Goal: Task Accomplishment & Management: Manage account settings

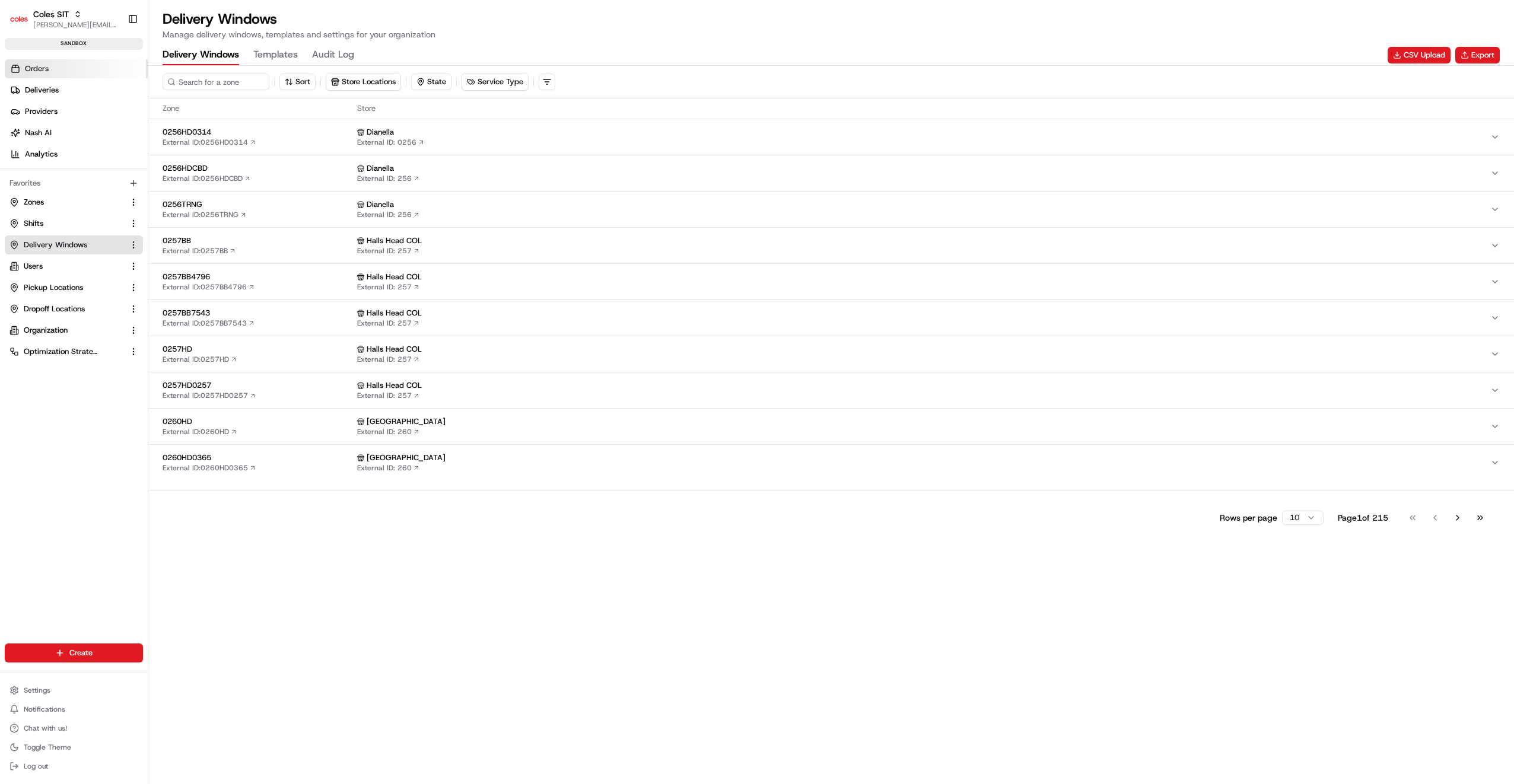
click at [48, 74] on link "Orders" at bounding box center [75, 68] width 143 height 19
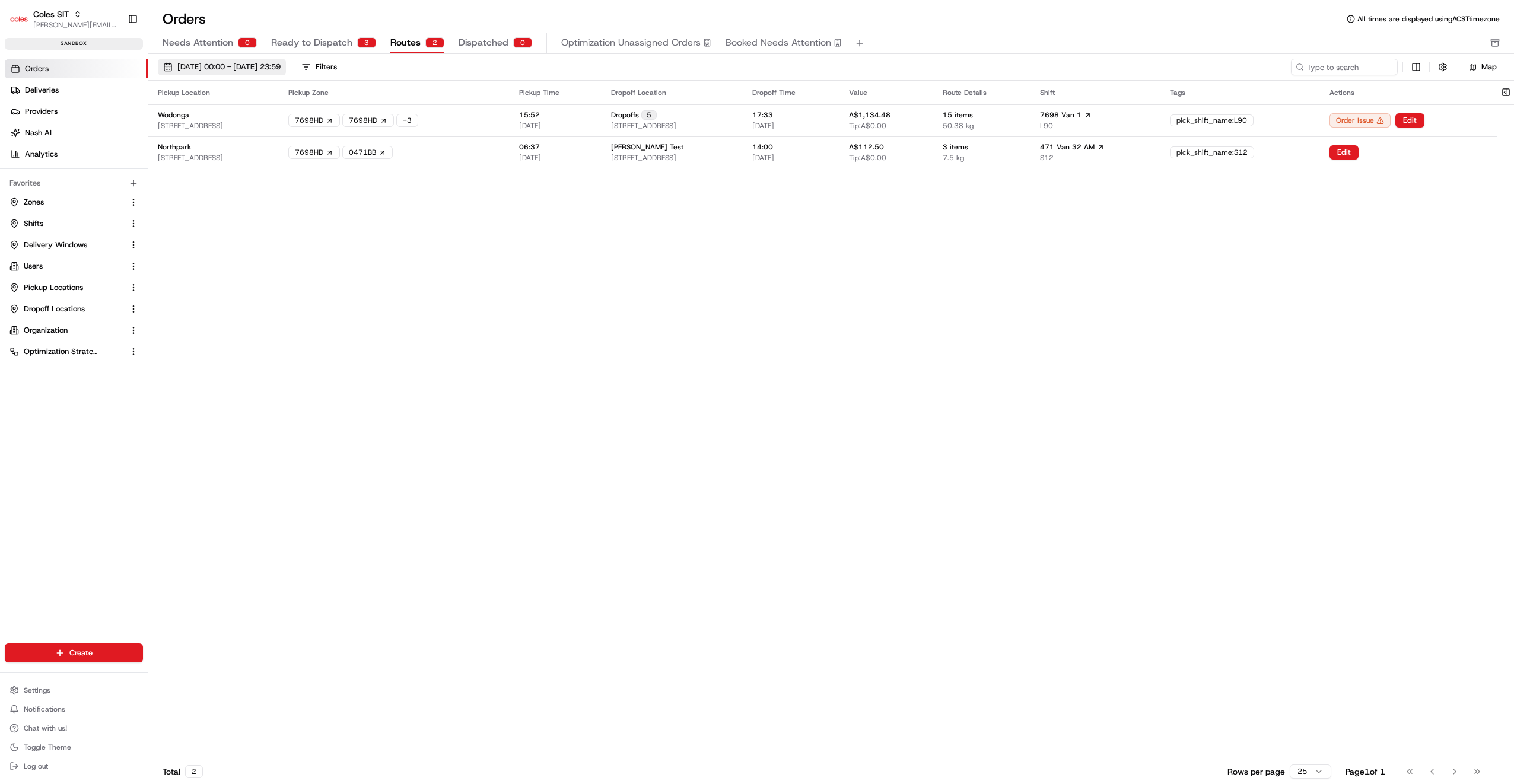
click at [270, 67] on span "26/08/2025 00:00 - 26/08/2025 23:59" at bounding box center [229, 67] width 103 height 11
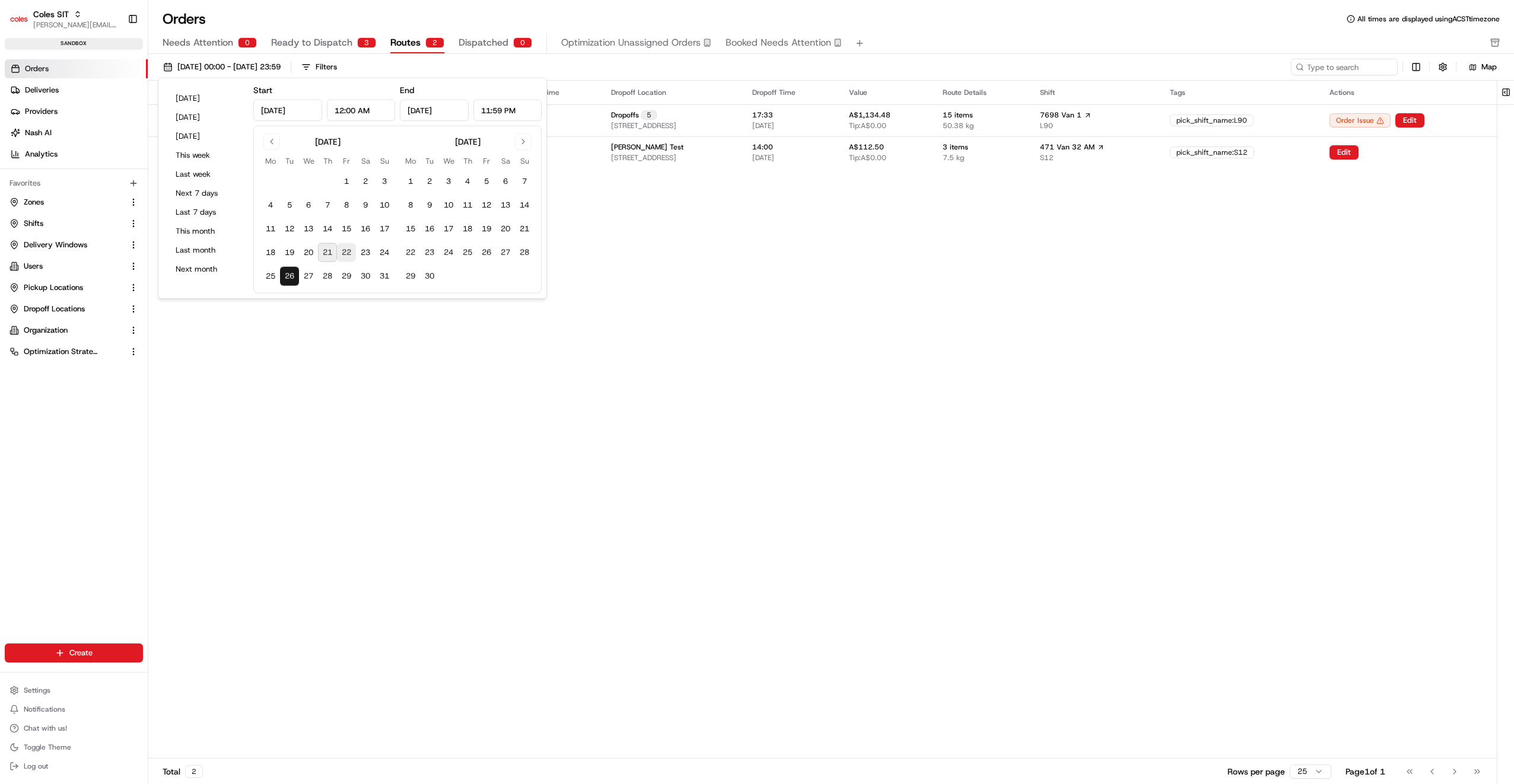
click at [342, 247] on button "22" at bounding box center [346, 252] width 19 height 19
type input "Aug 22, 2025"
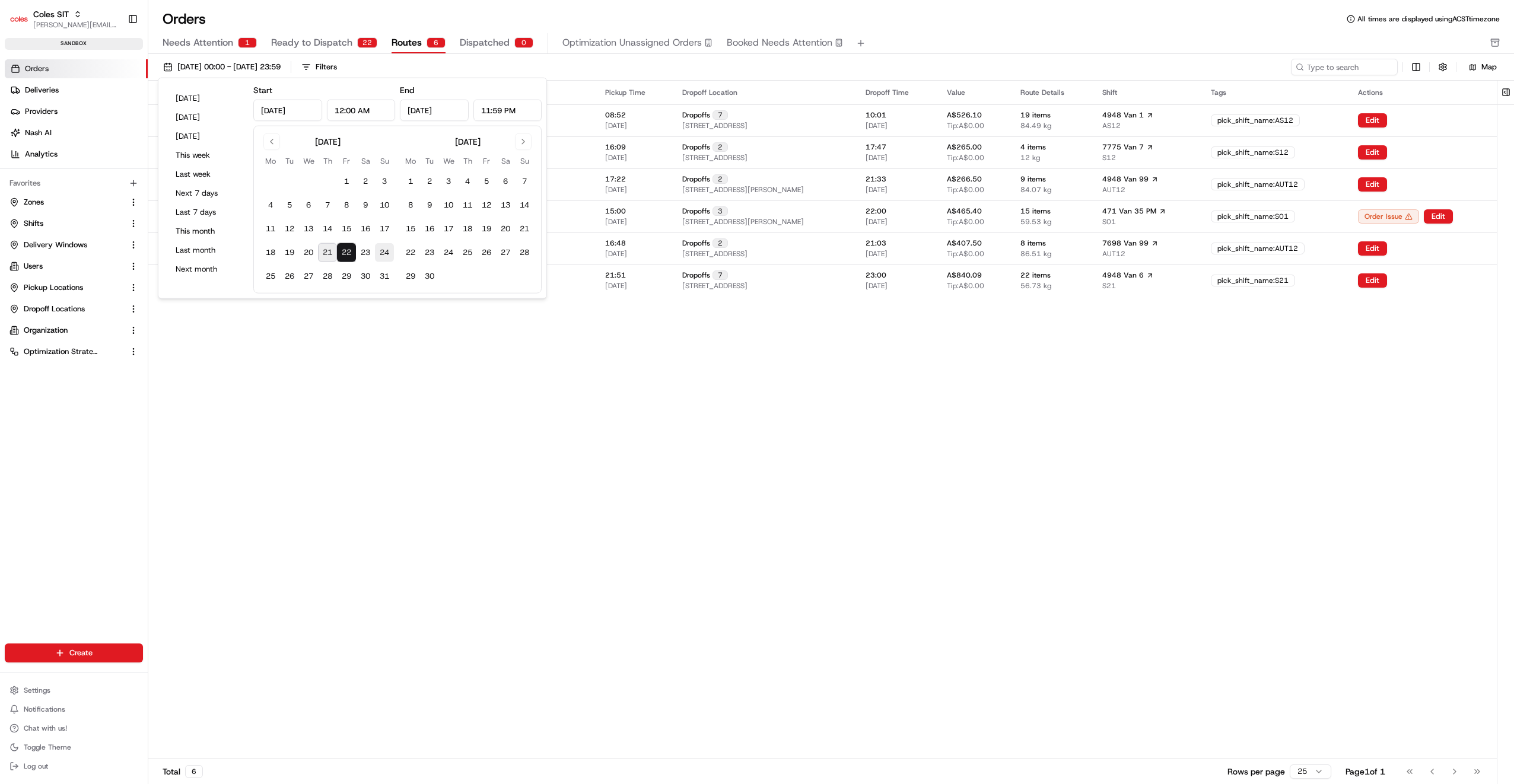
click at [379, 248] on button "24" at bounding box center [384, 252] width 19 height 19
type input "Aug 24, 2025"
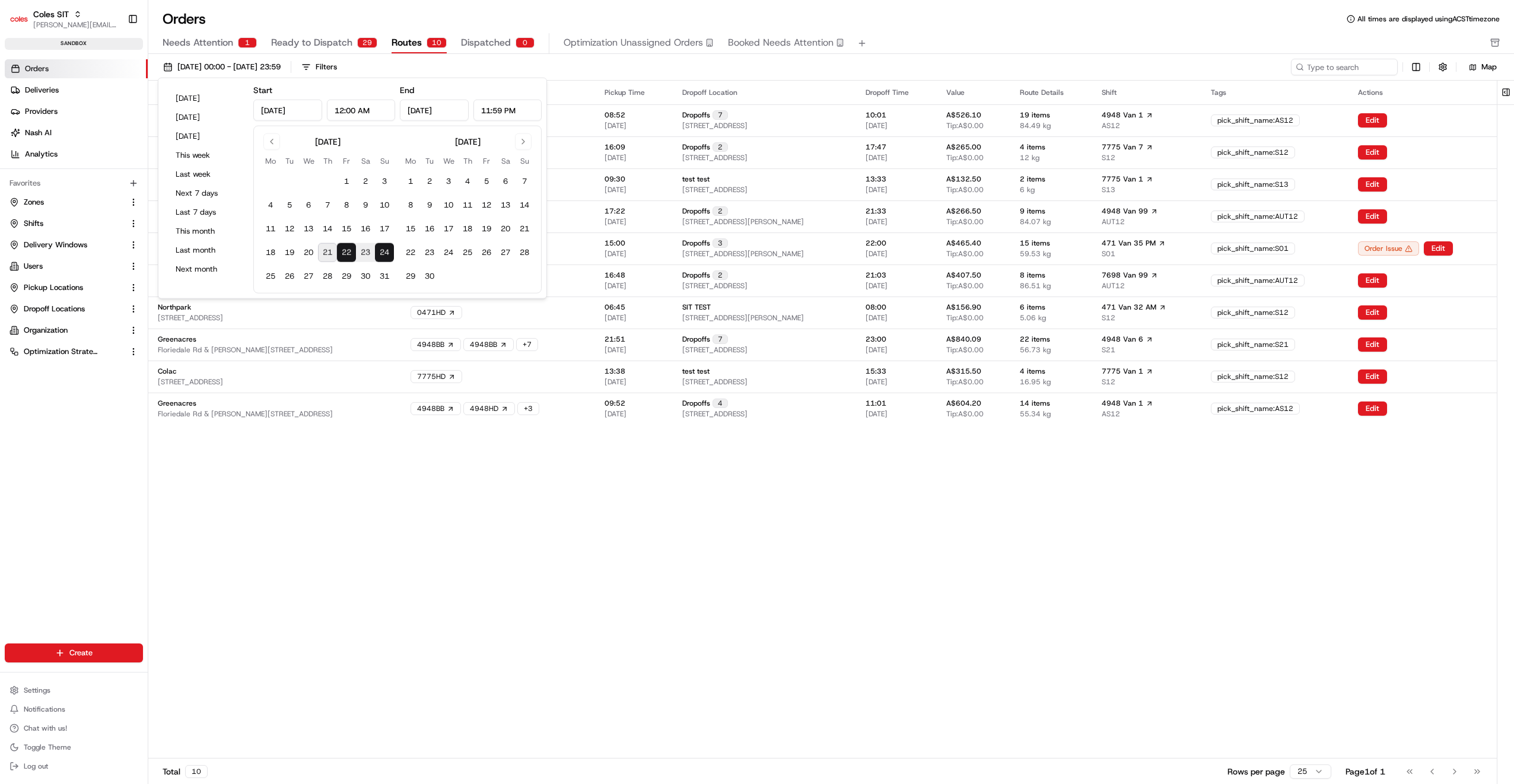
click at [888, 24] on div "Orders All times are displayed using ACST timezone" at bounding box center [831, 19] width 1366 height 19
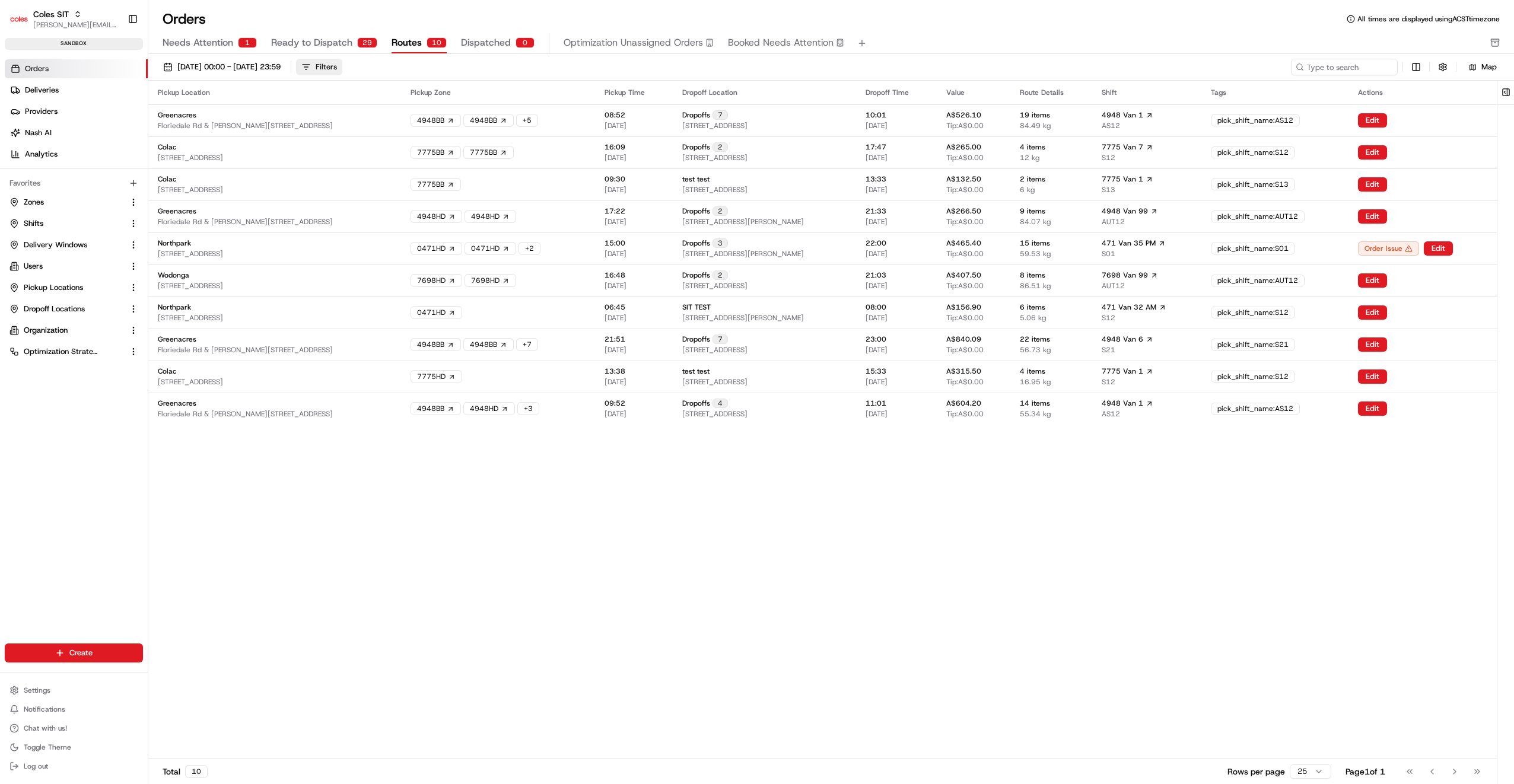
click at [337, 69] on div "Filters" at bounding box center [326, 67] width 21 height 11
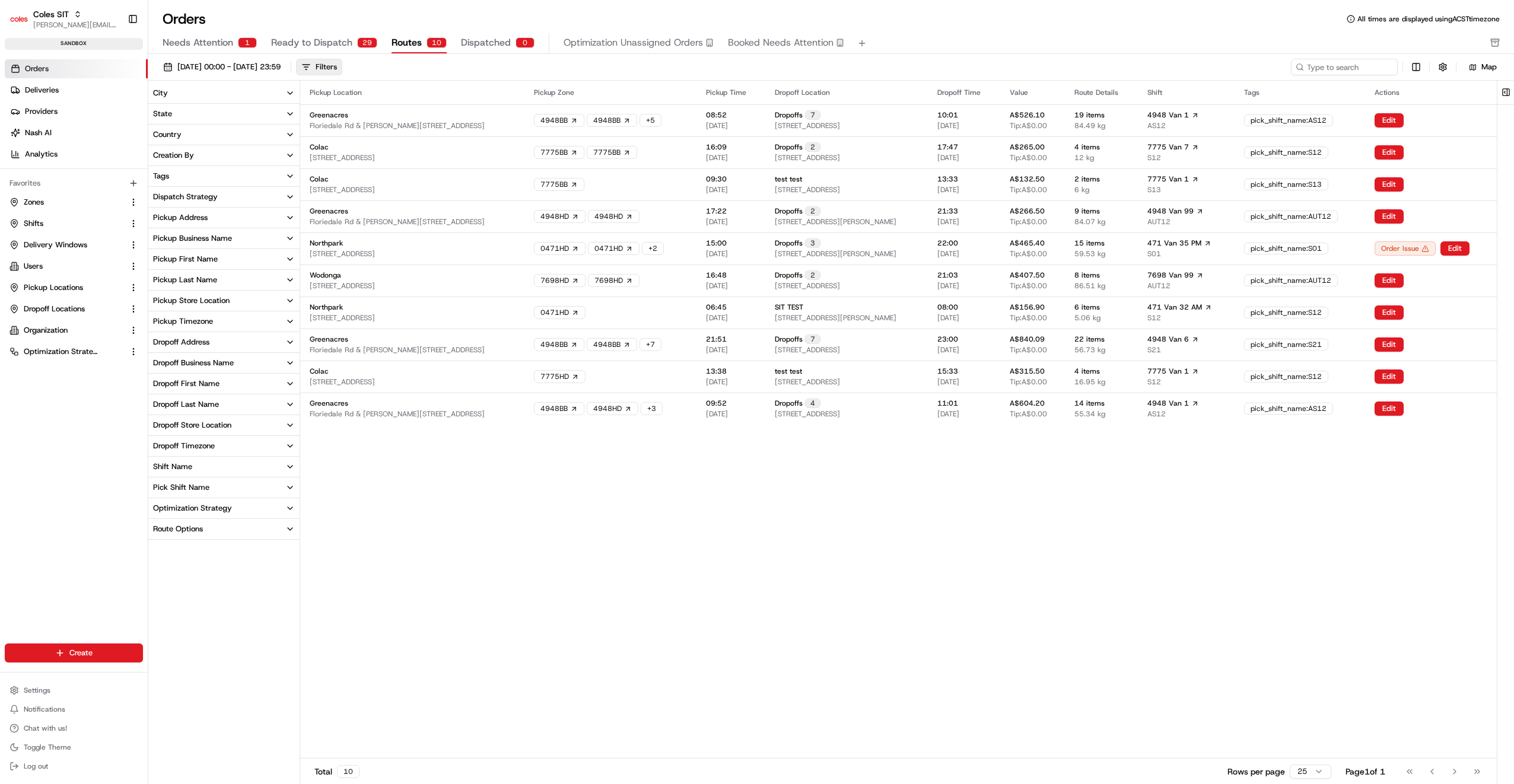
click at [190, 295] on div "Pickup Store Location" at bounding box center [192, 301] width 76 height 11
click at [156, 354] on button "Northpark" at bounding box center [155, 355] width 10 height 10
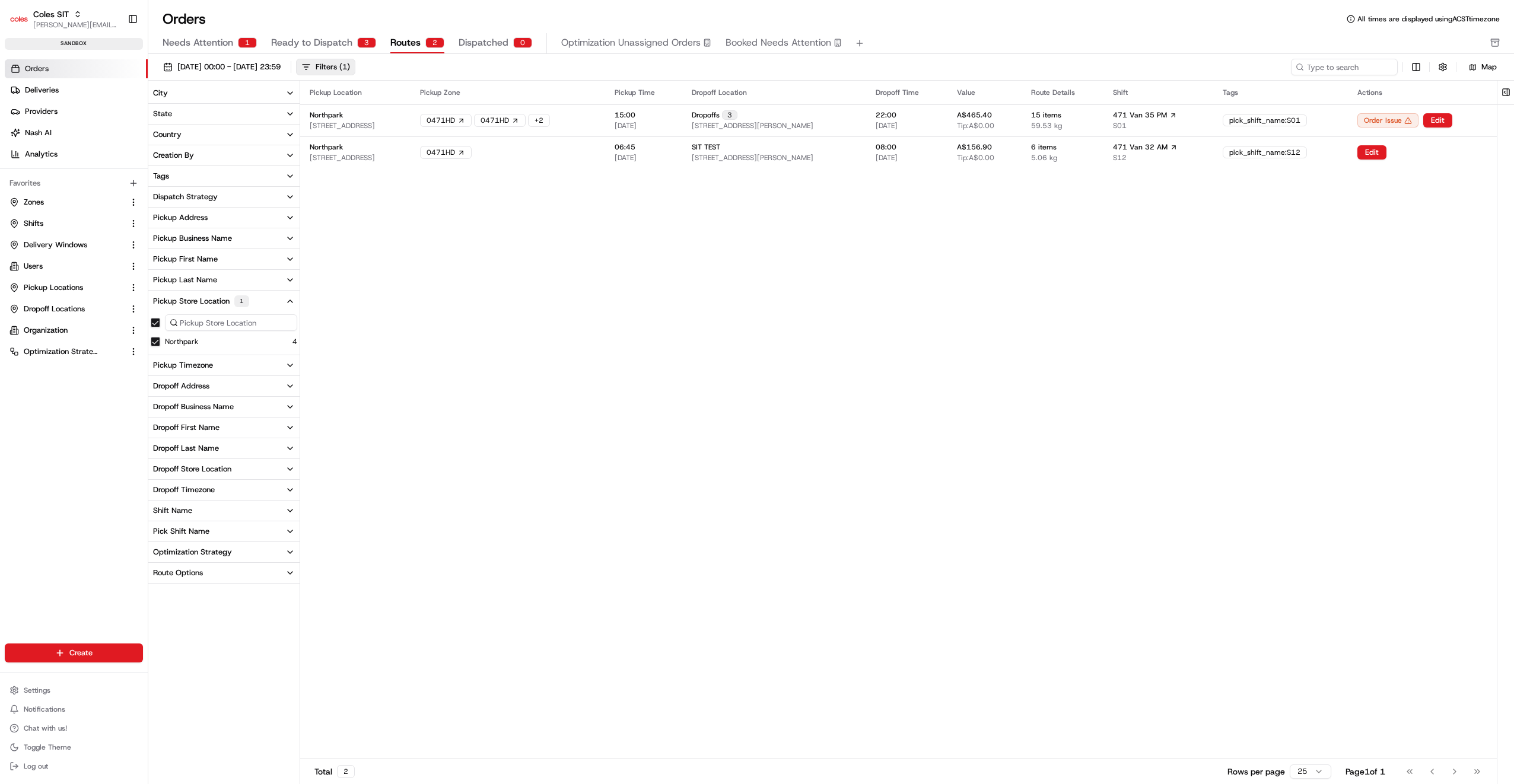
click at [938, 39] on div "Needs Attention 1 Ready to Dispatch 3 Routes 2 Dispatched 0 Optimization Unassi…" at bounding box center [822, 43] width 1321 height 20
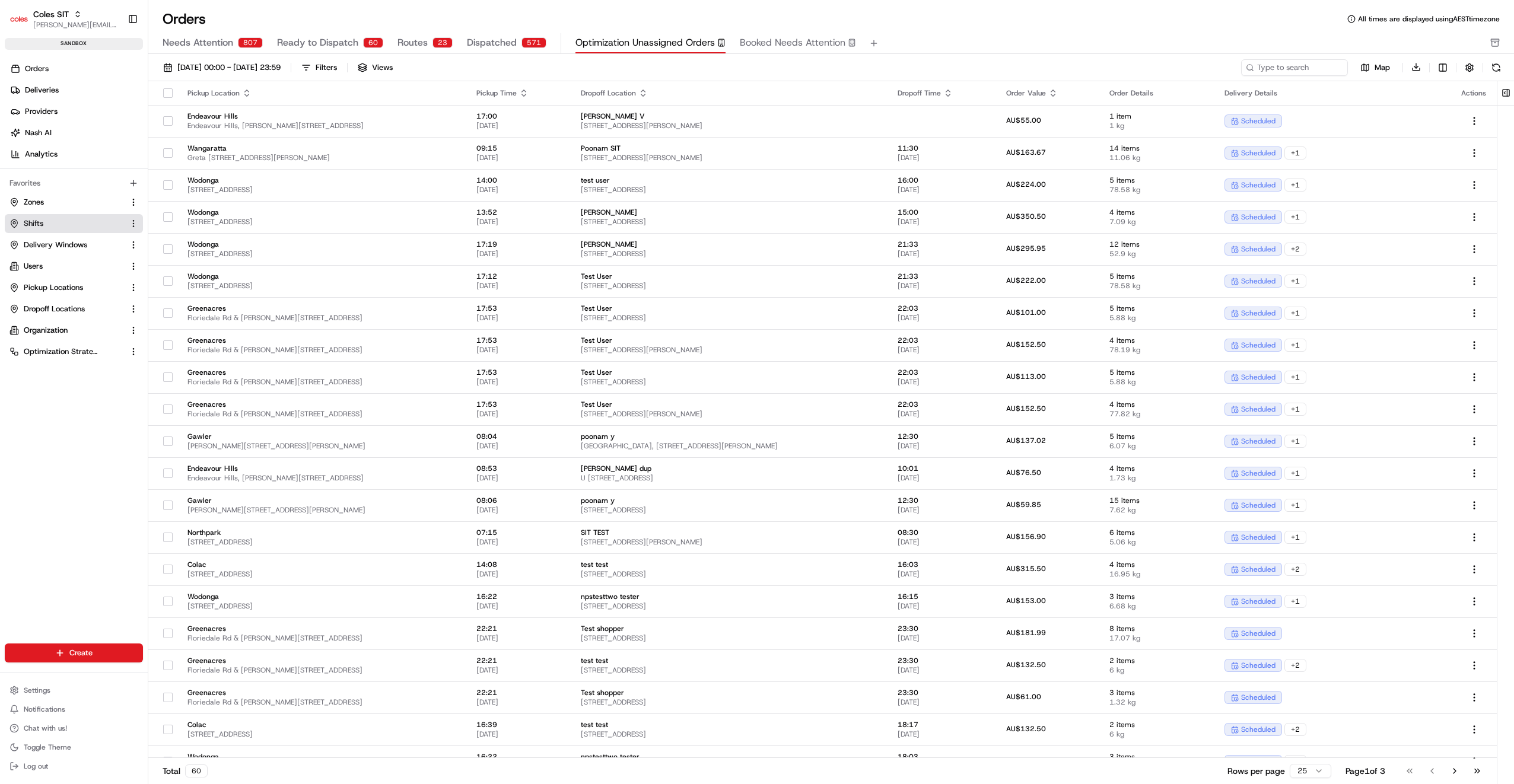
click at [43, 221] on span "Shifts" at bounding box center [34, 223] width 20 height 11
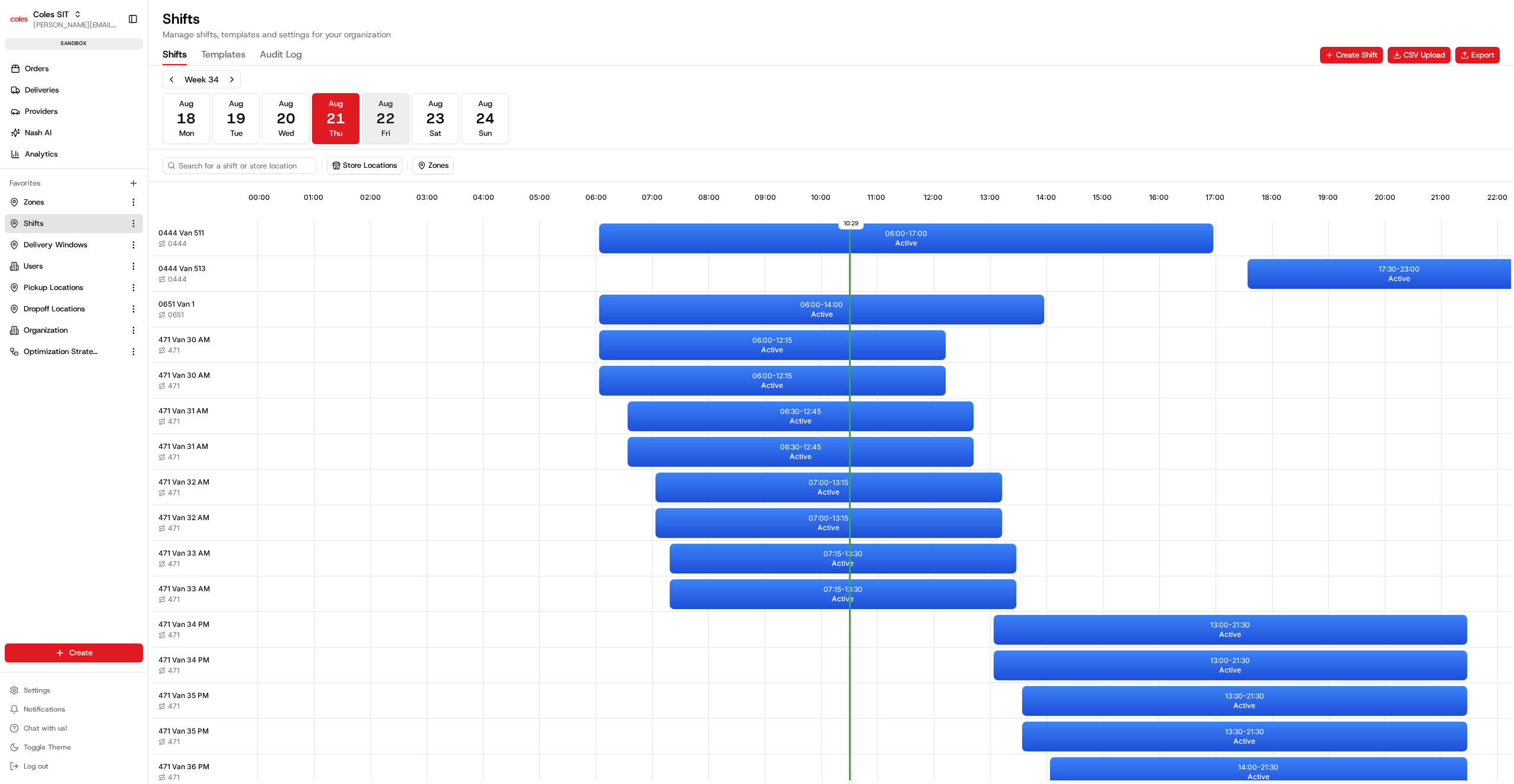
click at [388, 125] on span "22" at bounding box center [385, 118] width 19 height 19
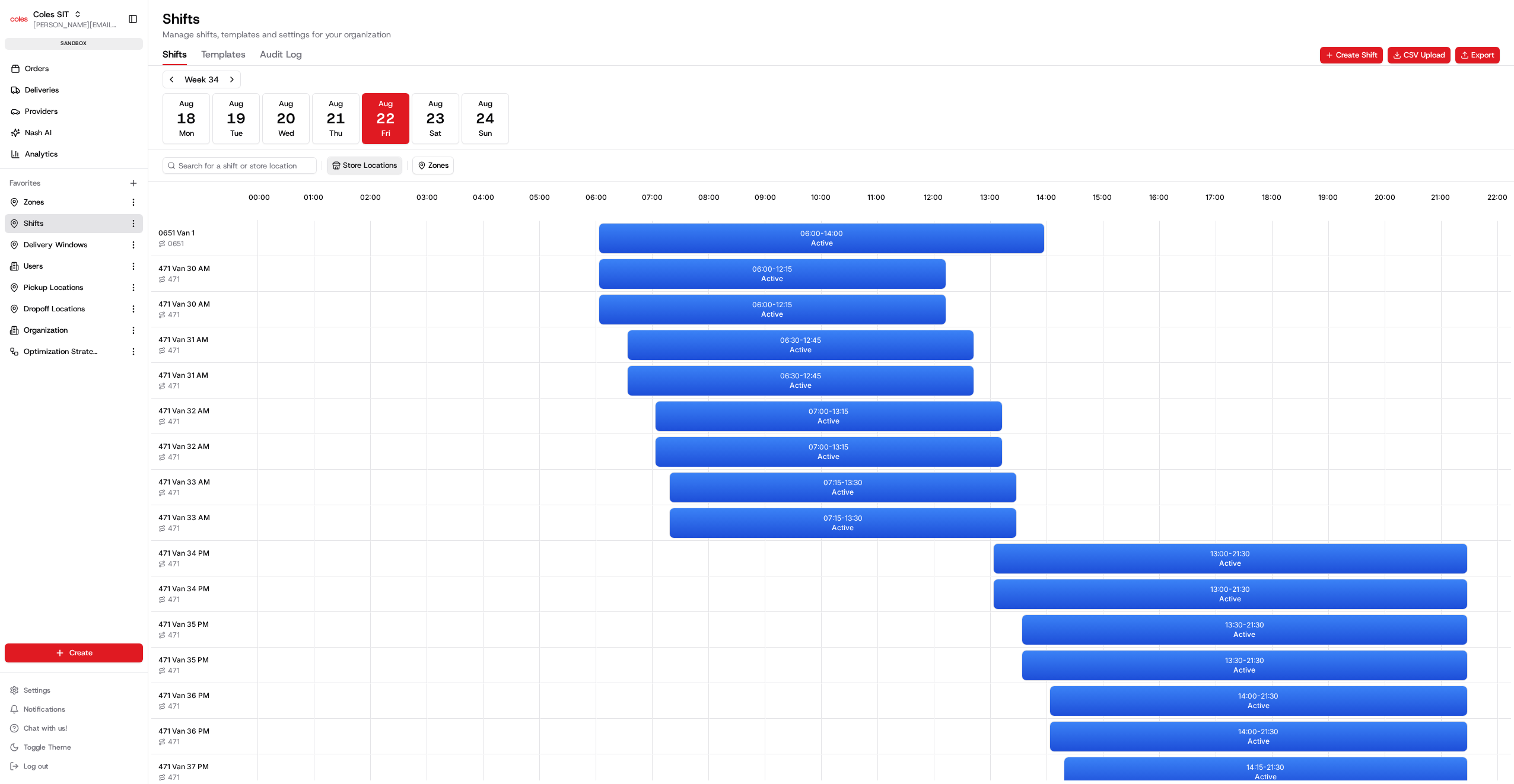
click at [375, 162] on button "Store Locations" at bounding box center [365, 165] width 75 height 17
type input "471"
click at [373, 224] on span "Northpark (471)" at bounding box center [420, 227] width 146 height 11
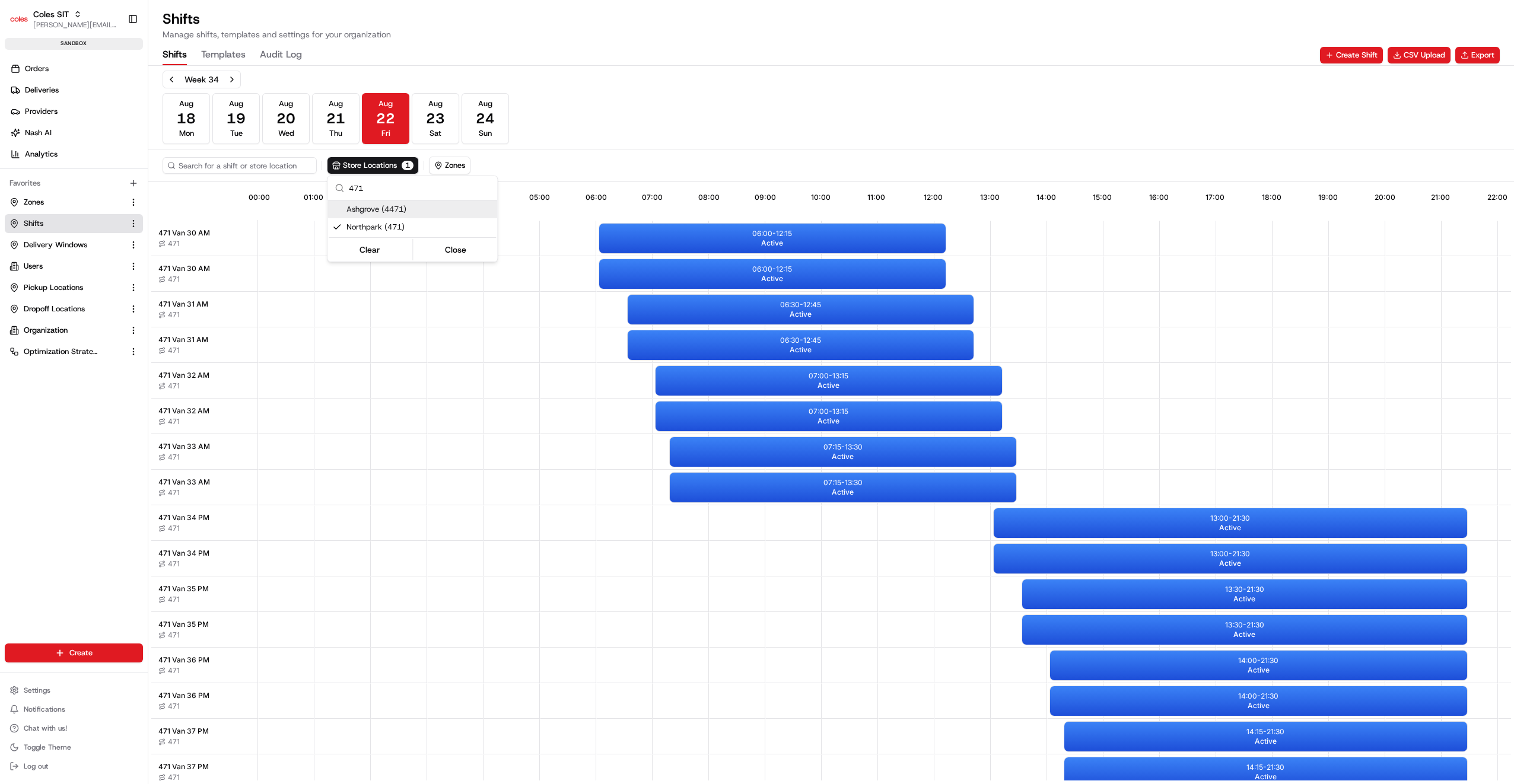
click at [764, 128] on html "Coles SIT jyothi.nandeppanavar@coles.com.au Toggle Sidebar sandbox Orders Deliv…" at bounding box center [757, 392] width 1514 height 784
click at [760, 274] on div "06:00 - 12:15 Active" at bounding box center [773, 273] width 347 height 29
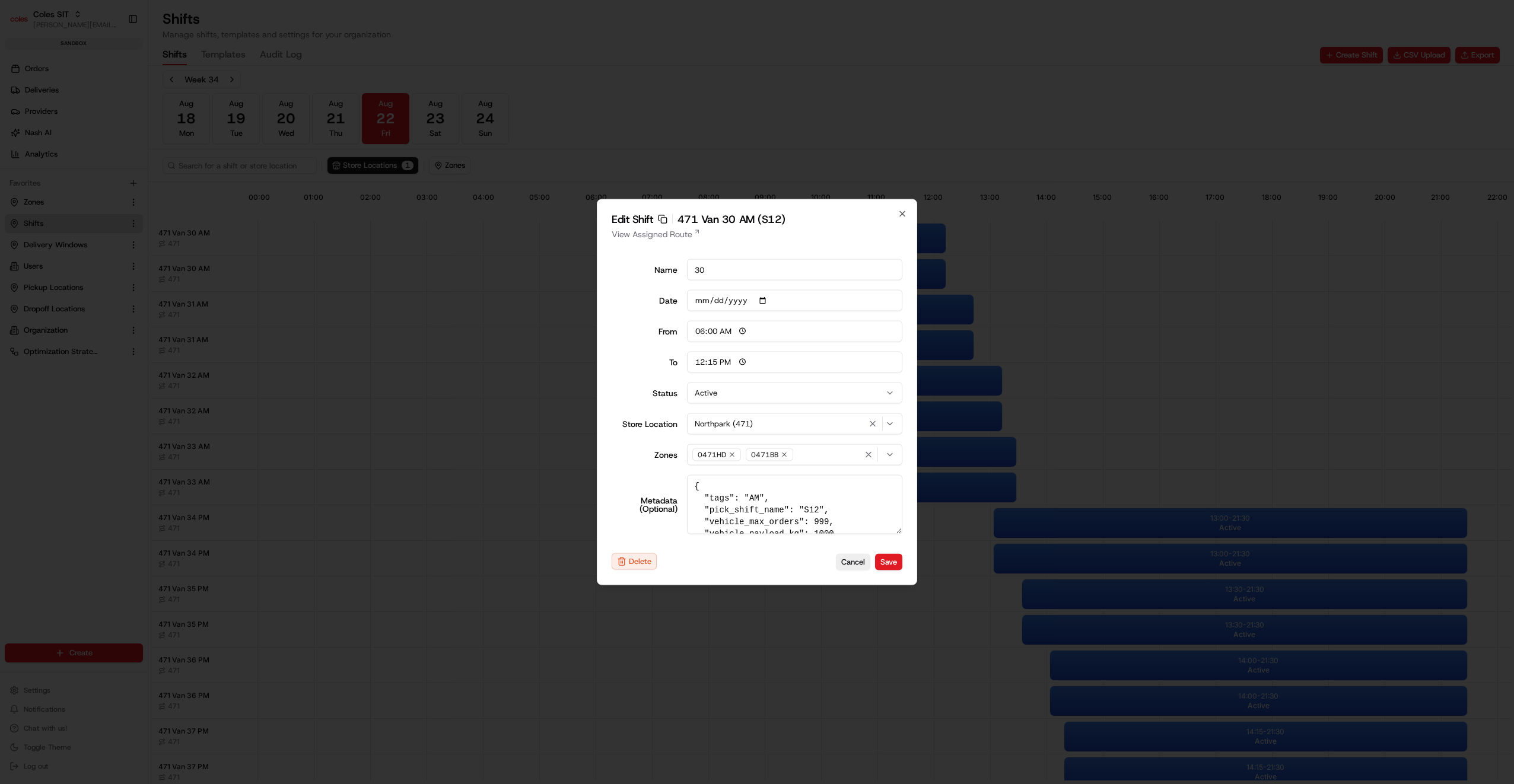
click at [728, 398] on button "Active" at bounding box center [795, 393] width 216 height 21
click at [891, 563] on button "Save" at bounding box center [889, 561] width 27 height 17
type input "14:00"
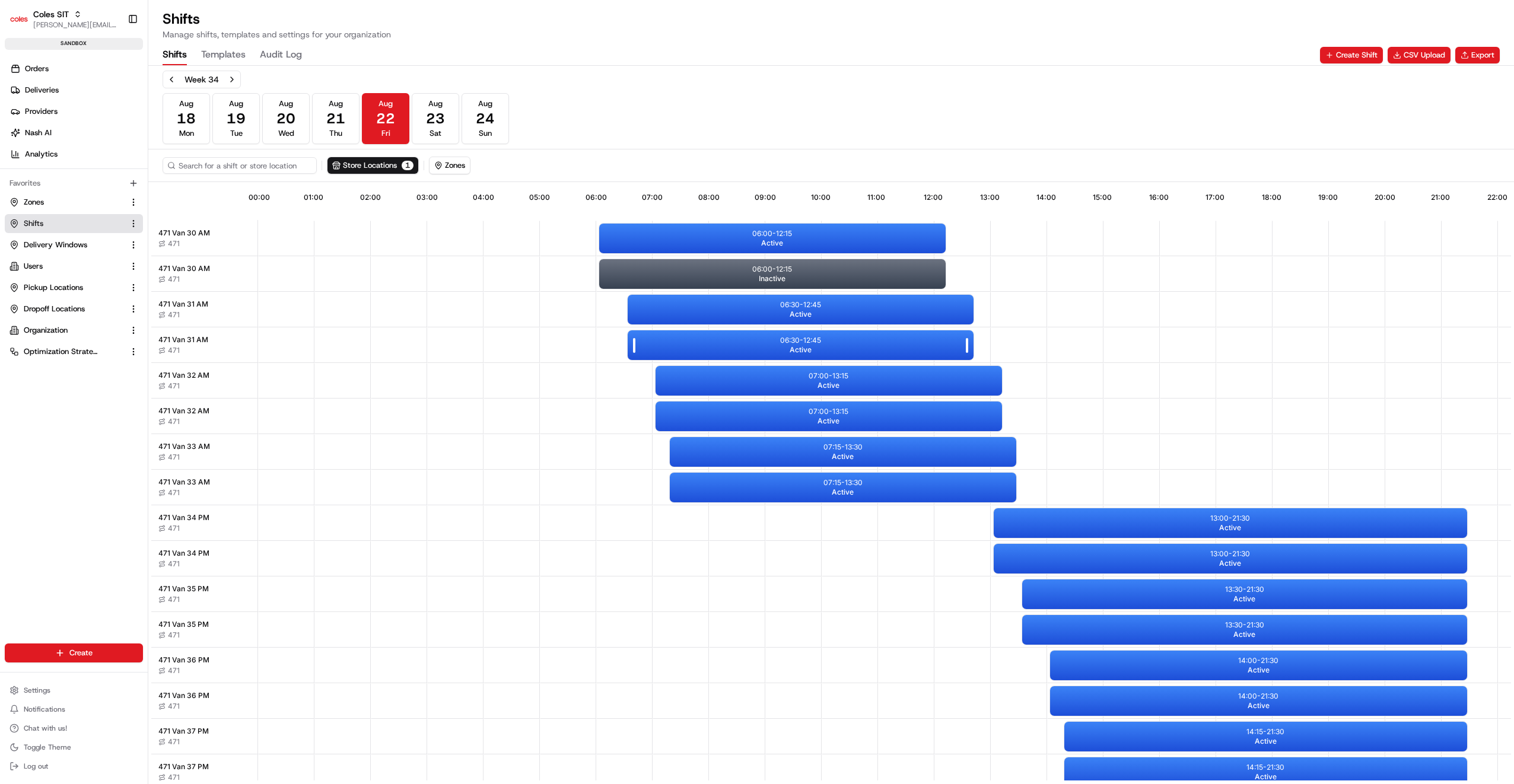
click at [787, 341] on p "06:30 - 12:45" at bounding box center [801, 341] width 41 height 10
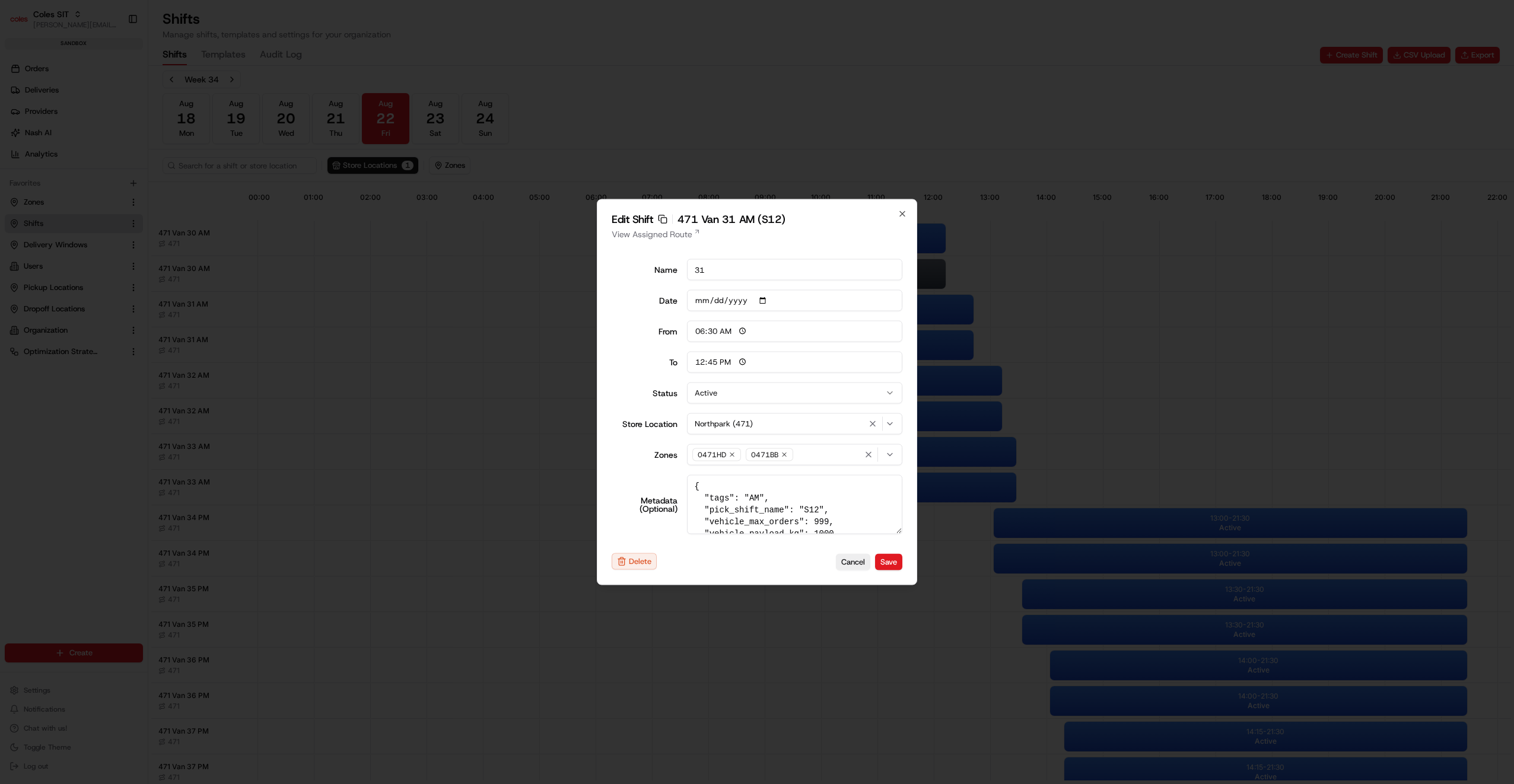
click at [733, 393] on button "Active" at bounding box center [795, 393] width 216 height 21
click at [893, 562] on button "Save" at bounding box center [889, 561] width 27 height 17
type input "06:00"
type input "14:00"
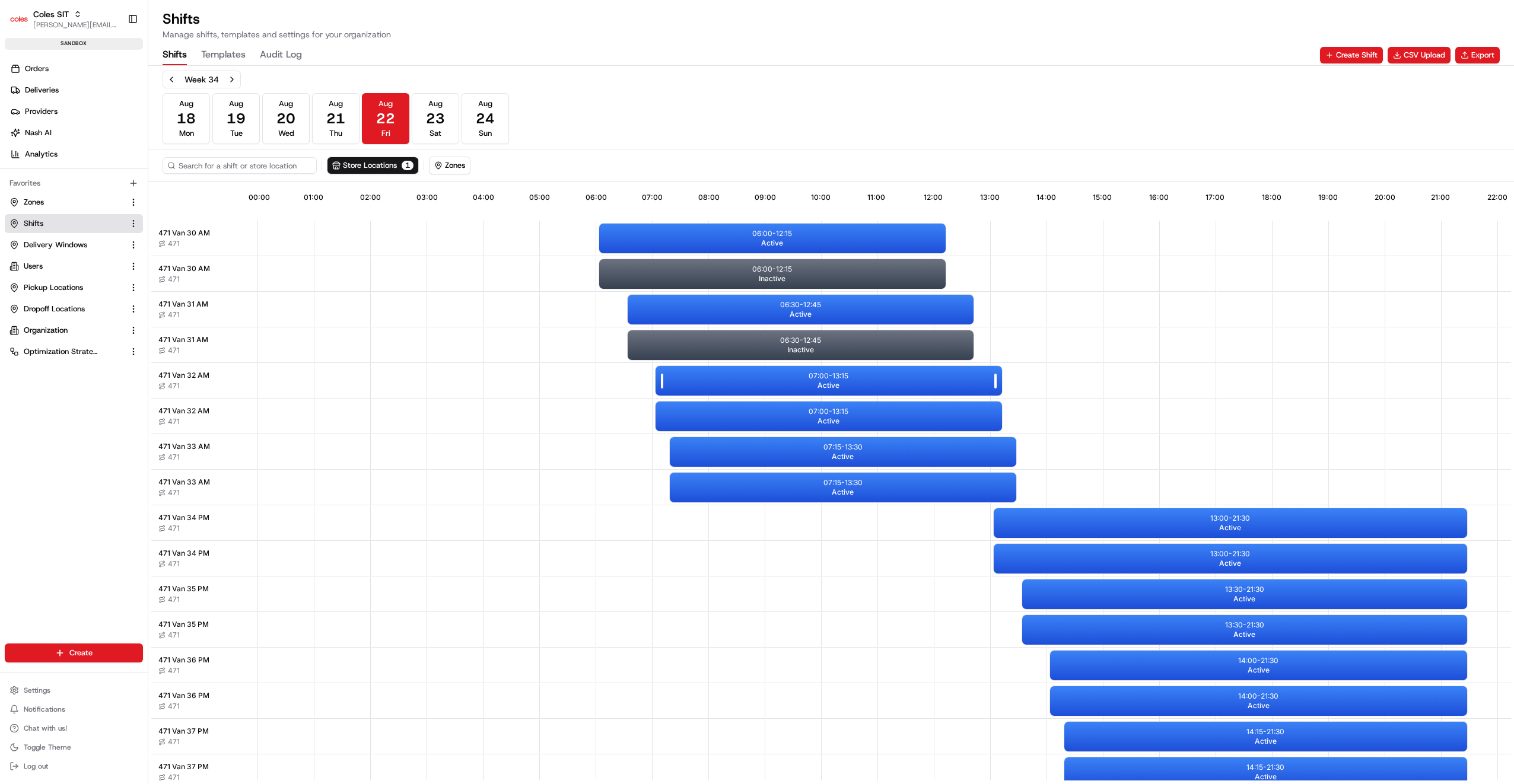
click at [836, 383] on span "Active" at bounding box center [828, 385] width 22 height 10
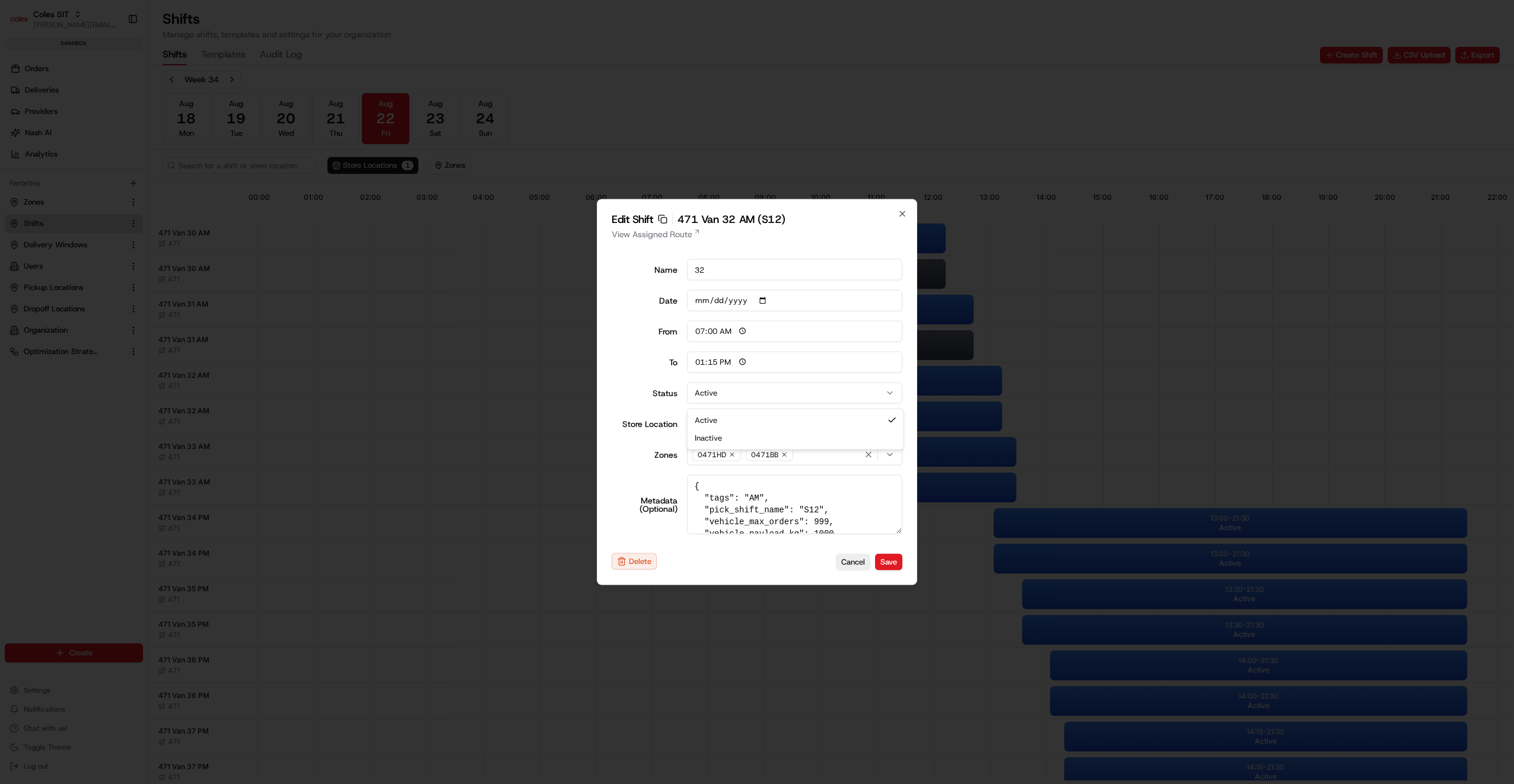
click at [752, 396] on button "Active" at bounding box center [795, 393] width 216 height 21
click at [890, 563] on button "Save" at bounding box center [889, 561] width 27 height 17
type input "06:00"
type input "14:00"
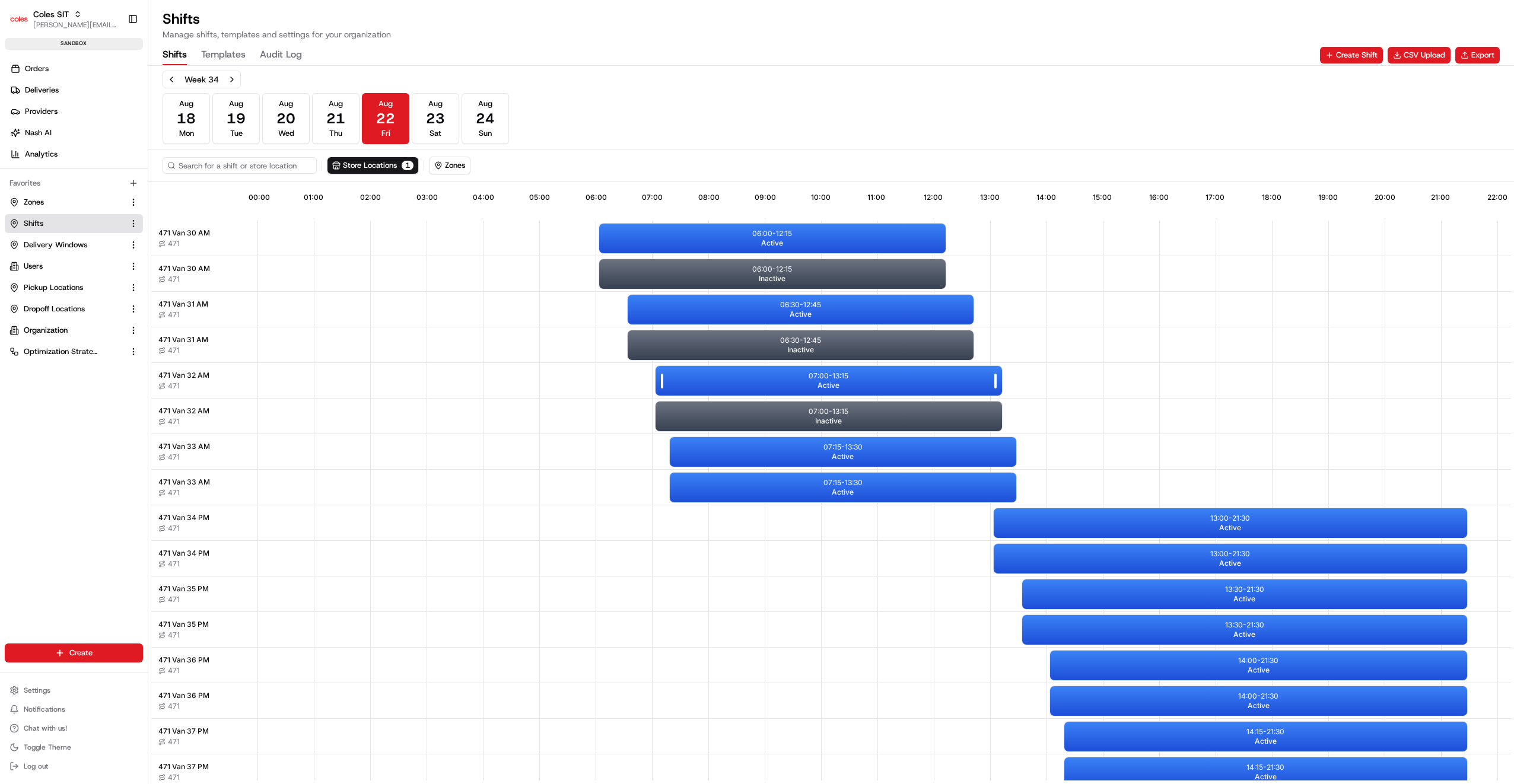
click at [830, 383] on span "Active" at bounding box center [828, 385] width 22 height 10
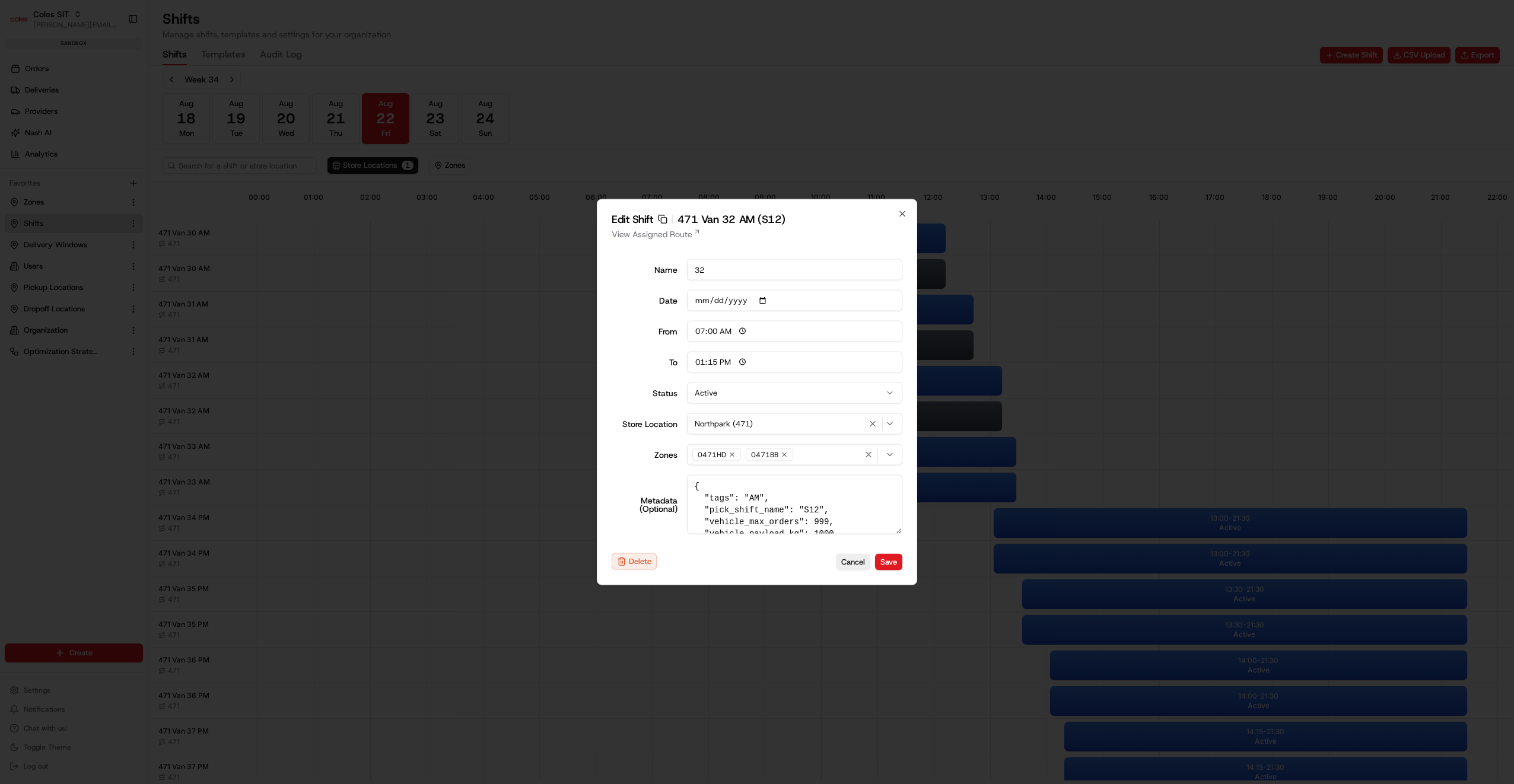
click at [752, 398] on button "Active" at bounding box center [795, 393] width 216 height 21
click at [892, 558] on button "Save" at bounding box center [889, 561] width 27 height 17
type input "06:00"
type input "14:00"
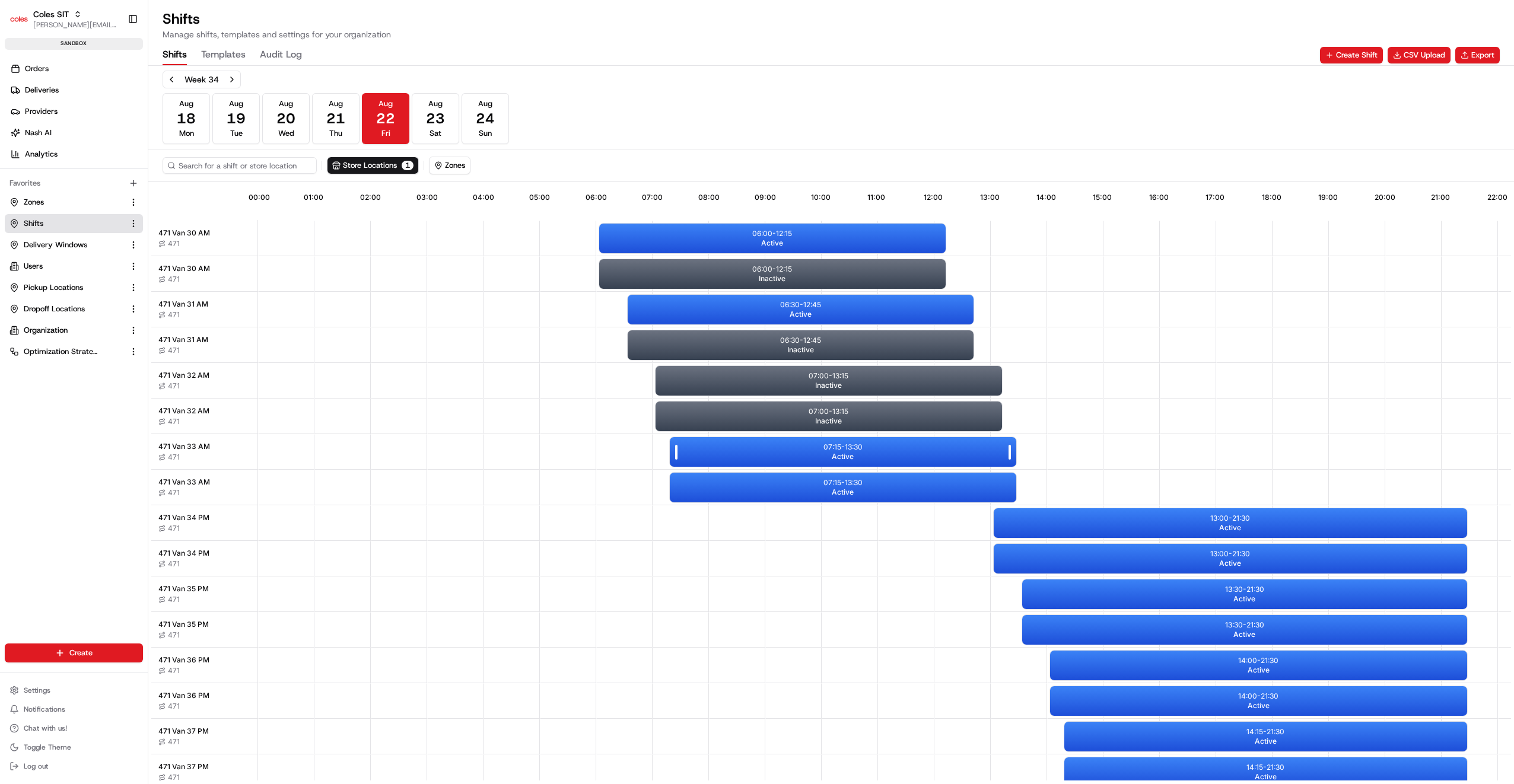
click at [840, 447] on p "07:15 - 13:30" at bounding box center [843, 447] width 39 height 10
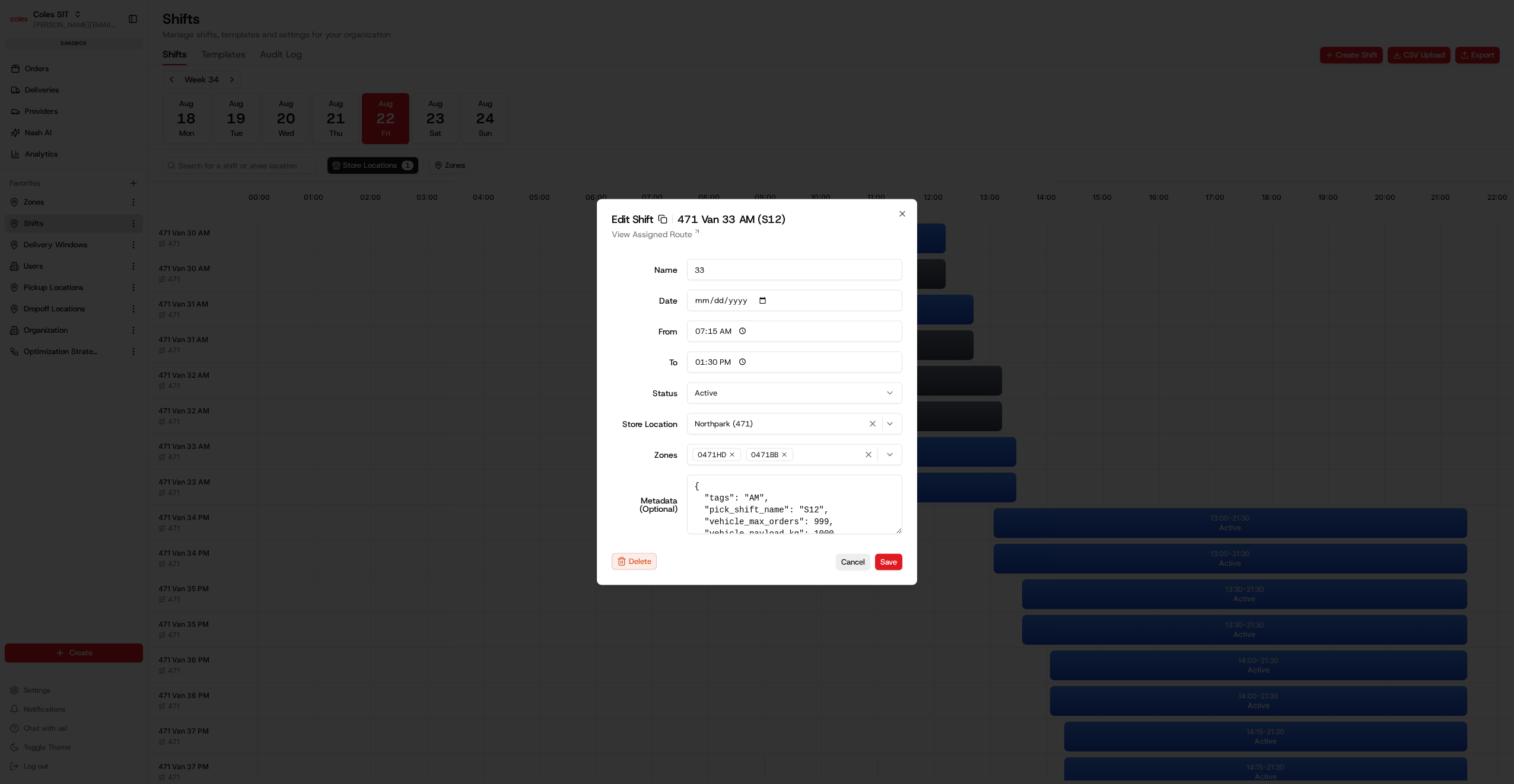
click at [835, 392] on button "Active" at bounding box center [795, 393] width 216 height 21
click at [888, 556] on button "Save" at bounding box center [889, 561] width 27 height 17
type input "06:00"
type input "14:00"
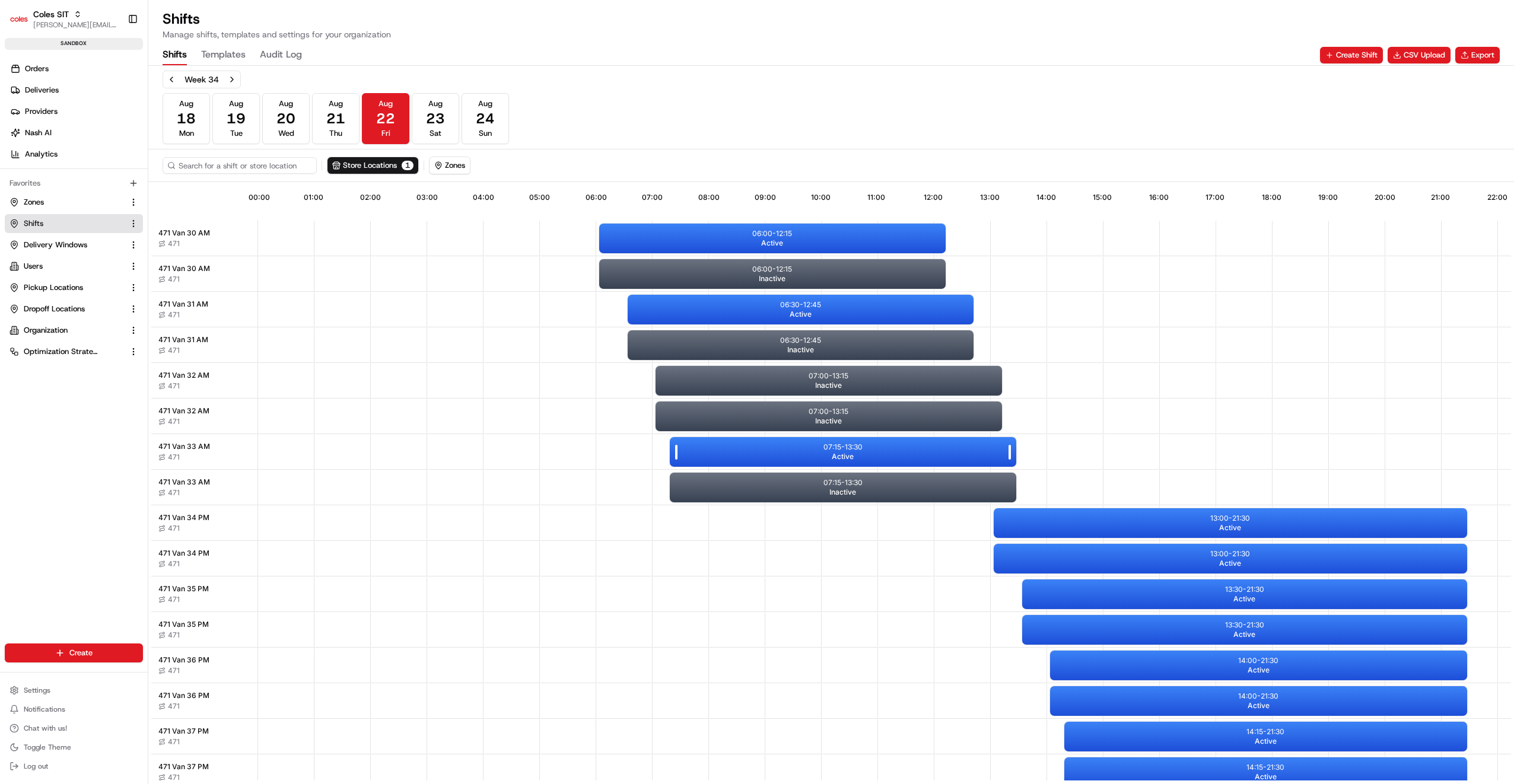
click at [852, 452] on span "Active" at bounding box center [843, 457] width 22 height 10
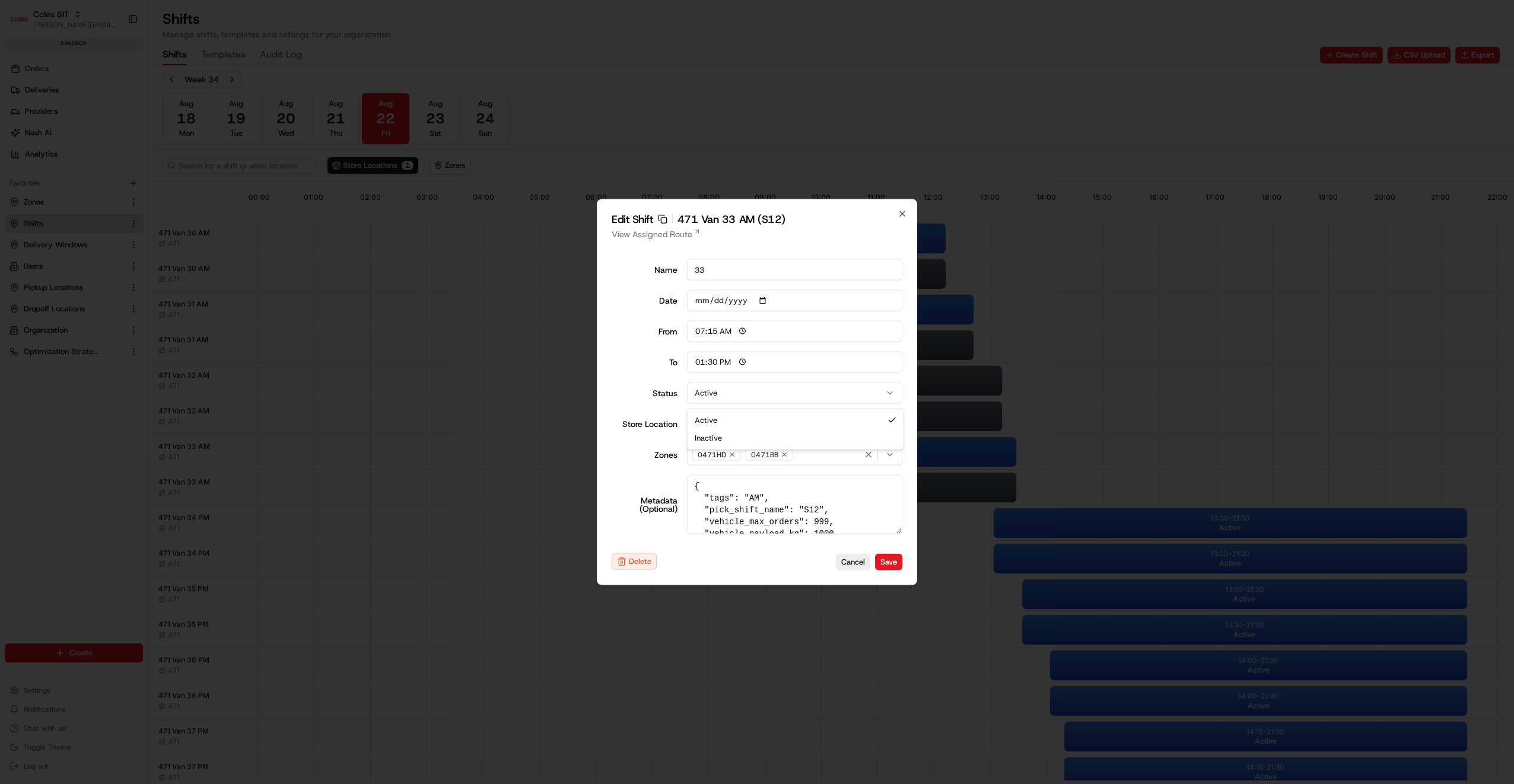
click at [788, 398] on button "Active" at bounding box center [795, 393] width 216 height 21
click at [886, 556] on button "Save" at bounding box center [889, 561] width 27 height 17
type input "06:00"
type input "14:00"
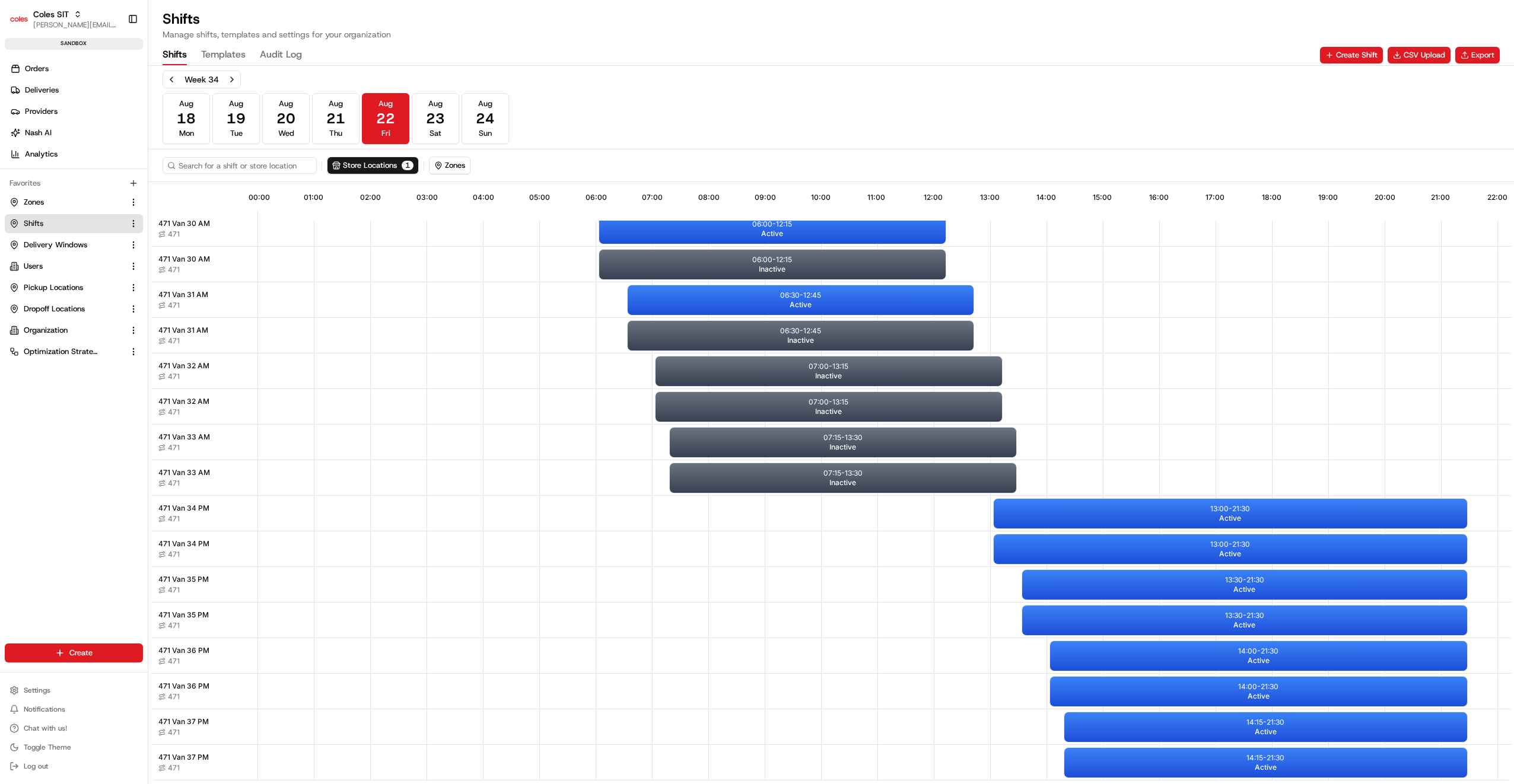
scroll to position [15, 0]
click at [1168, 606] on div "13:30 - 21:30 Active" at bounding box center [1244, 620] width 445 height 29
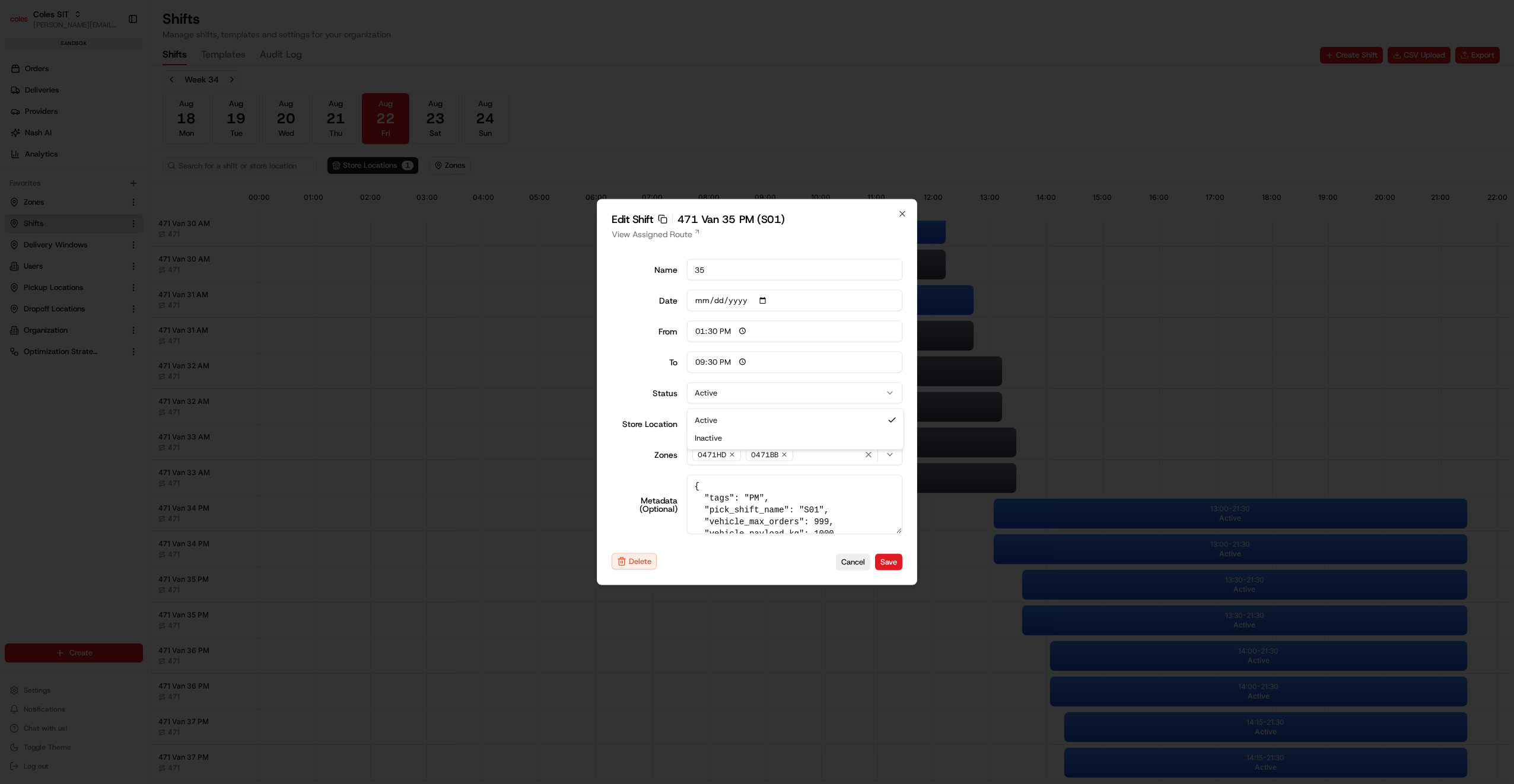
click at [741, 396] on button "Active" at bounding box center [795, 393] width 216 height 21
click at [883, 558] on button "Save" at bounding box center [889, 561] width 27 height 17
type input "06:00"
type input "14:00"
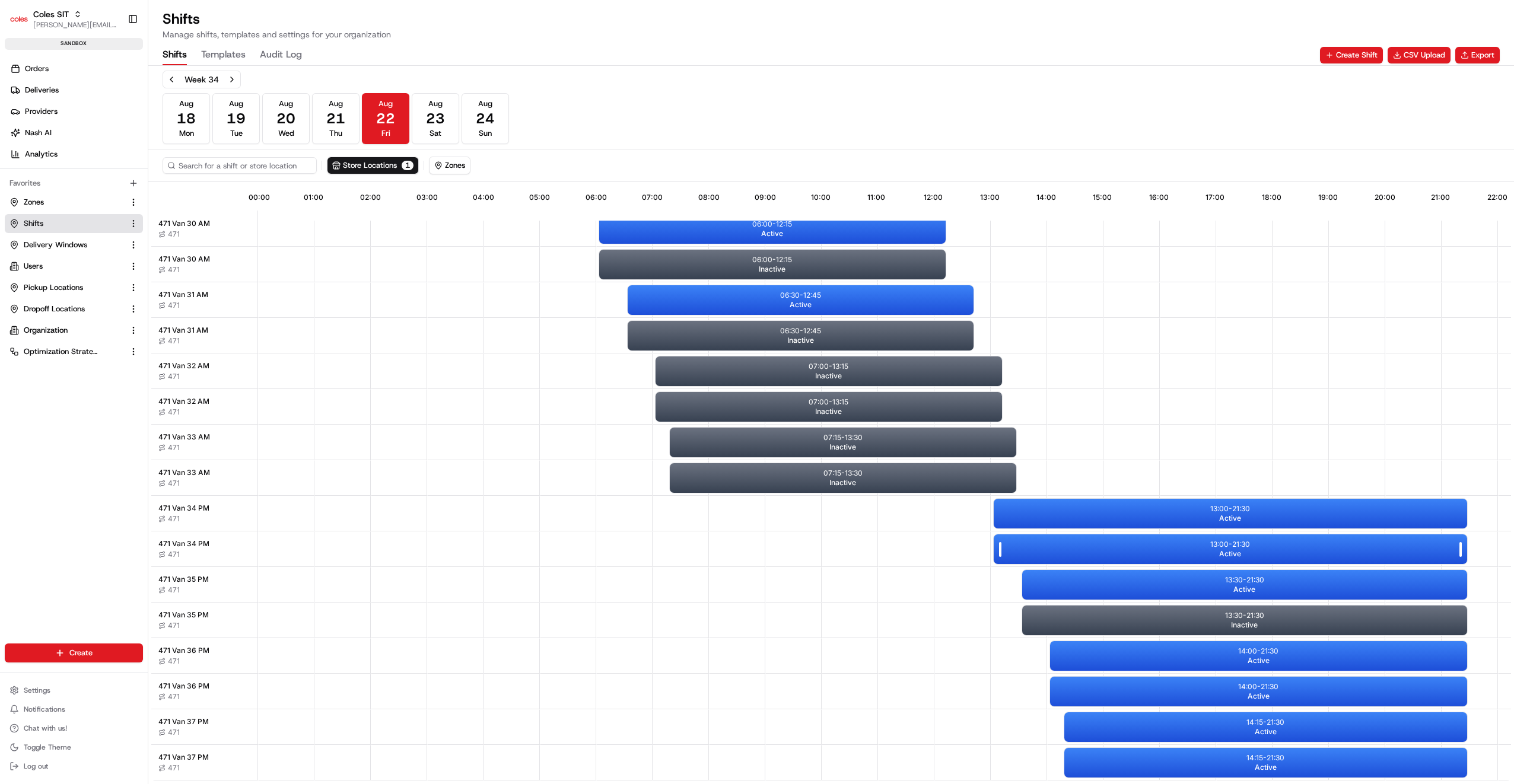
click at [1216, 540] on p "13:00 - 21:30" at bounding box center [1229, 545] width 40 height 10
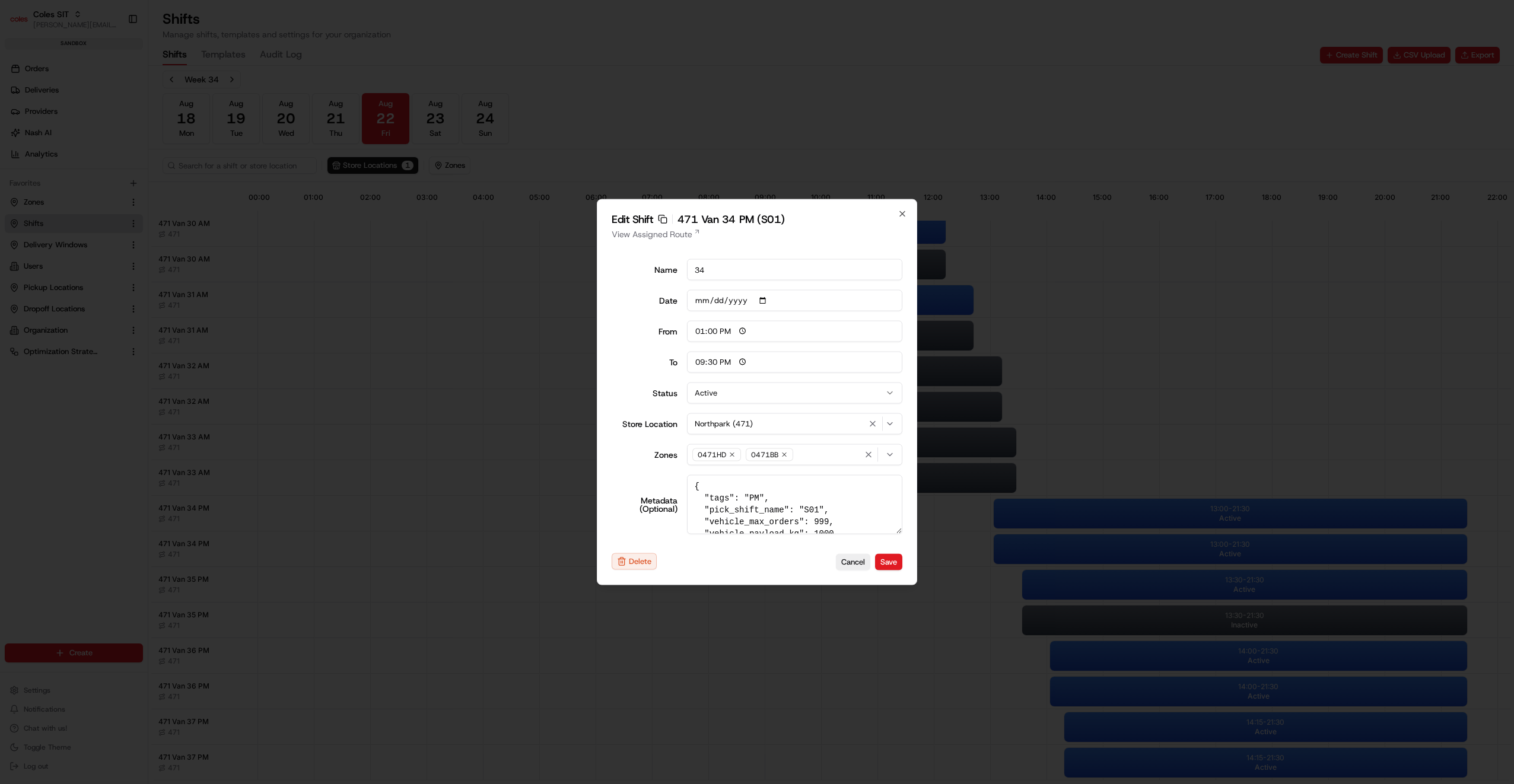
click at [801, 396] on button "Active" at bounding box center [795, 393] width 216 height 21
click at [892, 556] on button "Save" at bounding box center [889, 561] width 27 height 17
type input "06:00"
type input "14:00"
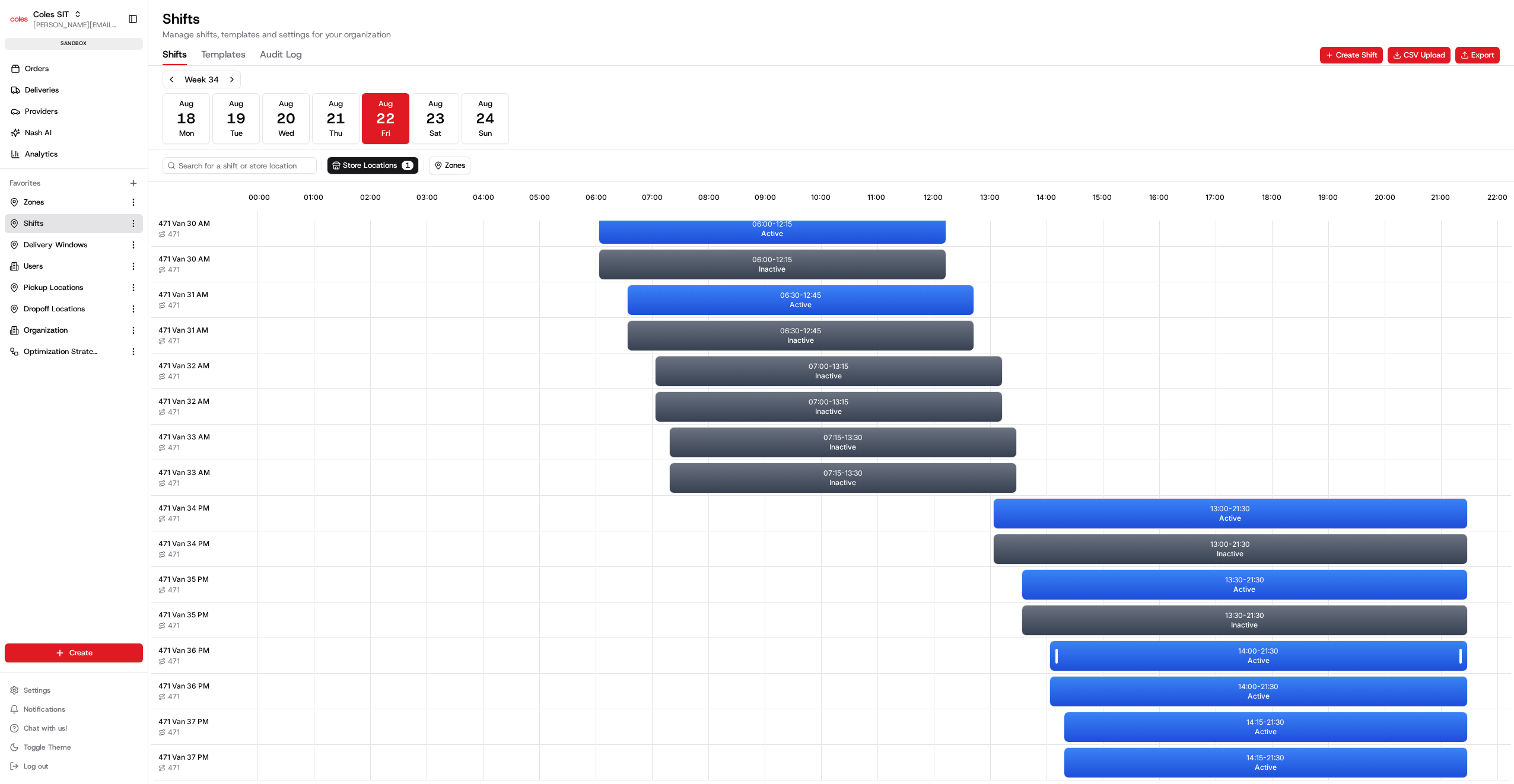
click at [1254, 656] on span "Active" at bounding box center [1259, 661] width 22 height 10
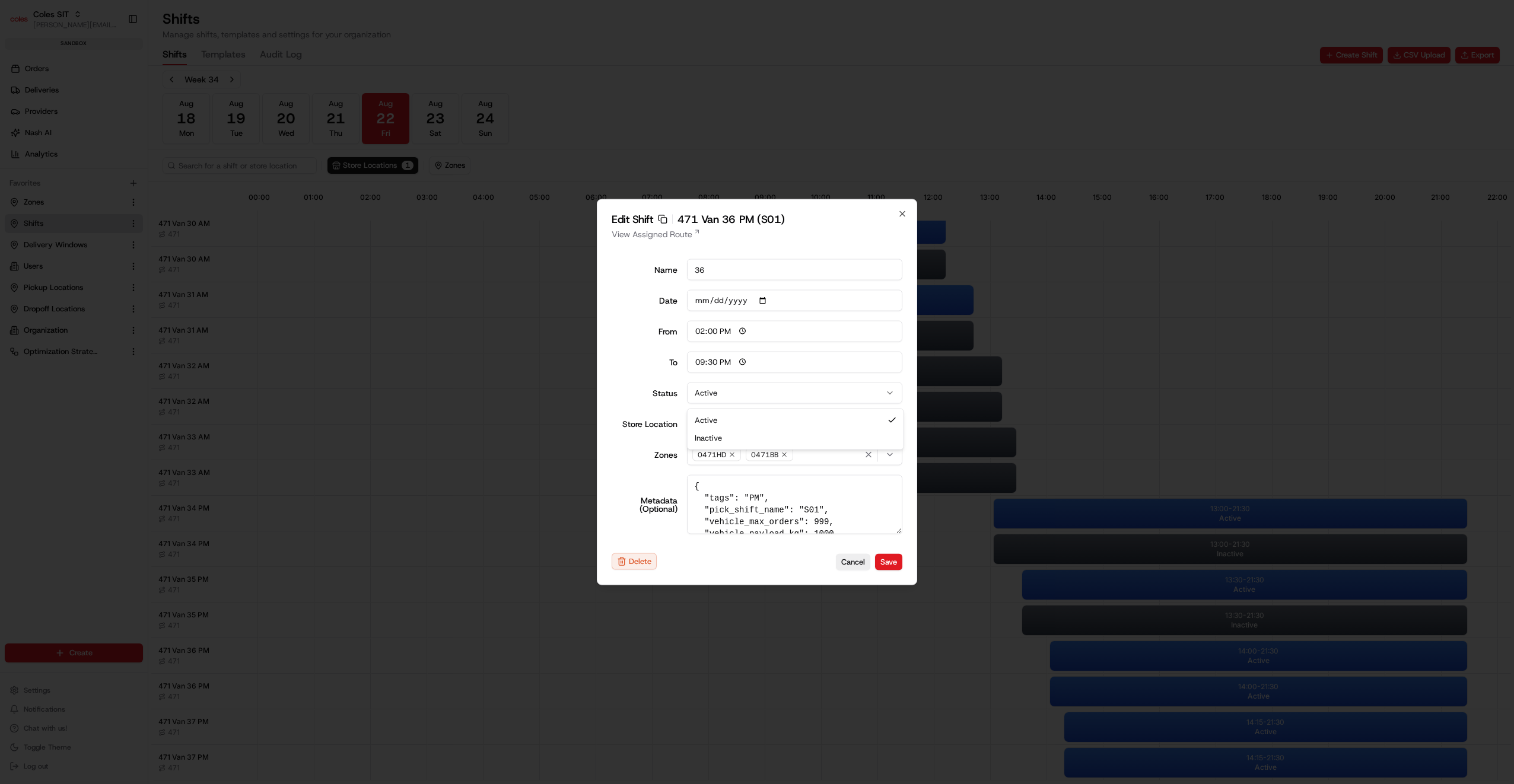
click at [788, 393] on button "Active" at bounding box center [795, 393] width 216 height 21
click at [895, 555] on button "Save" at bounding box center [889, 561] width 27 height 17
type input "06:00"
type input "14:00"
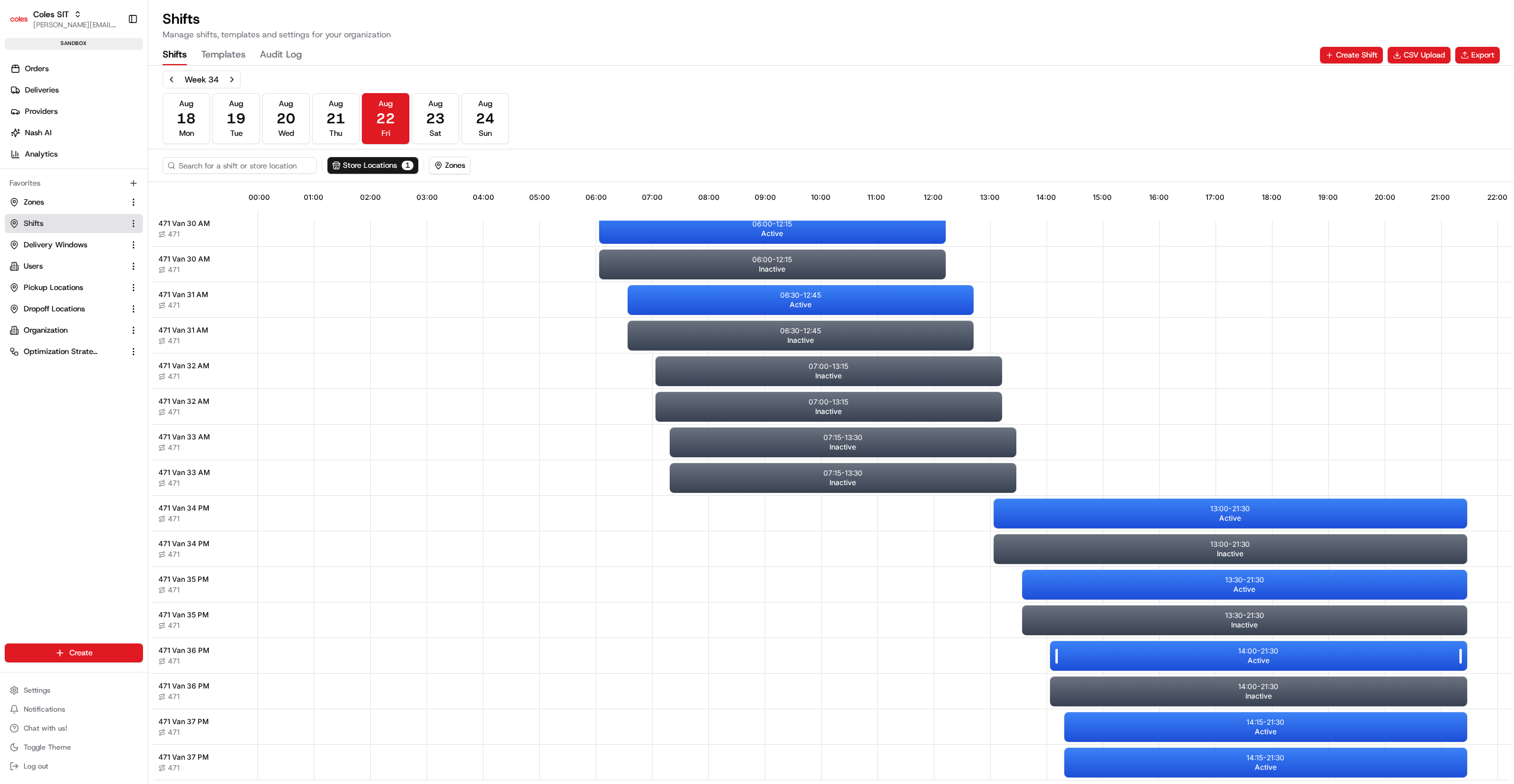
click at [1251, 656] on span "Active" at bounding box center [1259, 661] width 22 height 10
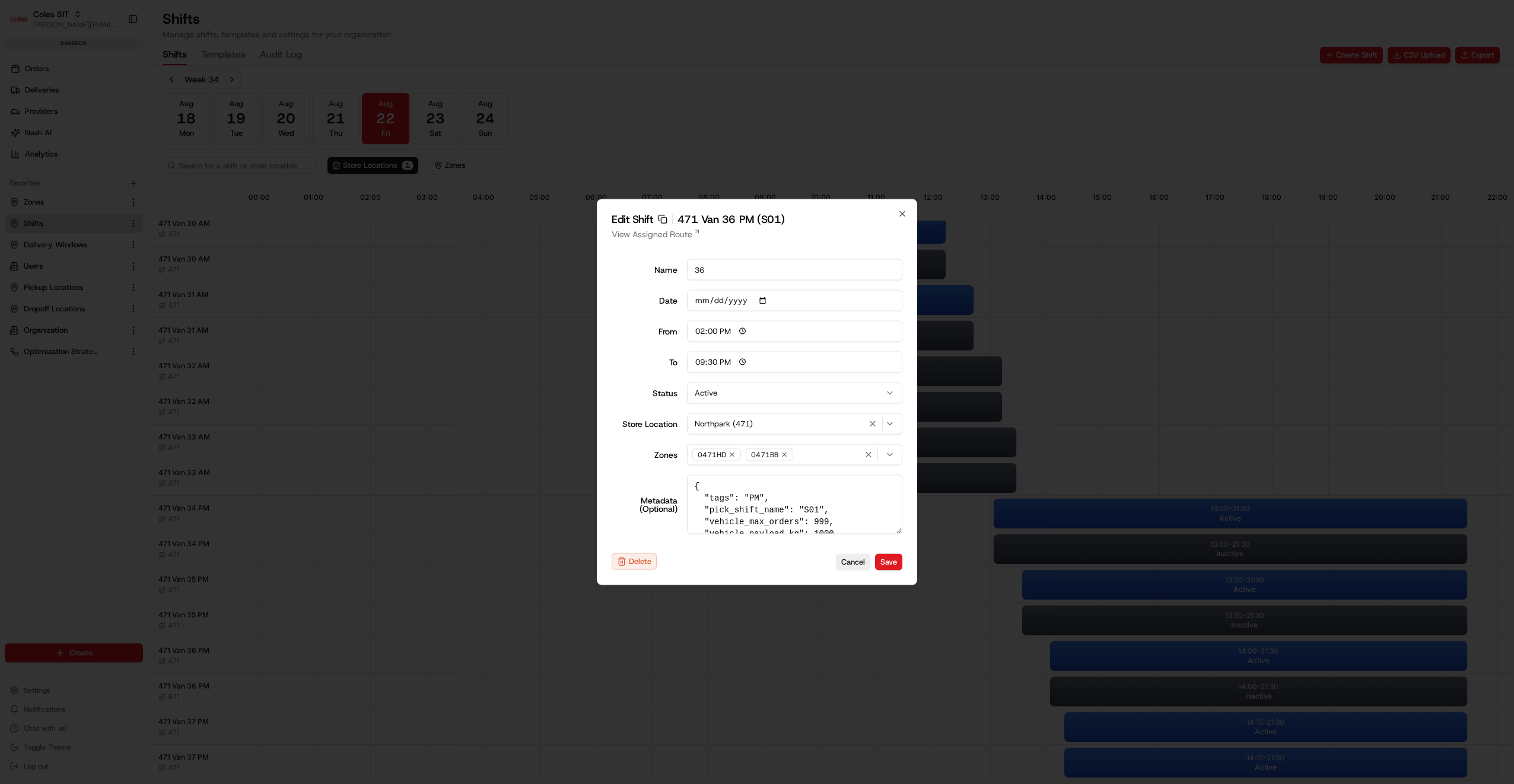
click at [808, 396] on button "Active" at bounding box center [795, 393] width 216 height 21
click at [884, 560] on button "Save" at bounding box center [889, 561] width 27 height 17
type input "06:00"
type input "14:00"
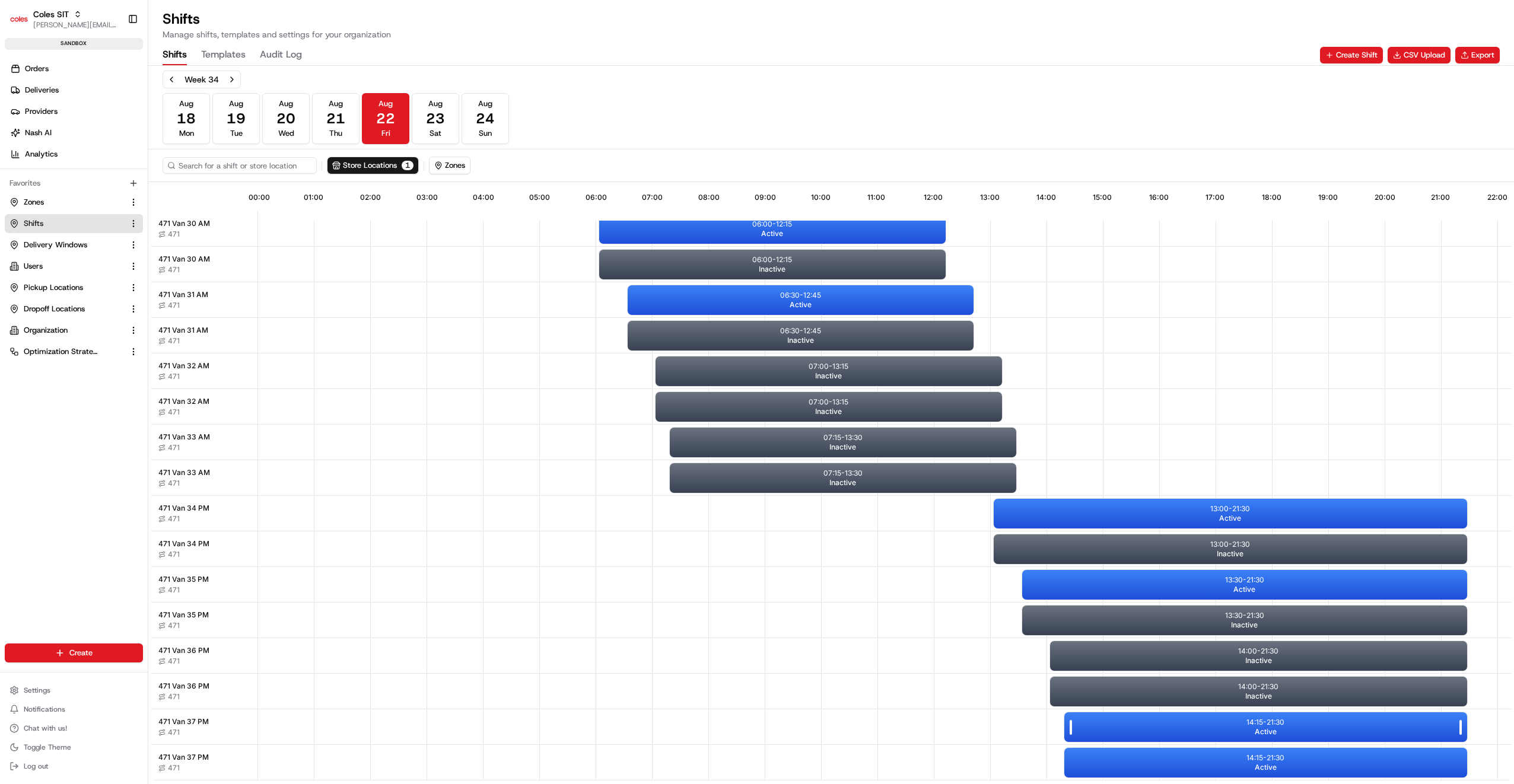
click at [1272, 717] on p "14:15 - 21:30" at bounding box center [1265, 722] width 38 height 10
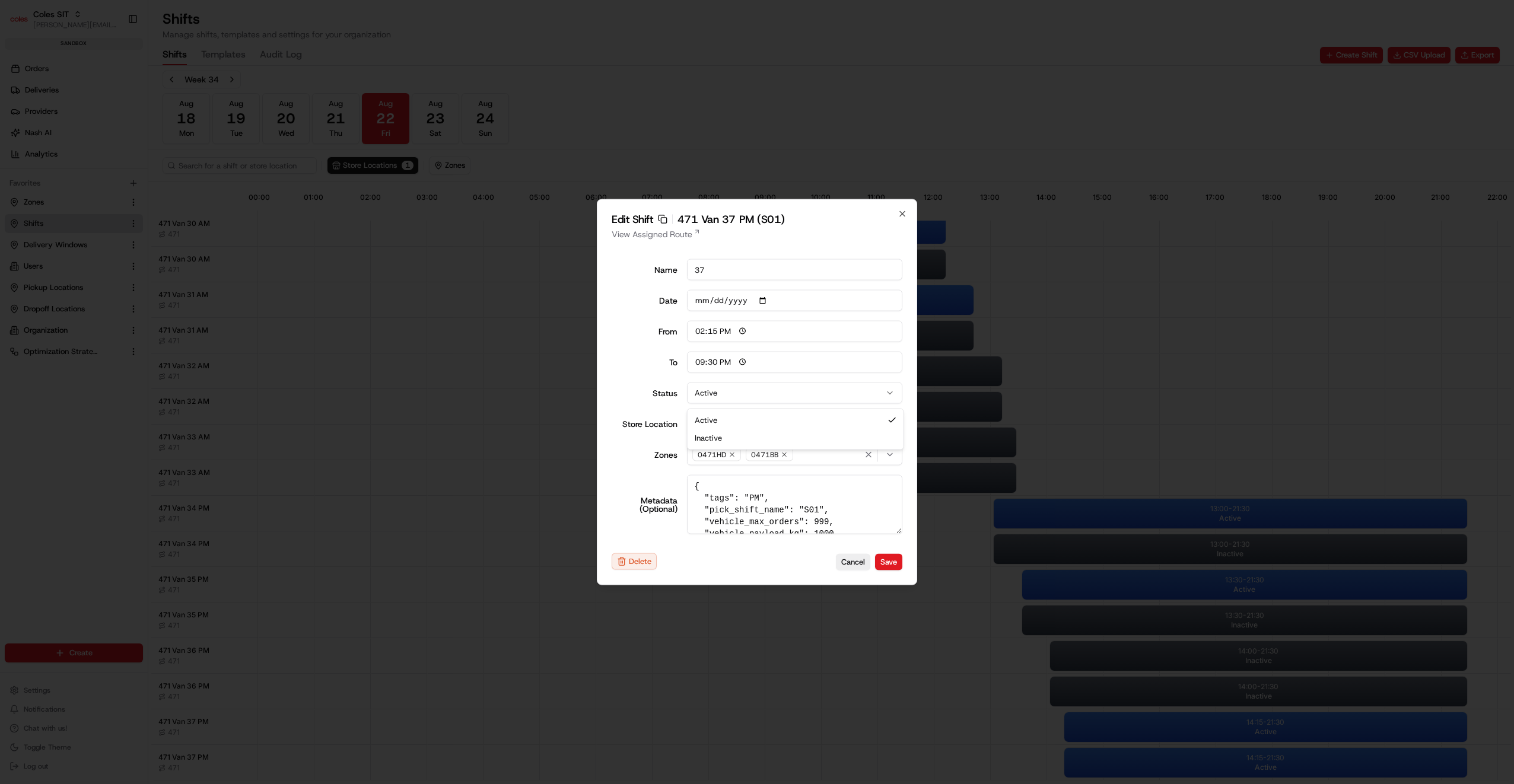
click at [740, 385] on button "Active" at bounding box center [795, 393] width 216 height 21
click at [891, 566] on button "Save" at bounding box center [889, 561] width 27 height 17
type input "06:00"
type input "14:00"
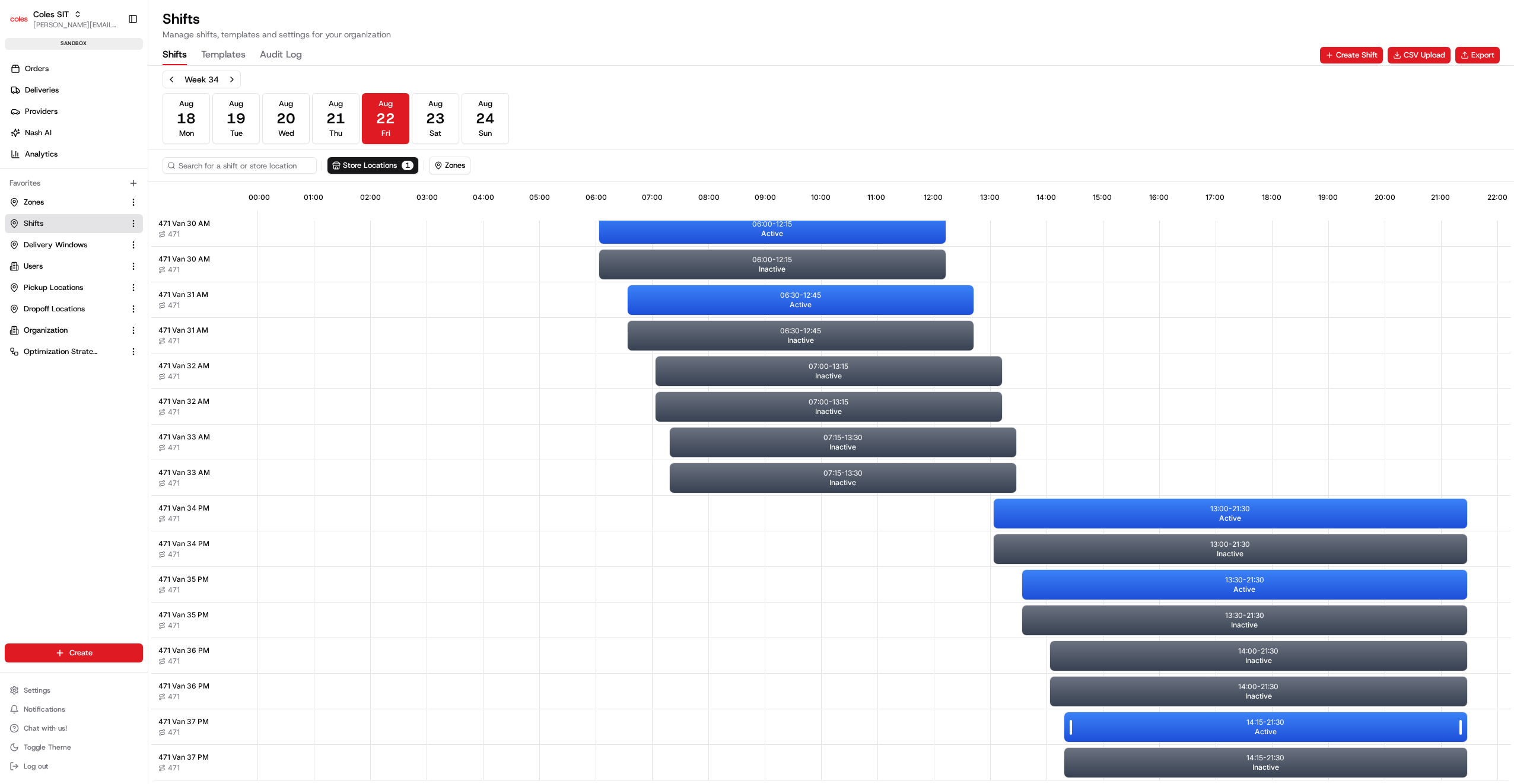
click at [1275, 717] on p "14:15 - 21:30" at bounding box center [1265, 722] width 38 height 10
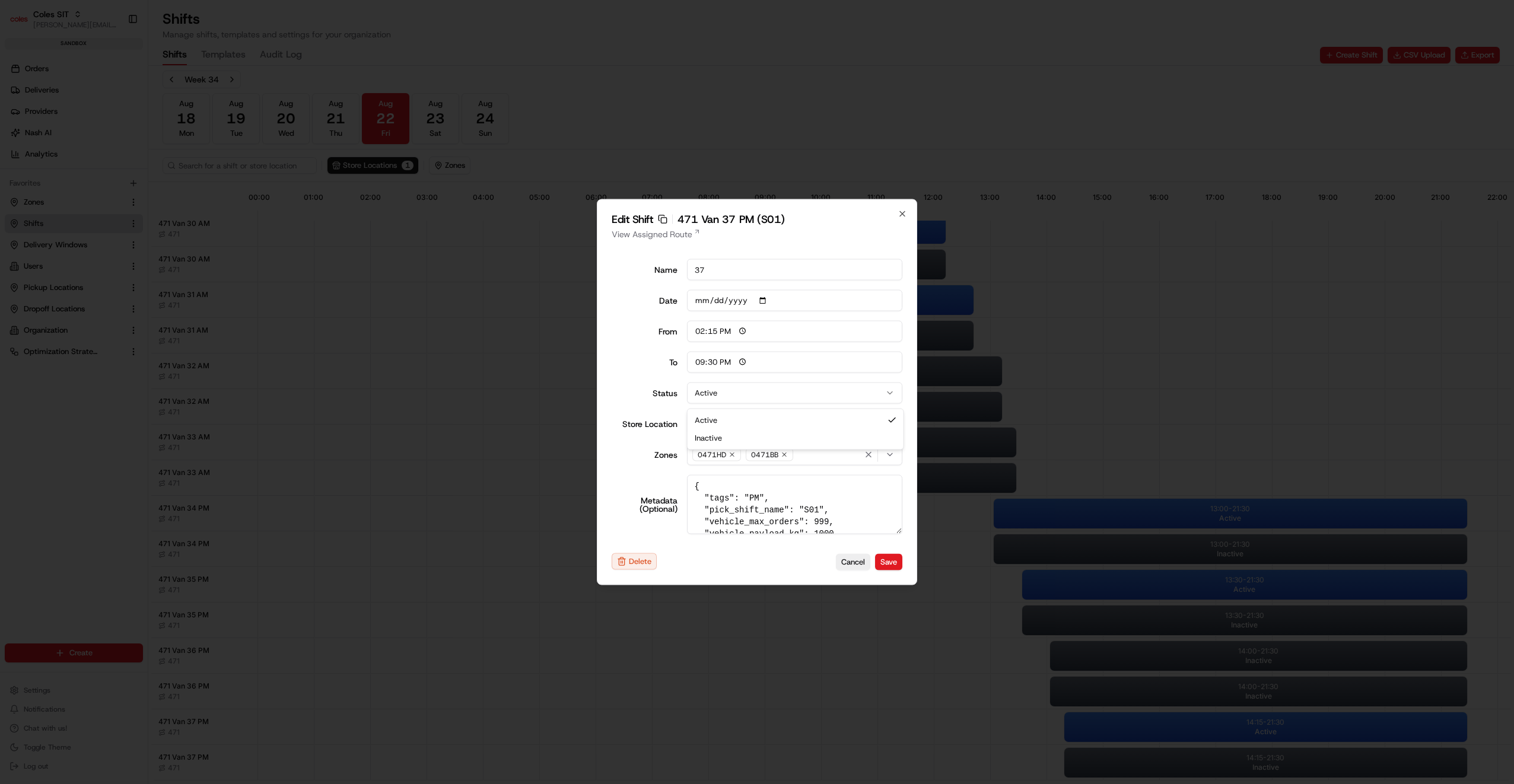
click at [759, 396] on button "Active" at bounding box center [795, 393] width 216 height 21
click at [893, 558] on button "Save" at bounding box center [889, 561] width 27 height 17
type input "06:00"
type input "14:00"
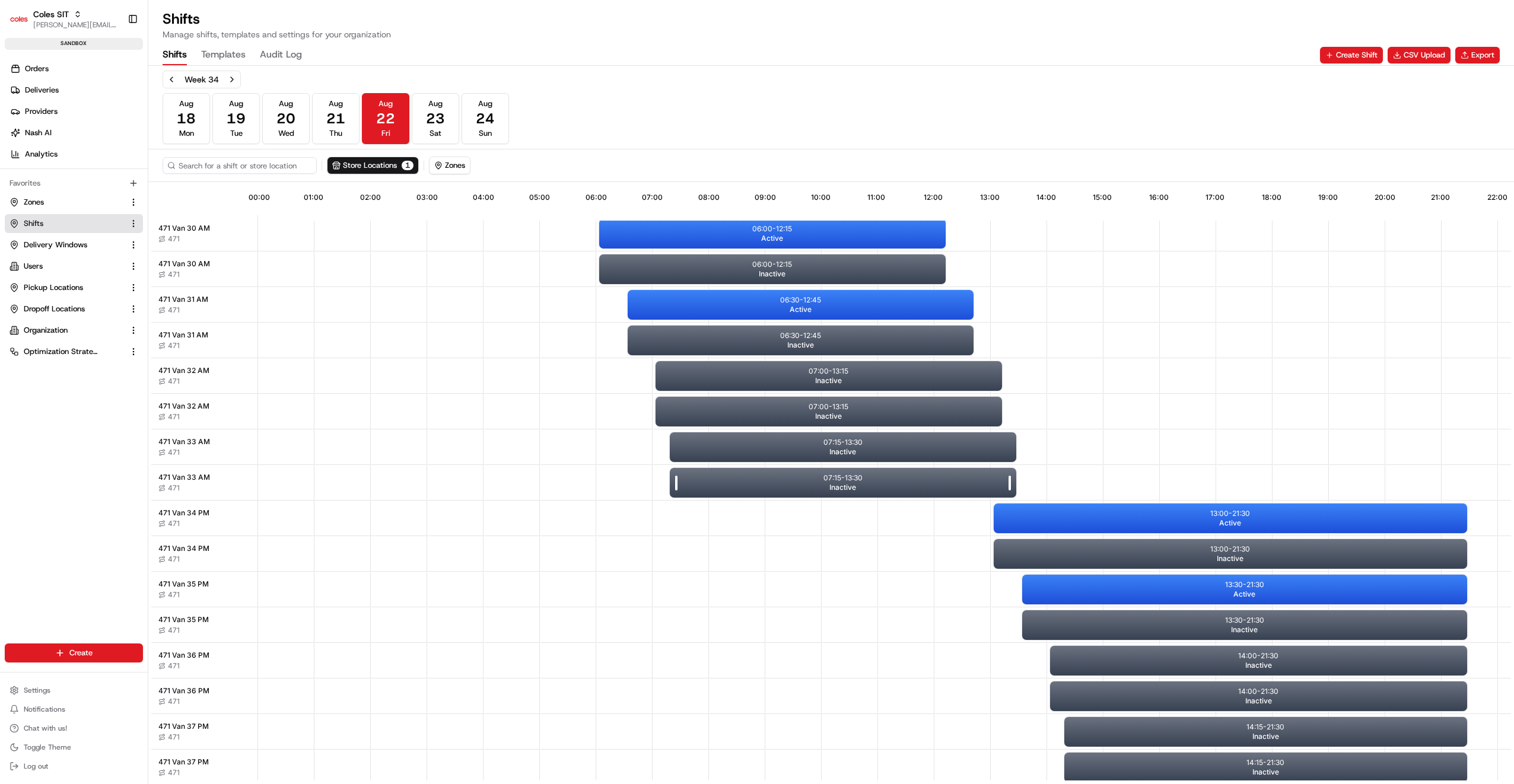
scroll to position [0, 0]
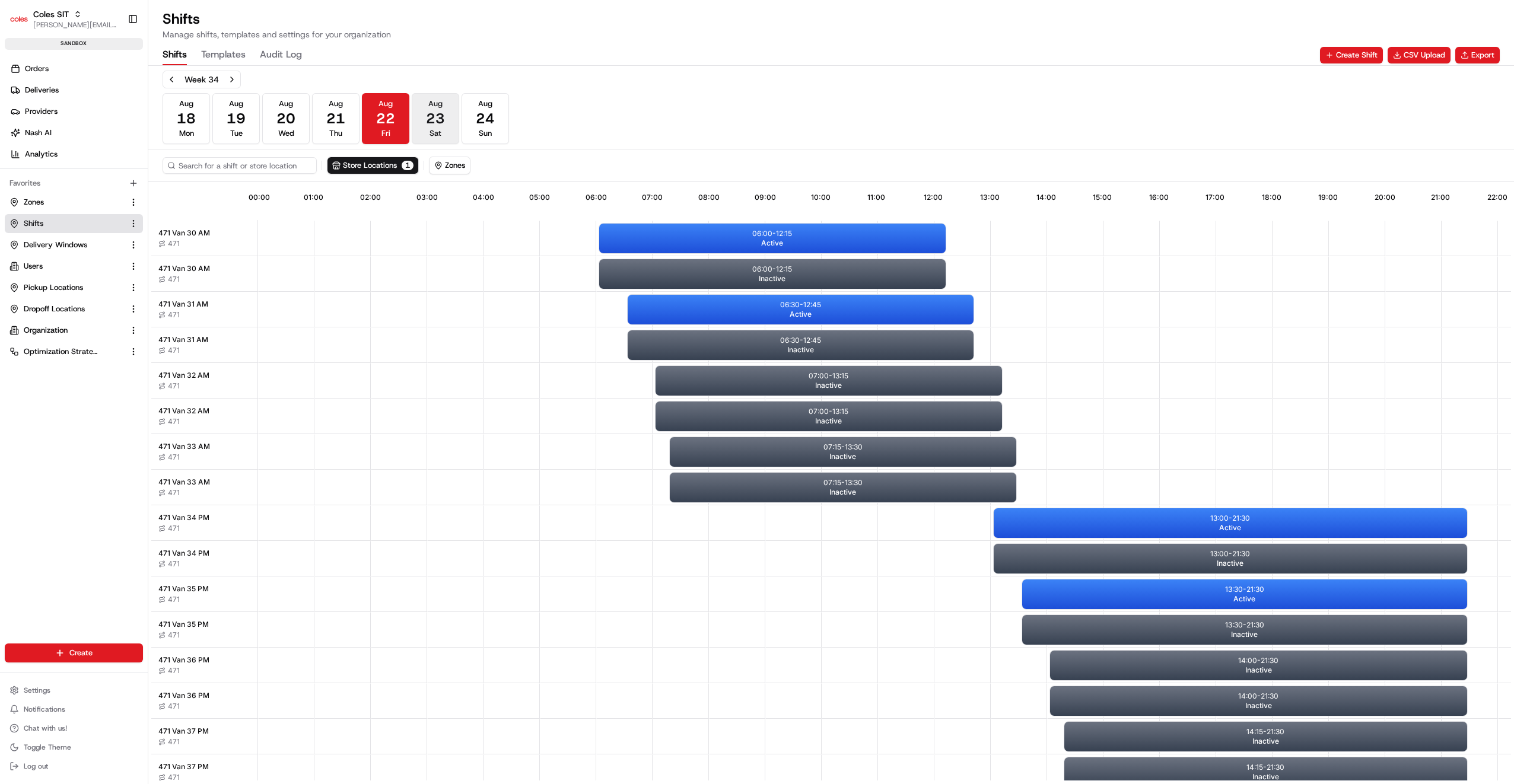
click at [441, 126] on span "23" at bounding box center [435, 118] width 19 height 19
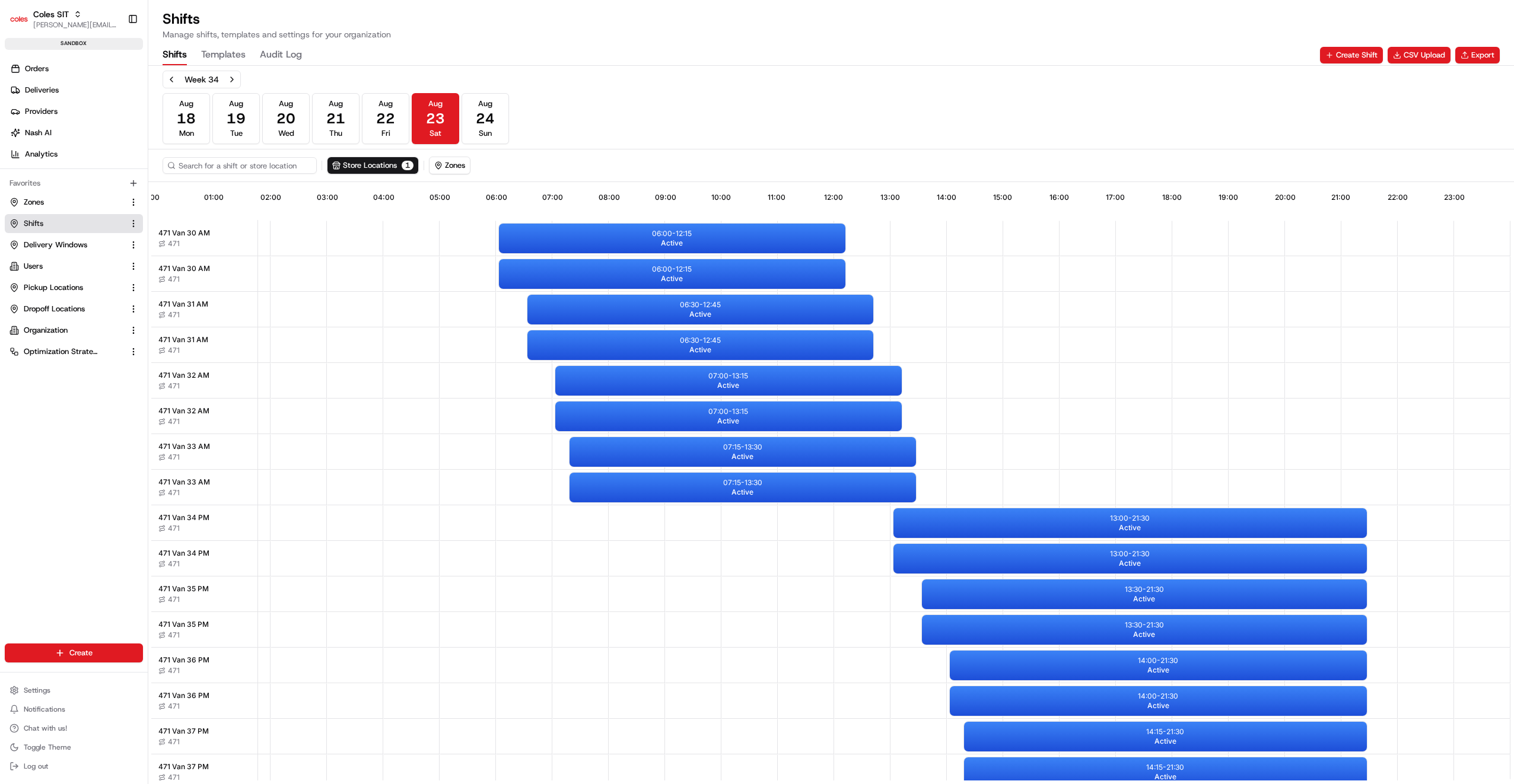
scroll to position [0, 106]
click at [688, 275] on div "06:00 - 12:15 Active" at bounding box center [671, 273] width 347 height 29
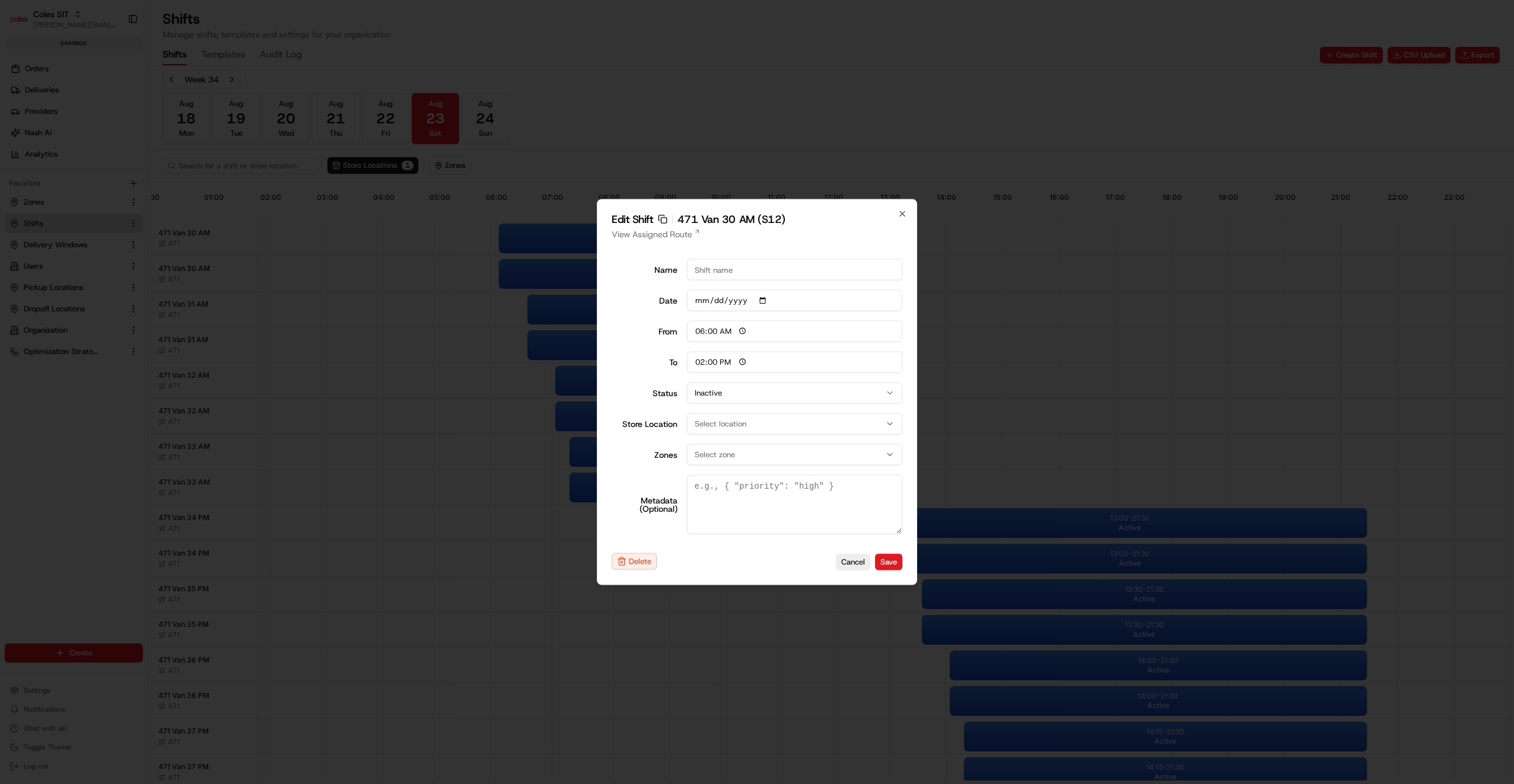
type input "30"
type input "2025-08-23"
type input "12:15"
type textarea "{ "tags": "AM", "pick_shift_name": "S12", "vehicle_max_orders": 999, "vehicle_p…"
click at [757, 395] on button "Active" at bounding box center [795, 393] width 216 height 21
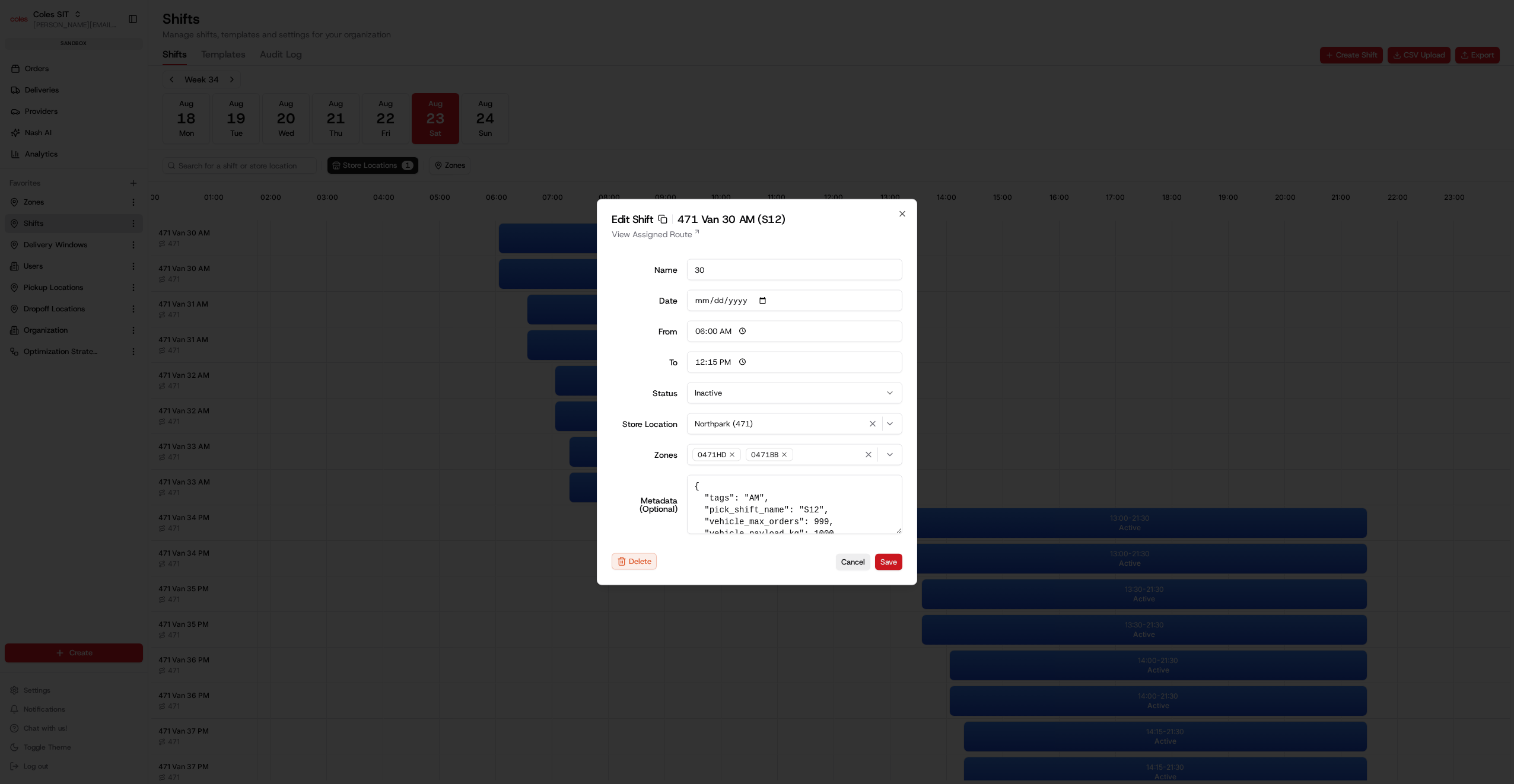
click at [891, 559] on button "Save" at bounding box center [889, 561] width 27 height 17
type input "14:00"
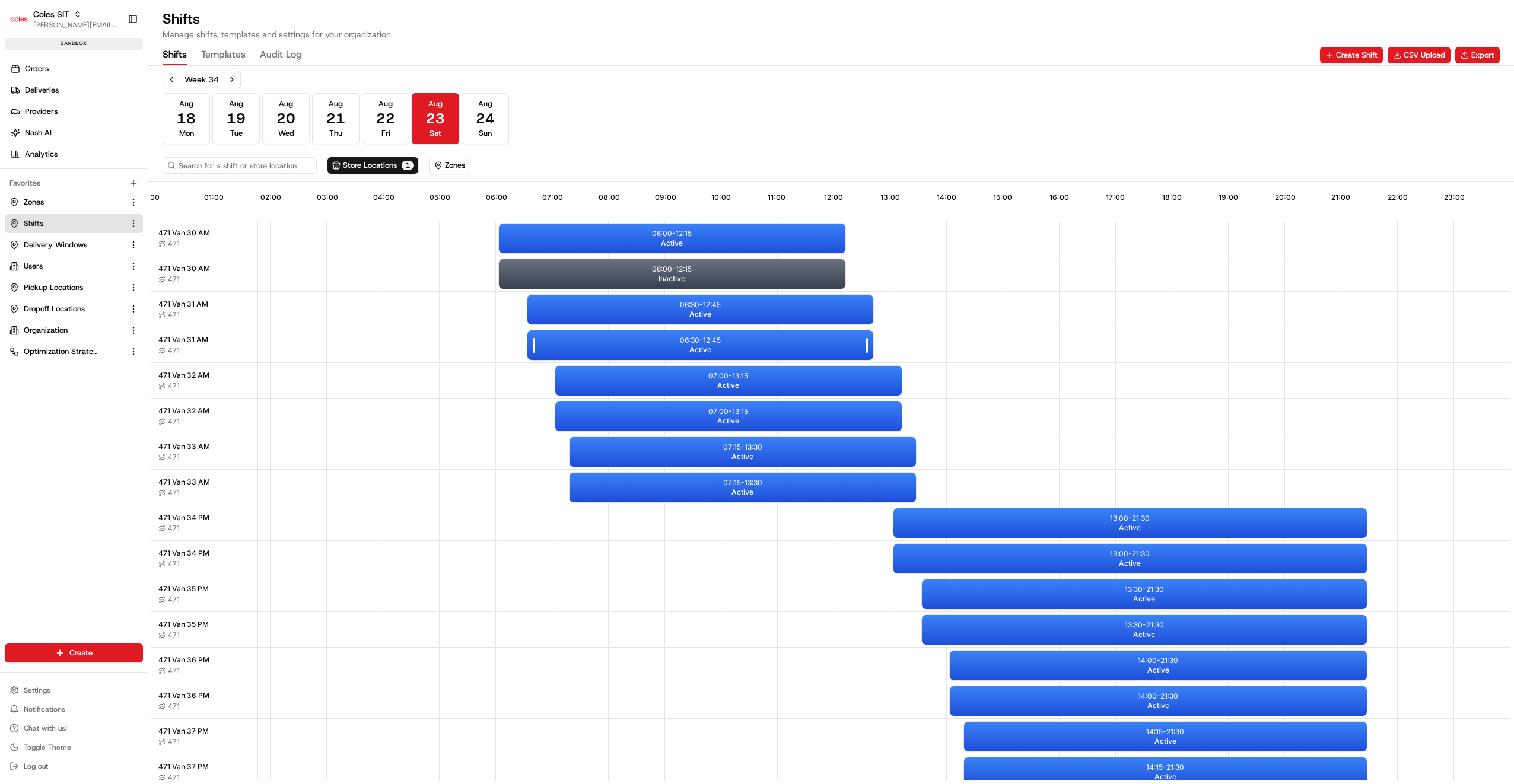
click at [725, 349] on div "06:30 - 12:45 Active" at bounding box center [701, 345] width 347 height 29
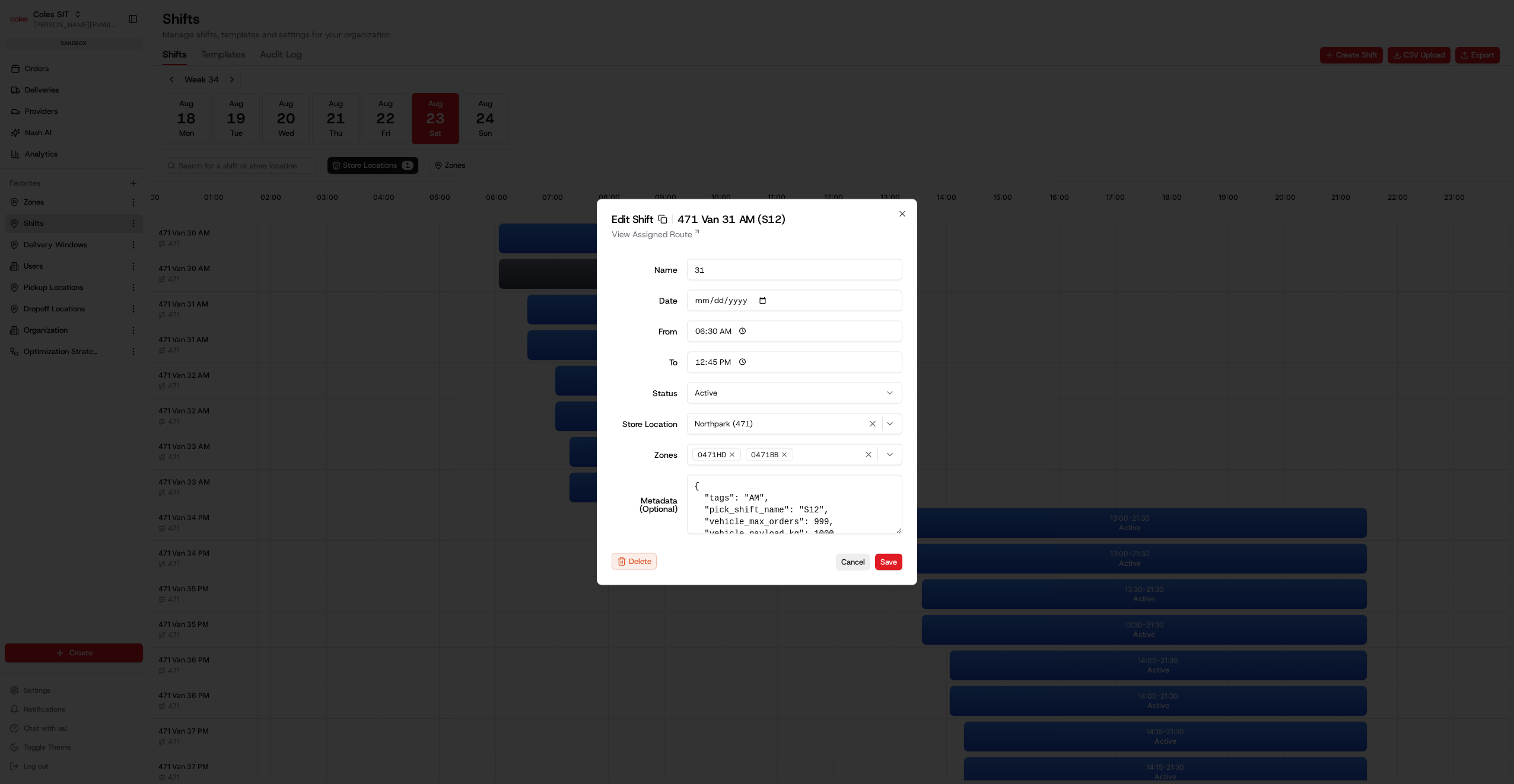
click at [741, 395] on button "Active" at bounding box center [795, 393] width 216 height 21
click at [896, 561] on button "Save" at bounding box center [889, 561] width 27 height 17
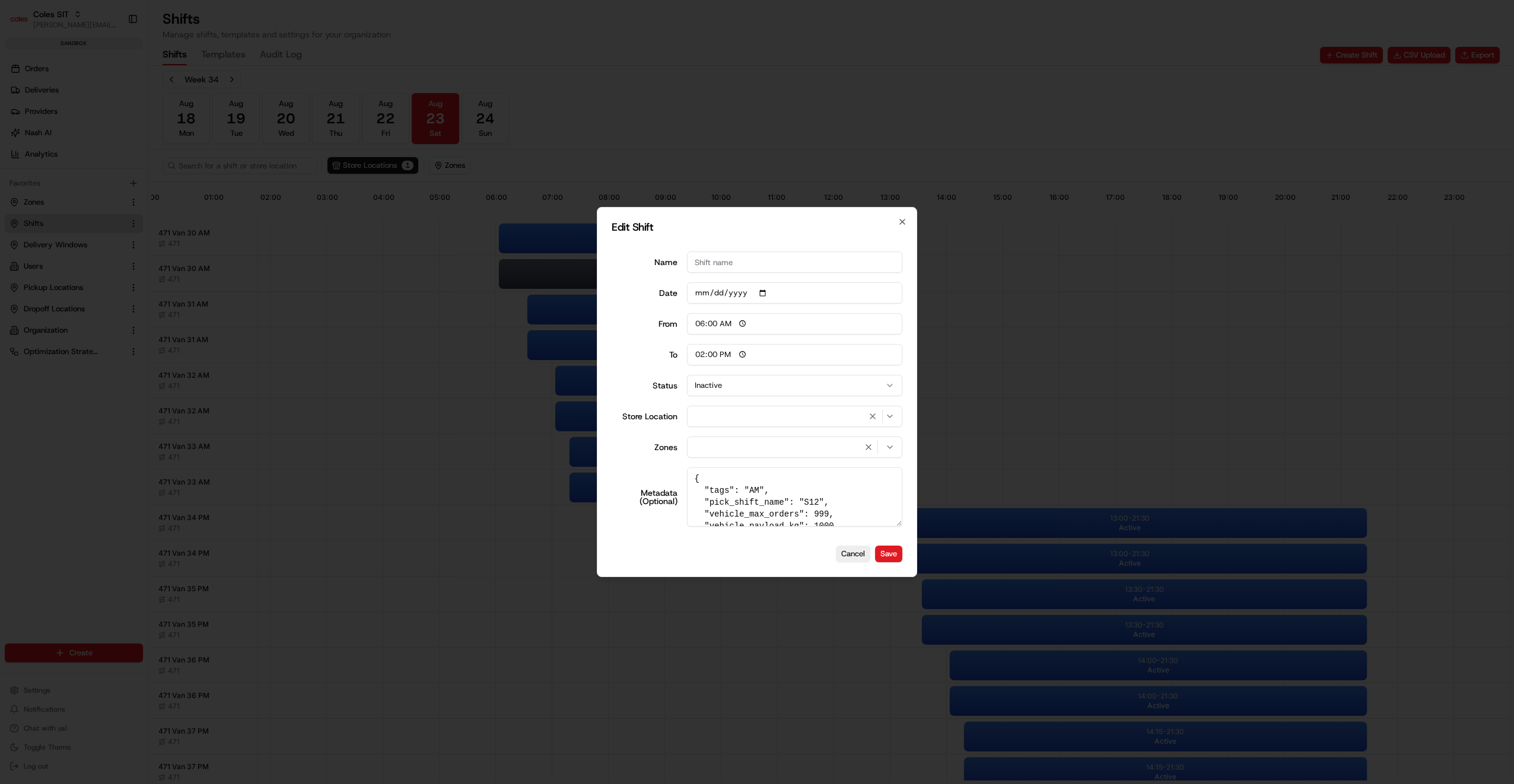
type input "06:00"
type input "14:00"
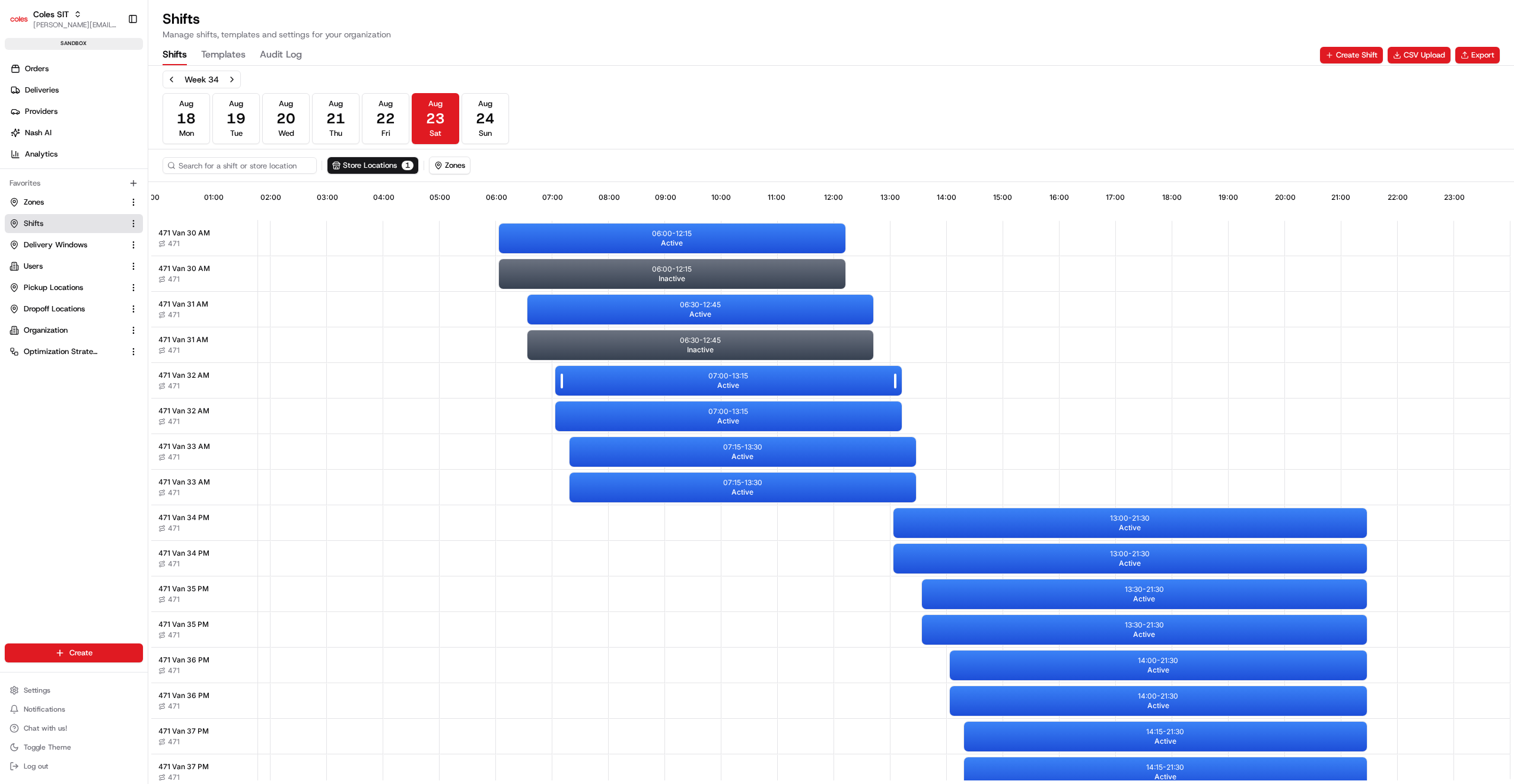
click at [738, 384] on div "07:00 - 13:15 Active" at bounding box center [728, 380] width 347 height 29
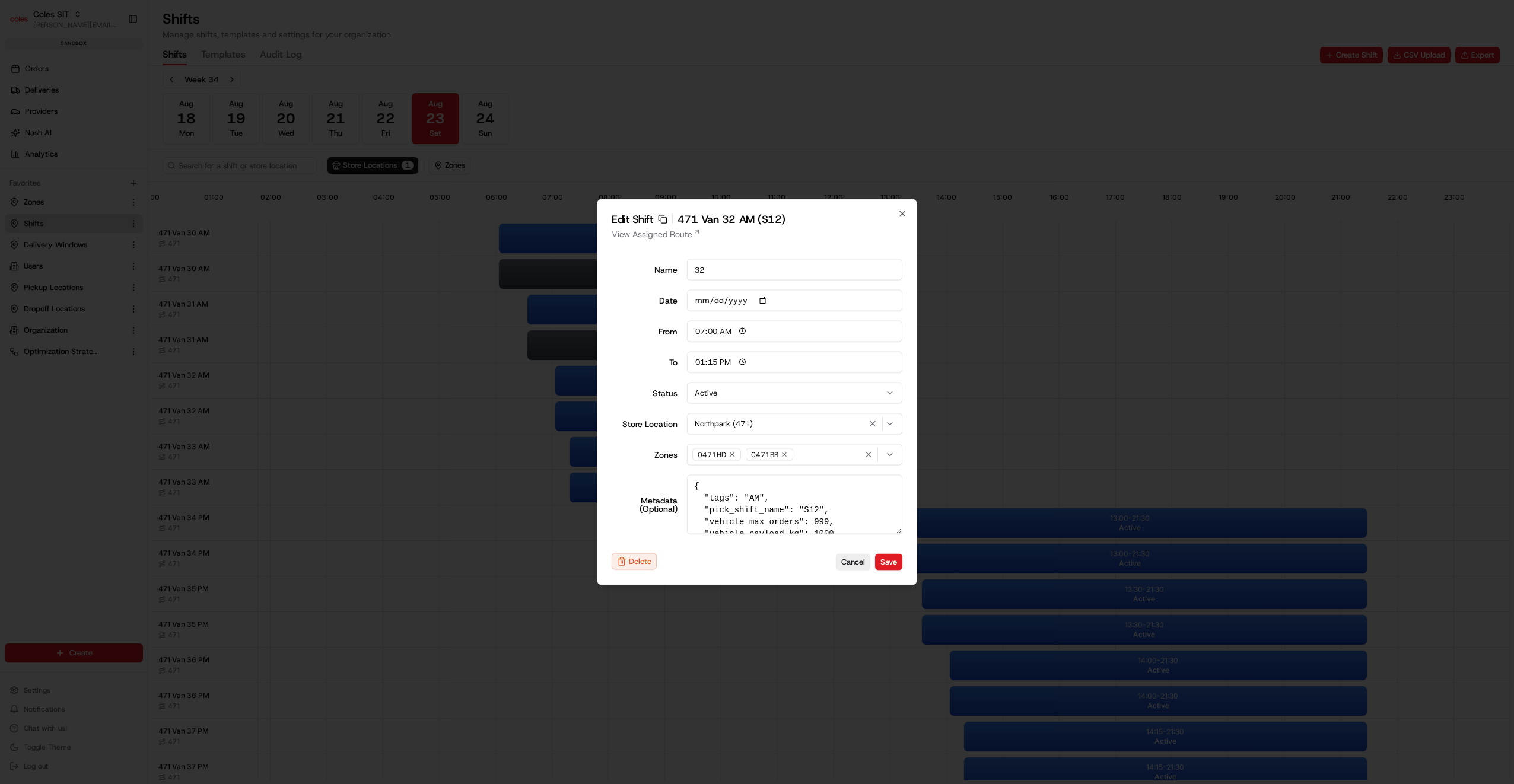
click at [752, 398] on button "Active" at bounding box center [795, 393] width 216 height 21
click at [891, 563] on button "Save" at bounding box center [889, 561] width 27 height 17
type input "06:00"
type input "14:00"
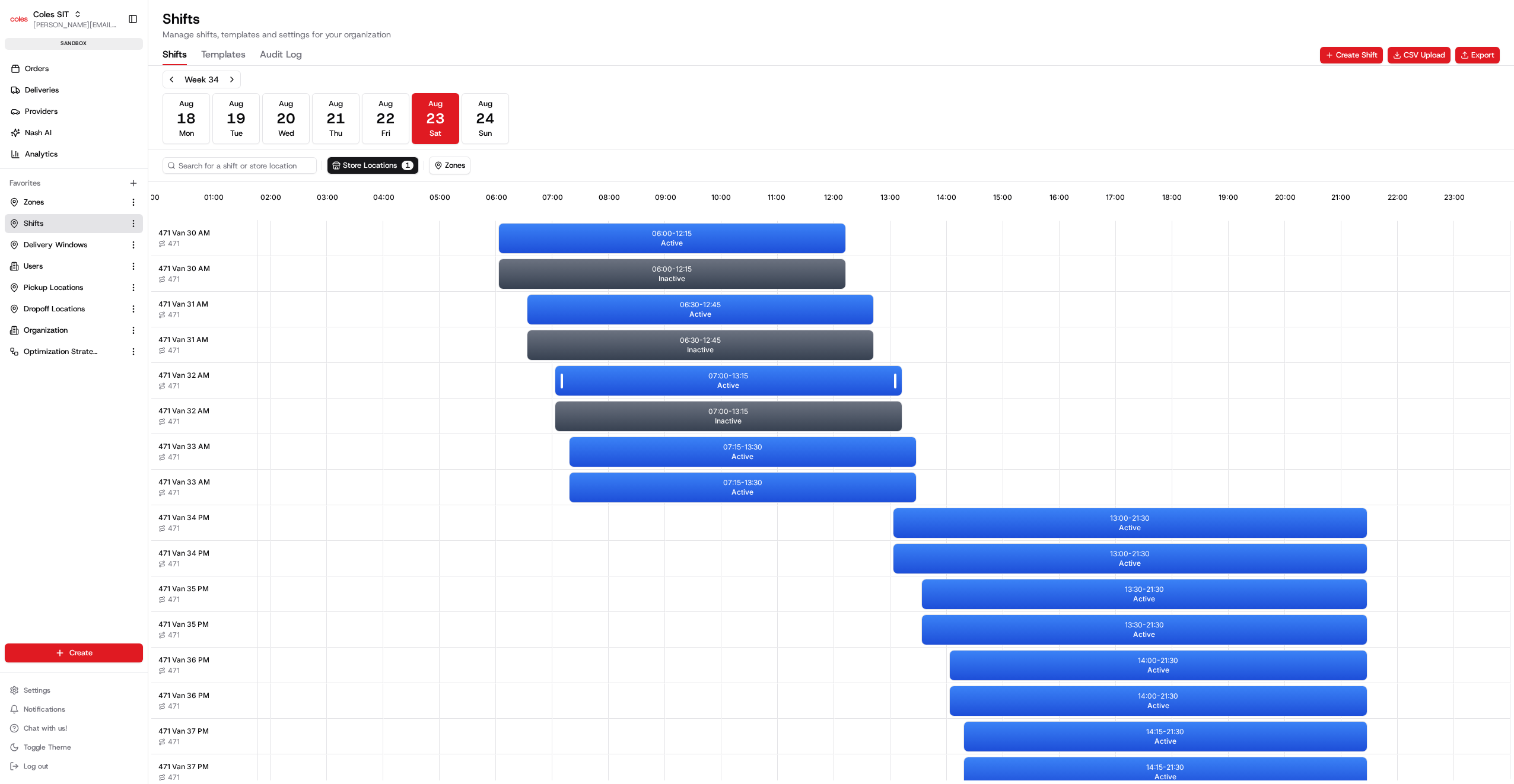
click at [764, 386] on div "07:00 - 13:15 Active" at bounding box center [728, 380] width 347 height 29
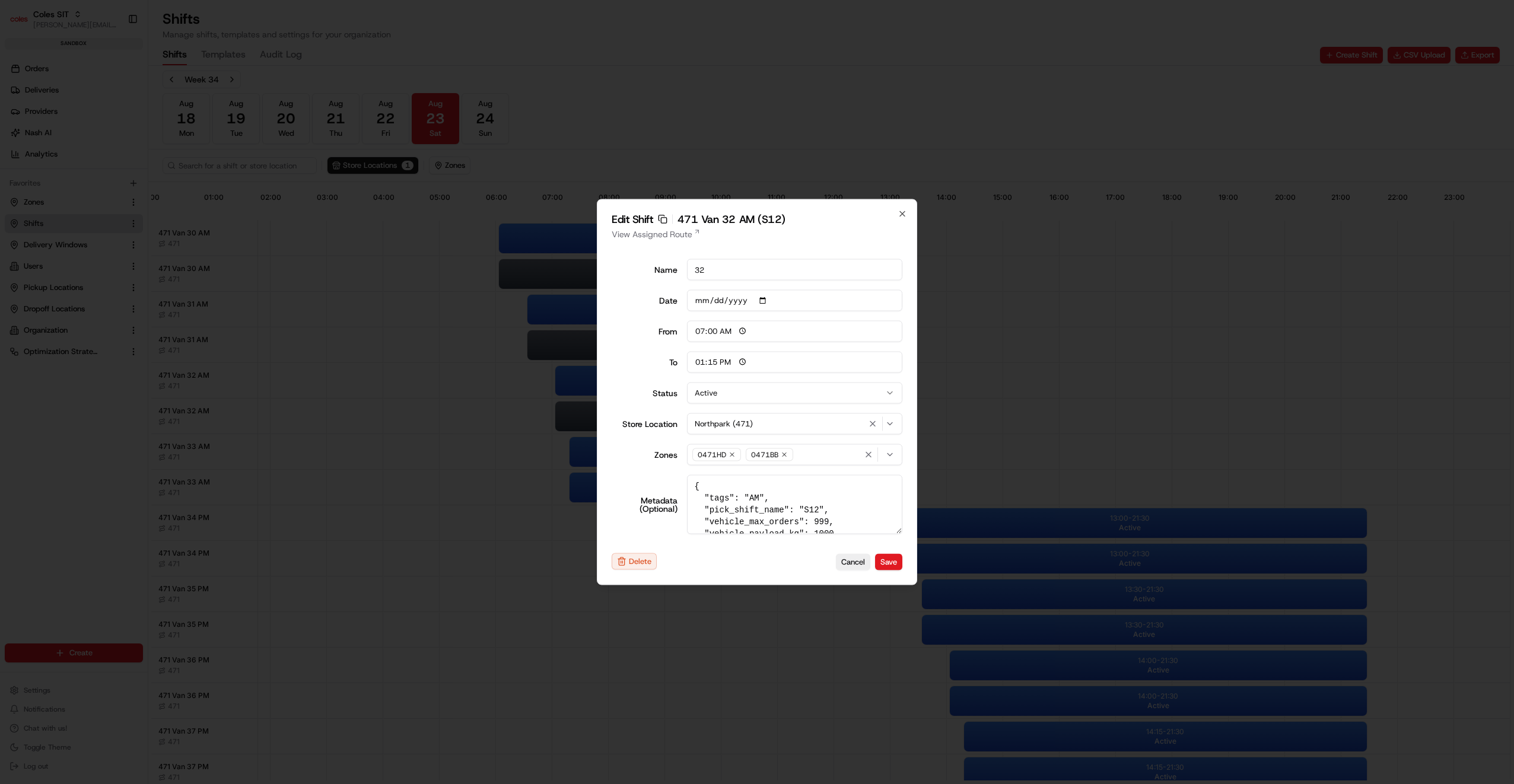
click at [760, 393] on button "Active" at bounding box center [795, 393] width 216 height 21
click at [889, 563] on button "Save" at bounding box center [889, 561] width 27 height 17
type input "06:00"
type input "14:00"
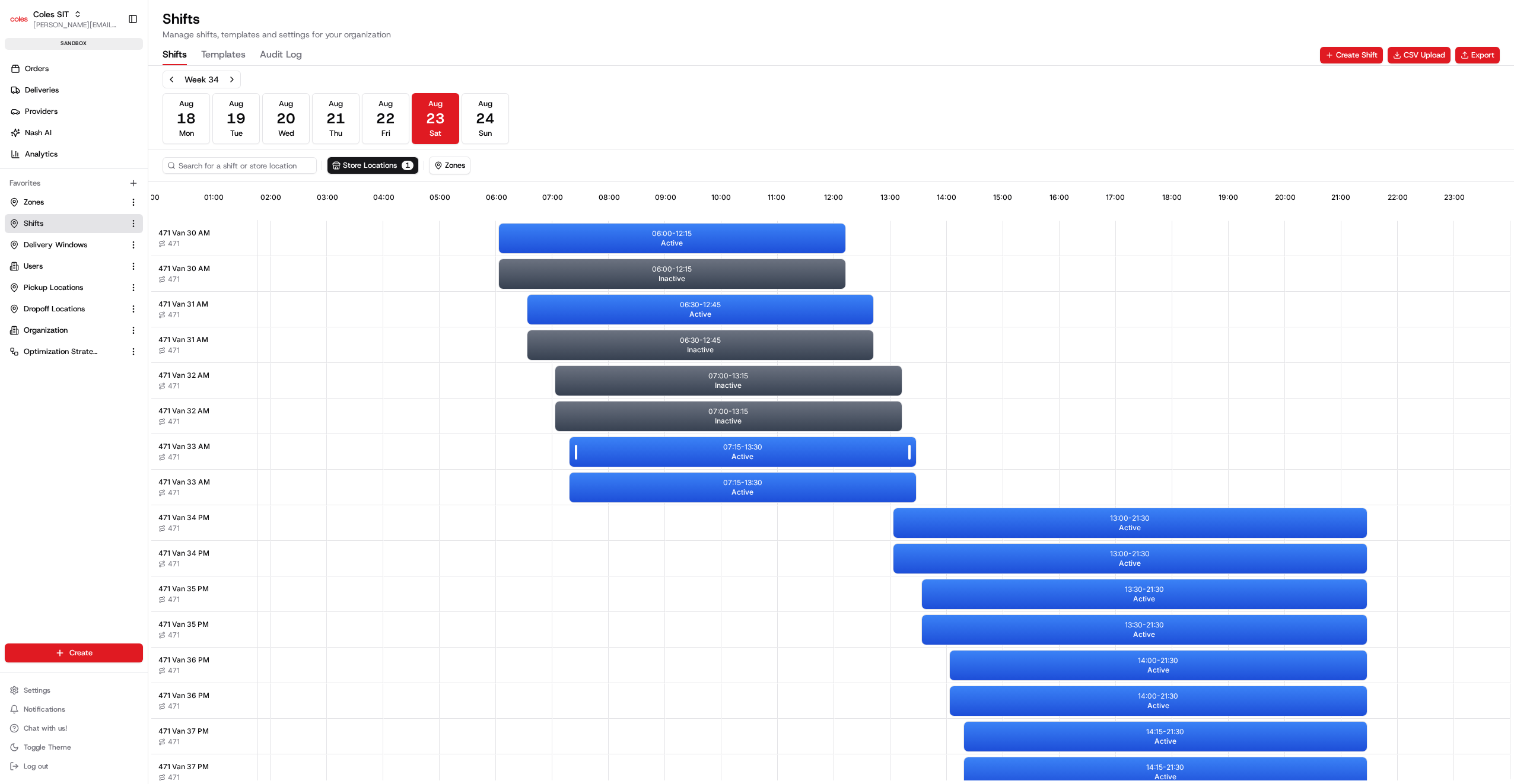
click at [721, 451] on div "07:15 - 13:30 Active" at bounding box center [742, 451] width 347 height 29
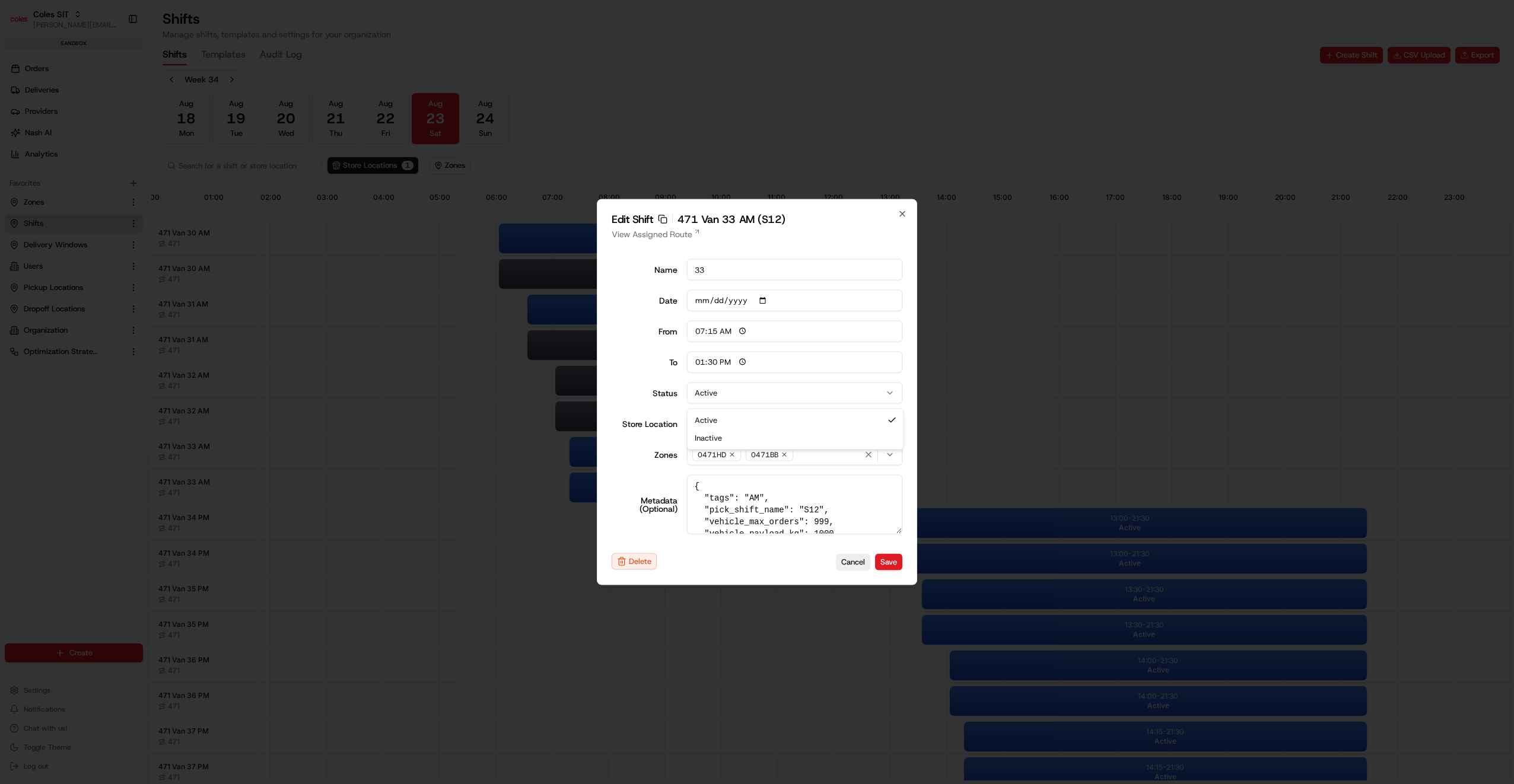
click at [763, 395] on button "Active" at bounding box center [795, 393] width 216 height 21
click at [889, 556] on button "Save" at bounding box center [889, 561] width 27 height 17
type input "06:00"
type input "14:00"
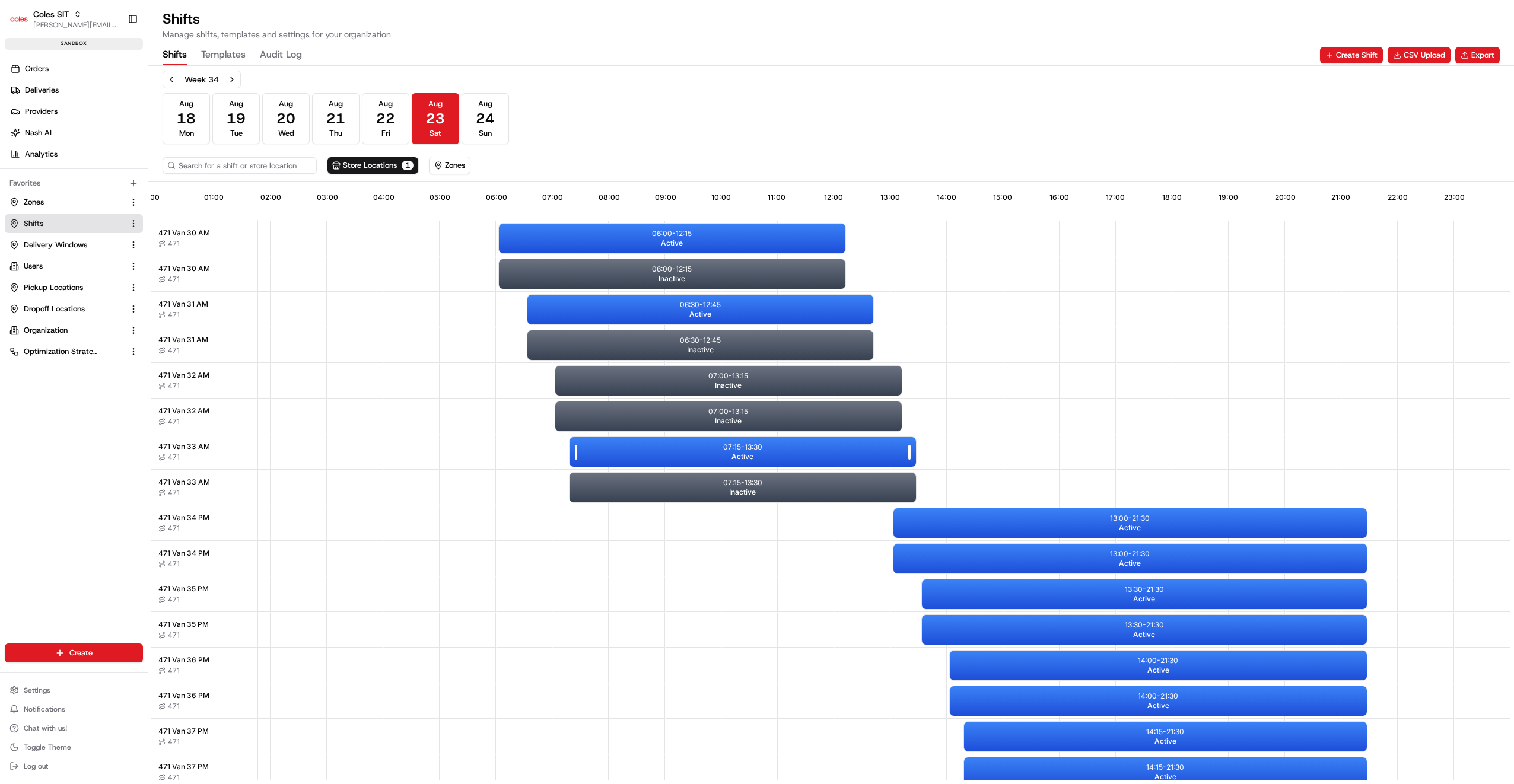
click at [782, 451] on div "07:15 - 13:30 Active" at bounding box center [742, 451] width 347 height 29
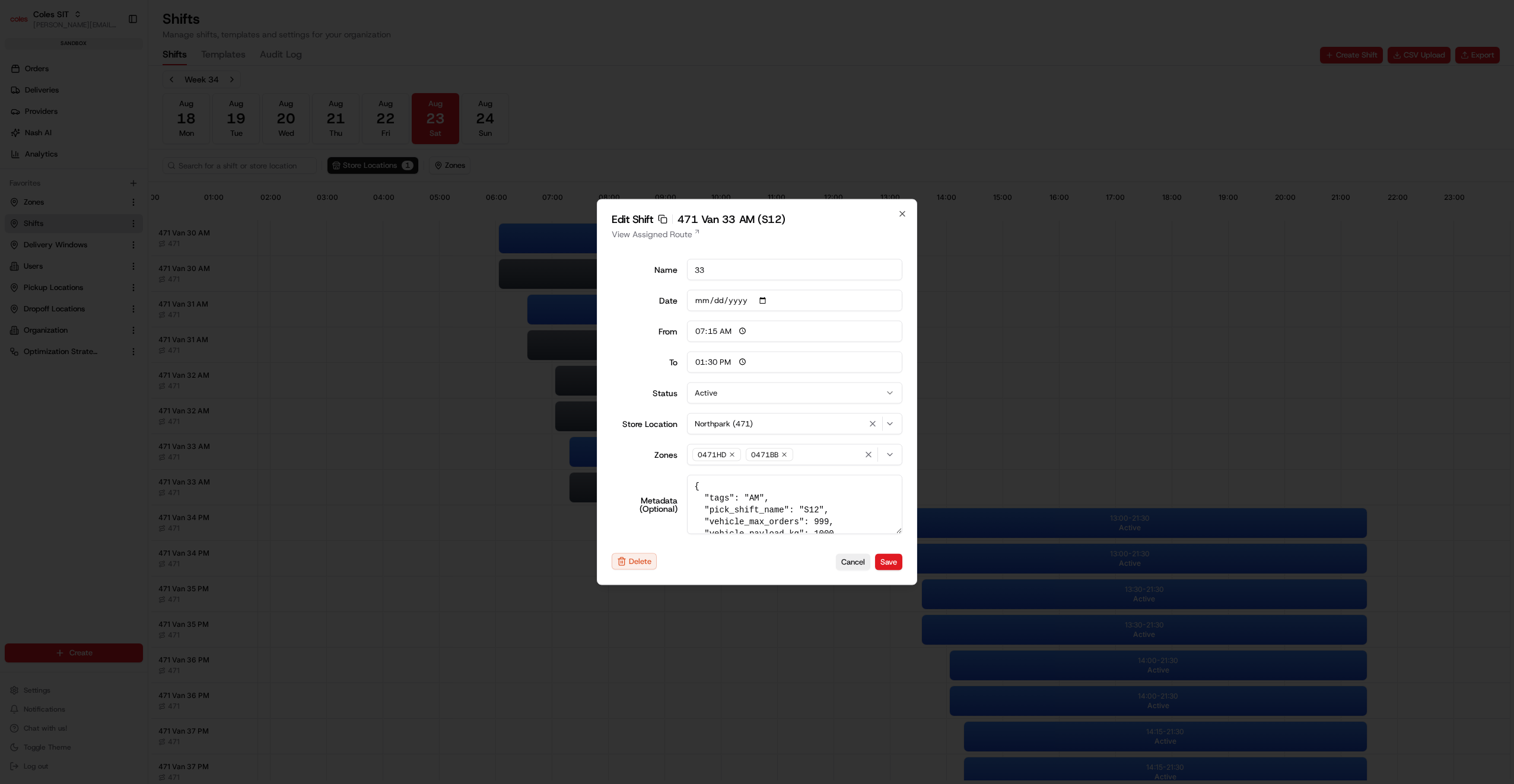
click at [782, 399] on button "Active" at bounding box center [795, 393] width 216 height 21
click at [889, 568] on button "Save" at bounding box center [889, 561] width 27 height 17
type input "06:00"
type input "14:00"
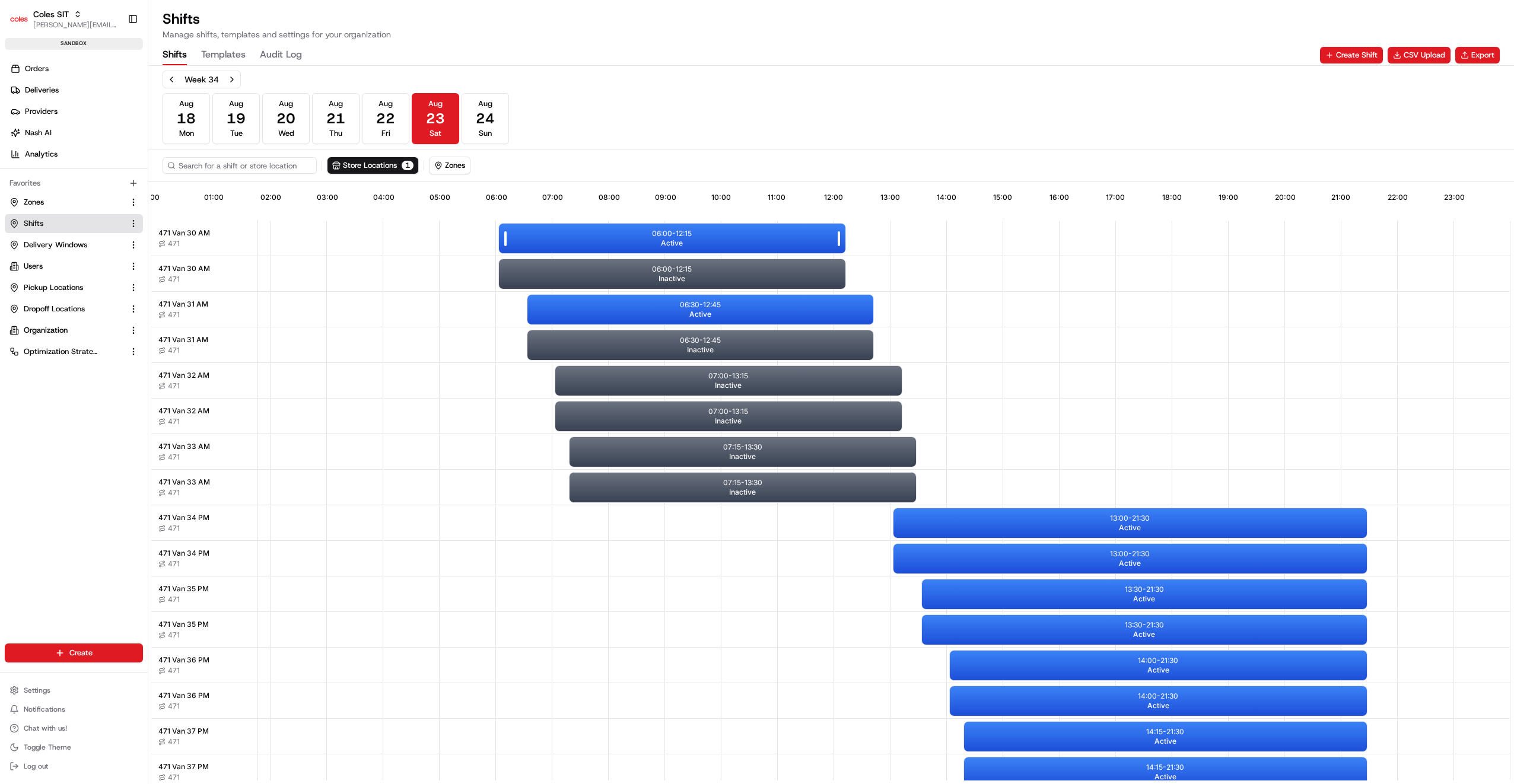
click at [694, 239] on div "06:00 - 12:15 Active" at bounding box center [671, 238] width 347 height 29
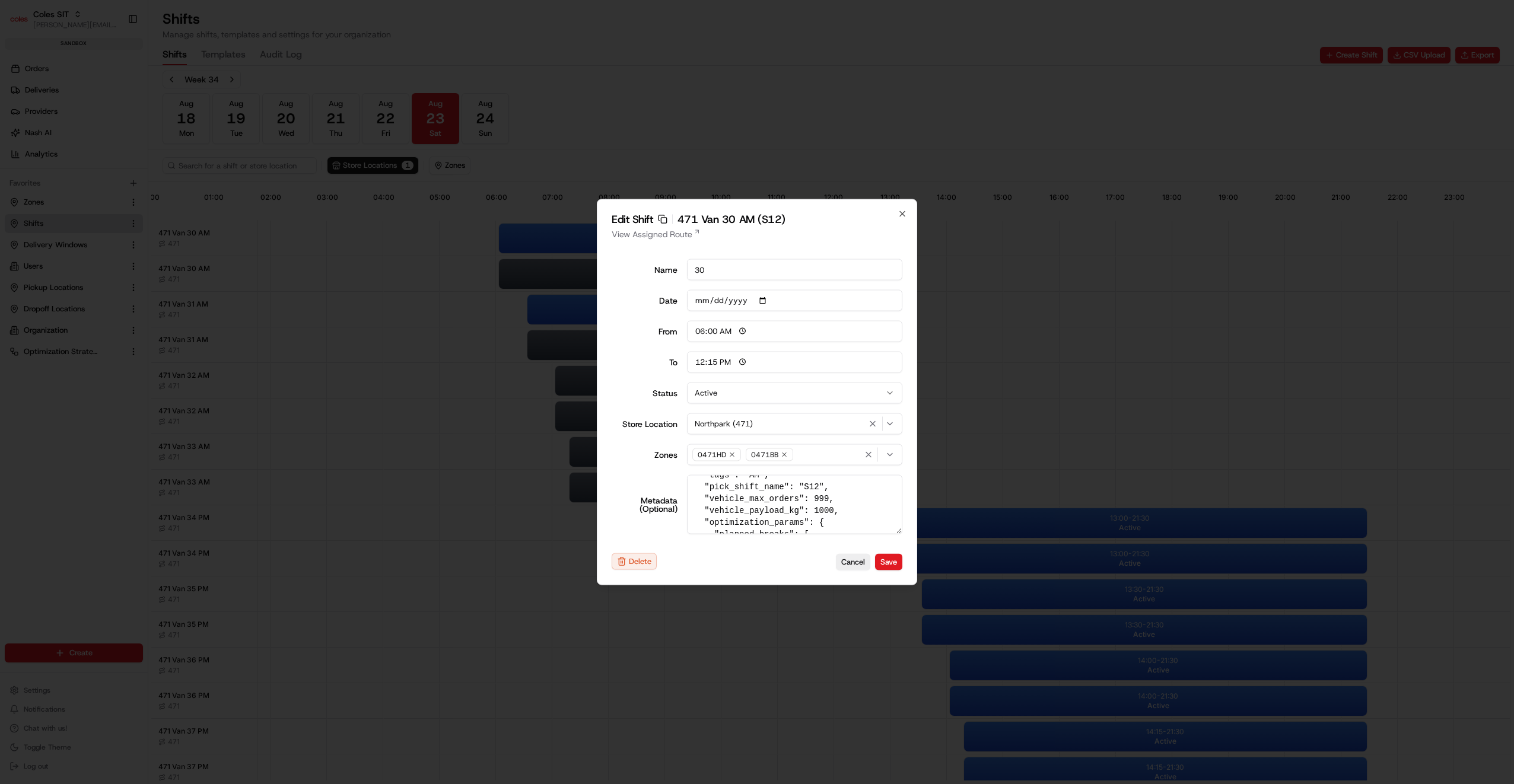
scroll to position [24, 0]
click at [821, 509] on textarea "{ "tags": "AM", "pick_shift_name": "S12", "vehicle_max_orders": 999, "vehicle_p…" at bounding box center [795, 505] width 216 height 59
type textarea "{ "tags": "AM", "pick_shift_name": "S12", "vehicle_max_orders": 999, "vehicle_p…"
click at [892, 559] on button "Save" at bounding box center [889, 561] width 27 height 17
type input "14:00"
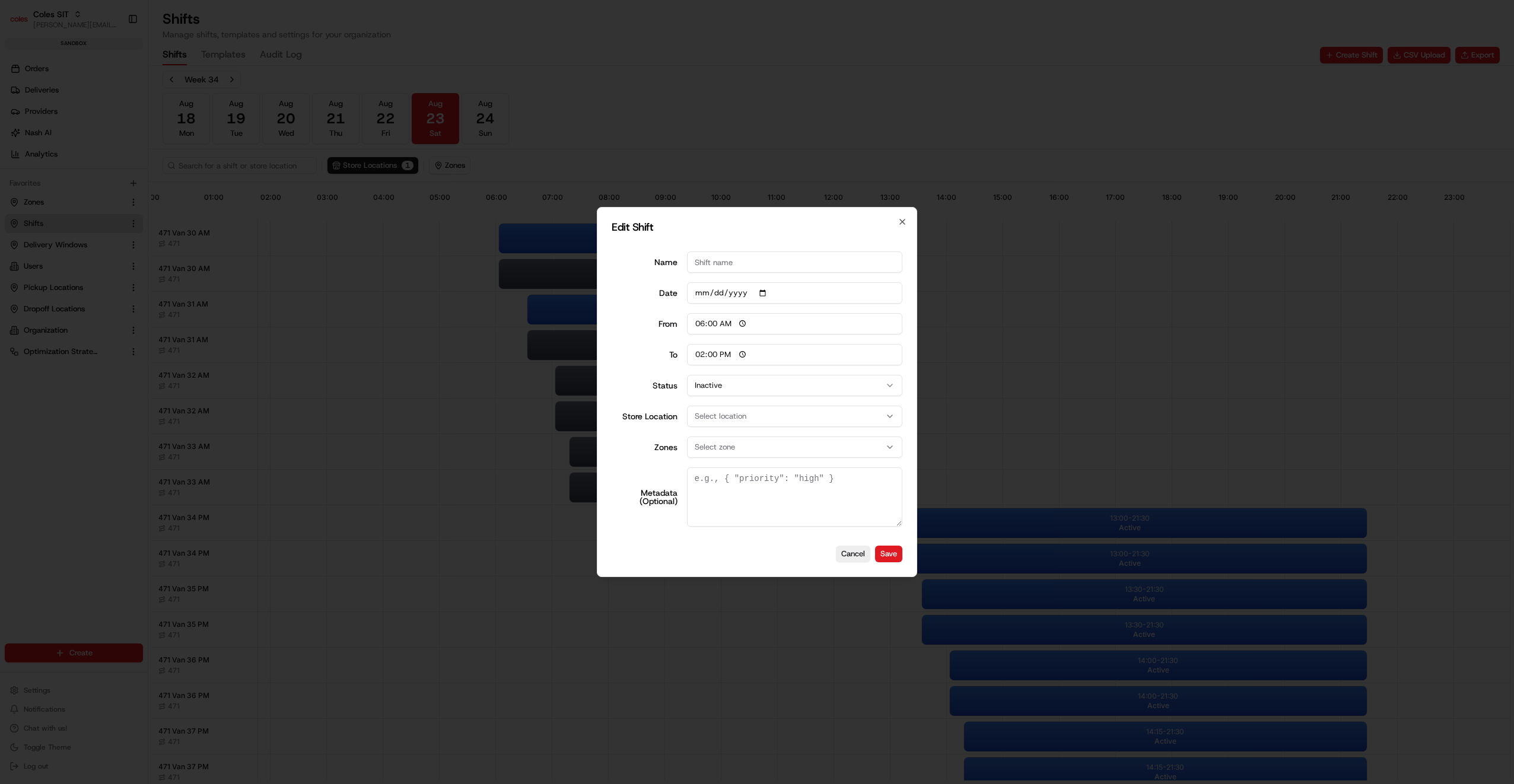
scroll to position [0, 0]
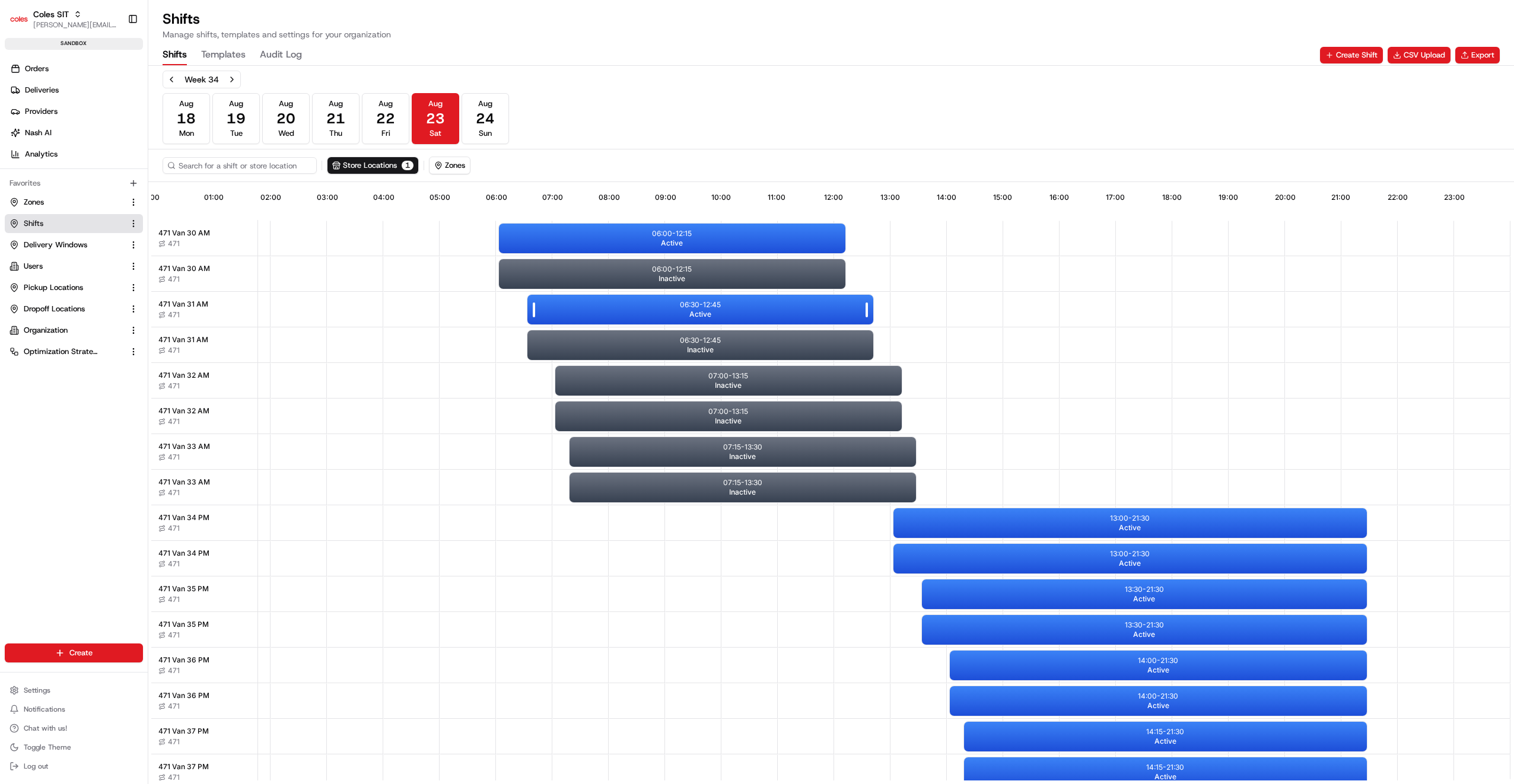
click at [740, 306] on div "06:30 - 12:45 Active" at bounding box center [701, 309] width 347 height 29
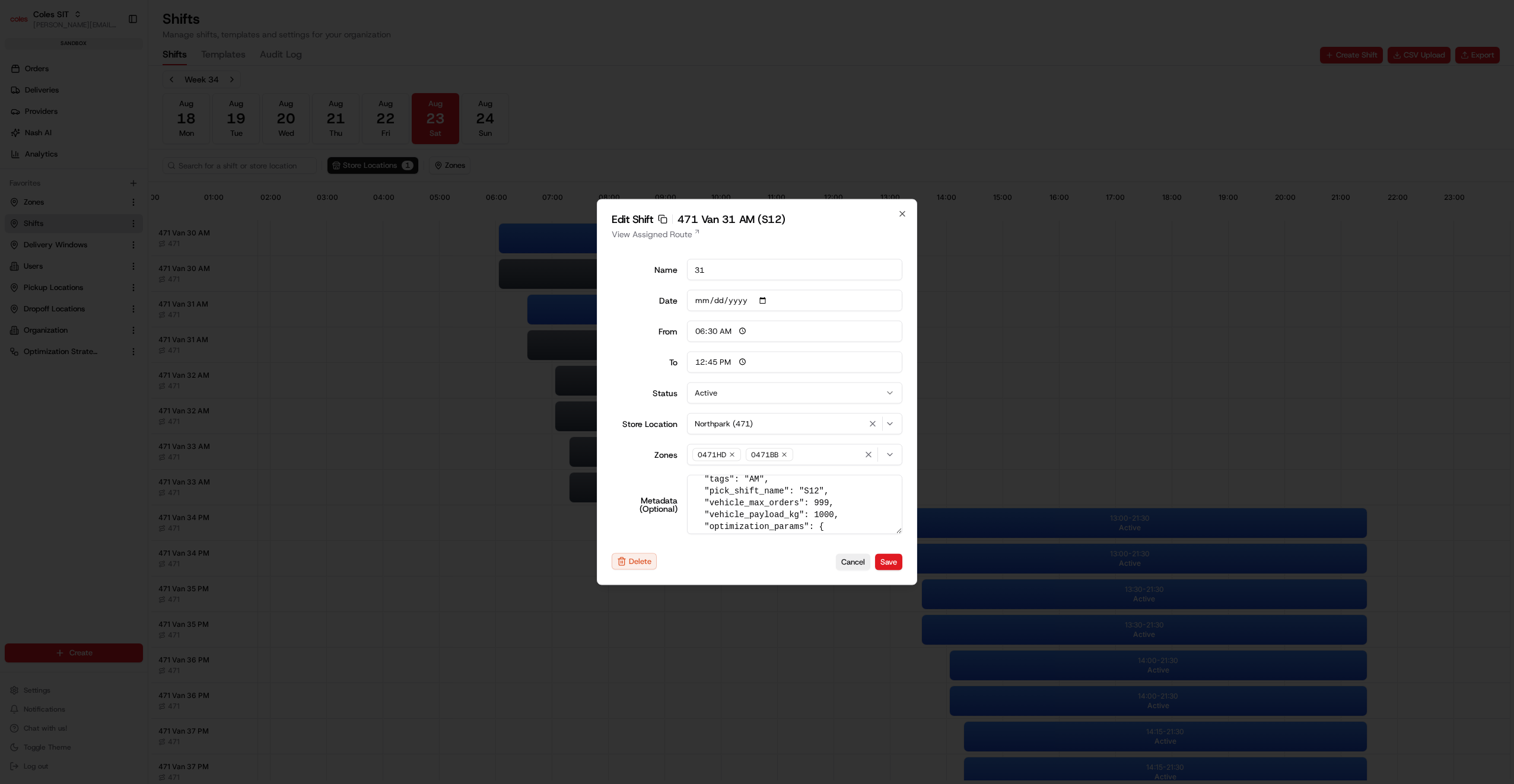
scroll to position [24, 0]
click at [823, 508] on textarea "{ "tags": "AM", "pick_shift_name": "S12", "vehicle_max_orders": 999, "vehicle_p…" at bounding box center [795, 505] width 216 height 59
type textarea "{ "tags": "AM", "pick_shift_name": "S12", "vehicle_max_orders": 999, "vehicle_p…"
click at [884, 558] on button "Save" at bounding box center [889, 561] width 27 height 17
type input "06:00"
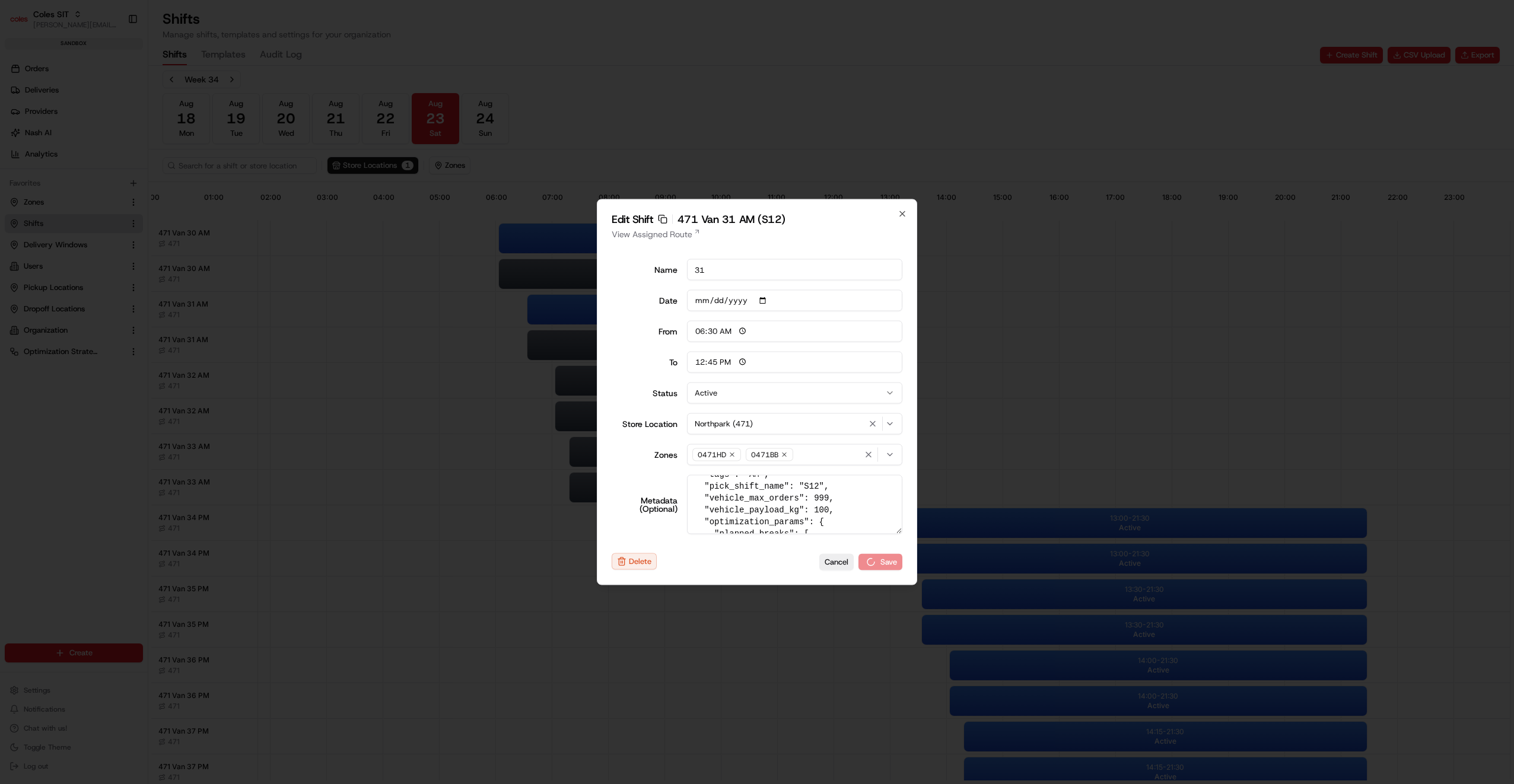
type input "14:00"
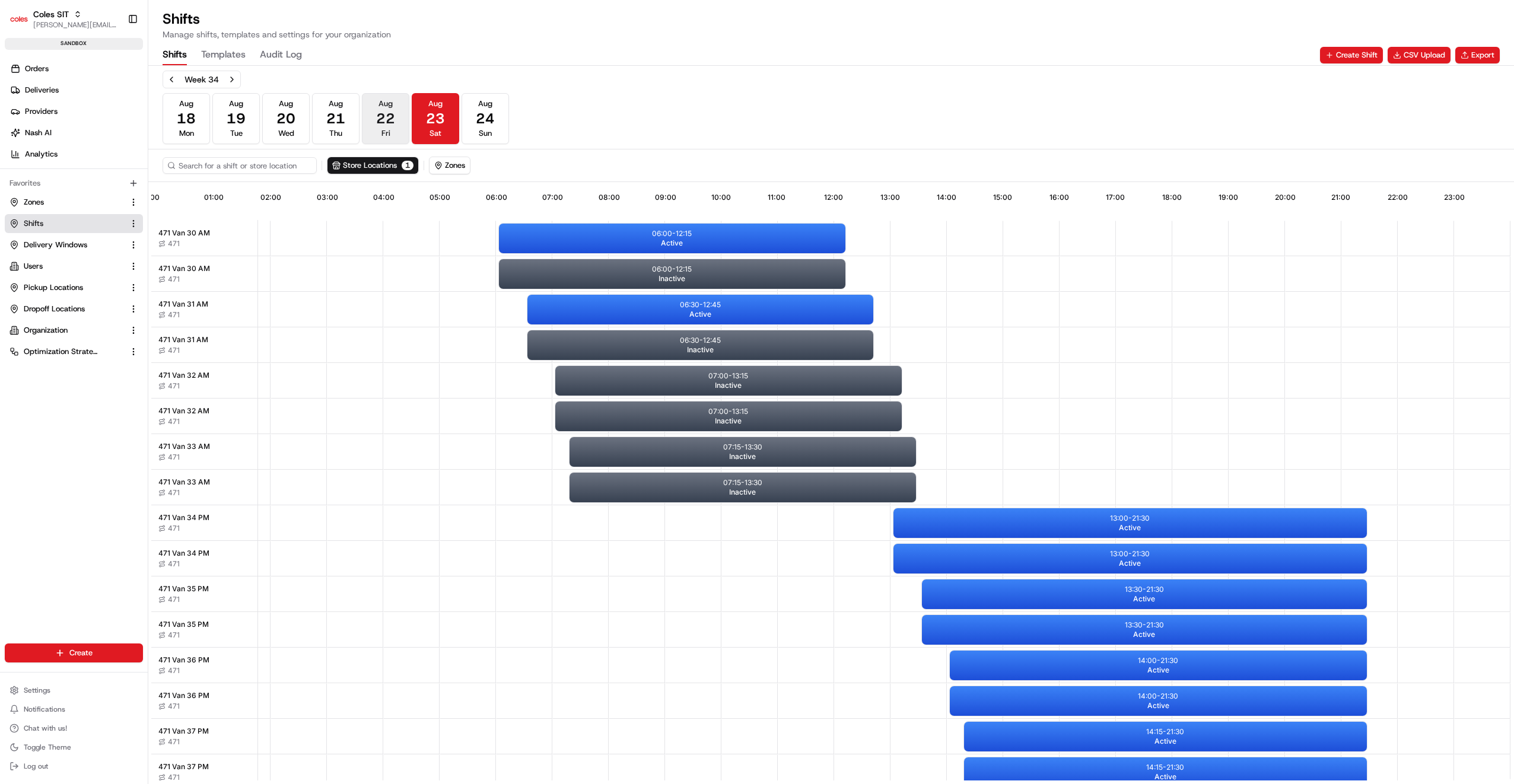
click at [383, 112] on span "22" at bounding box center [385, 118] width 19 height 19
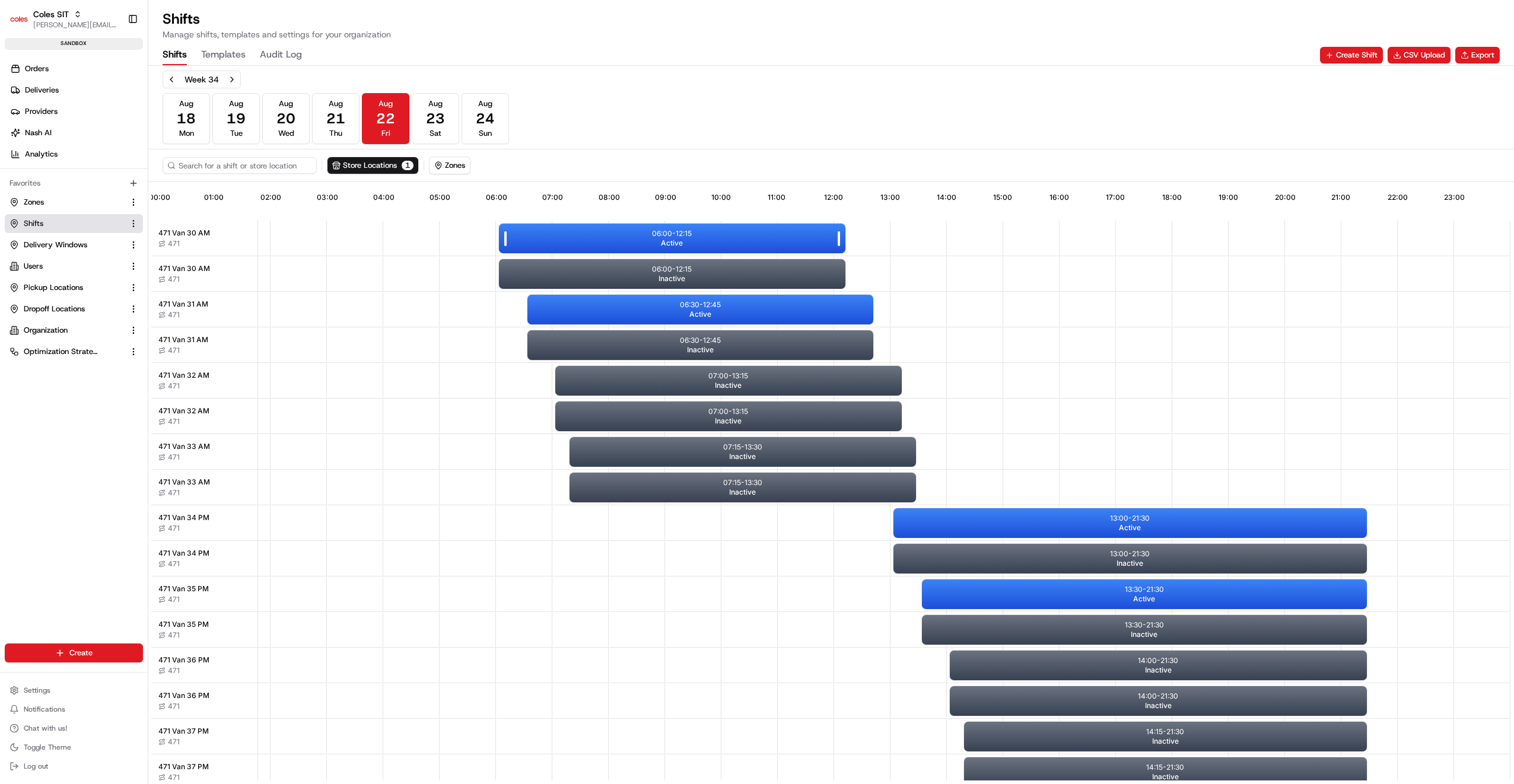
scroll to position [0, 106]
click at [1138, 519] on p "13:00 - 21:30" at bounding box center [1129, 518] width 40 height 10
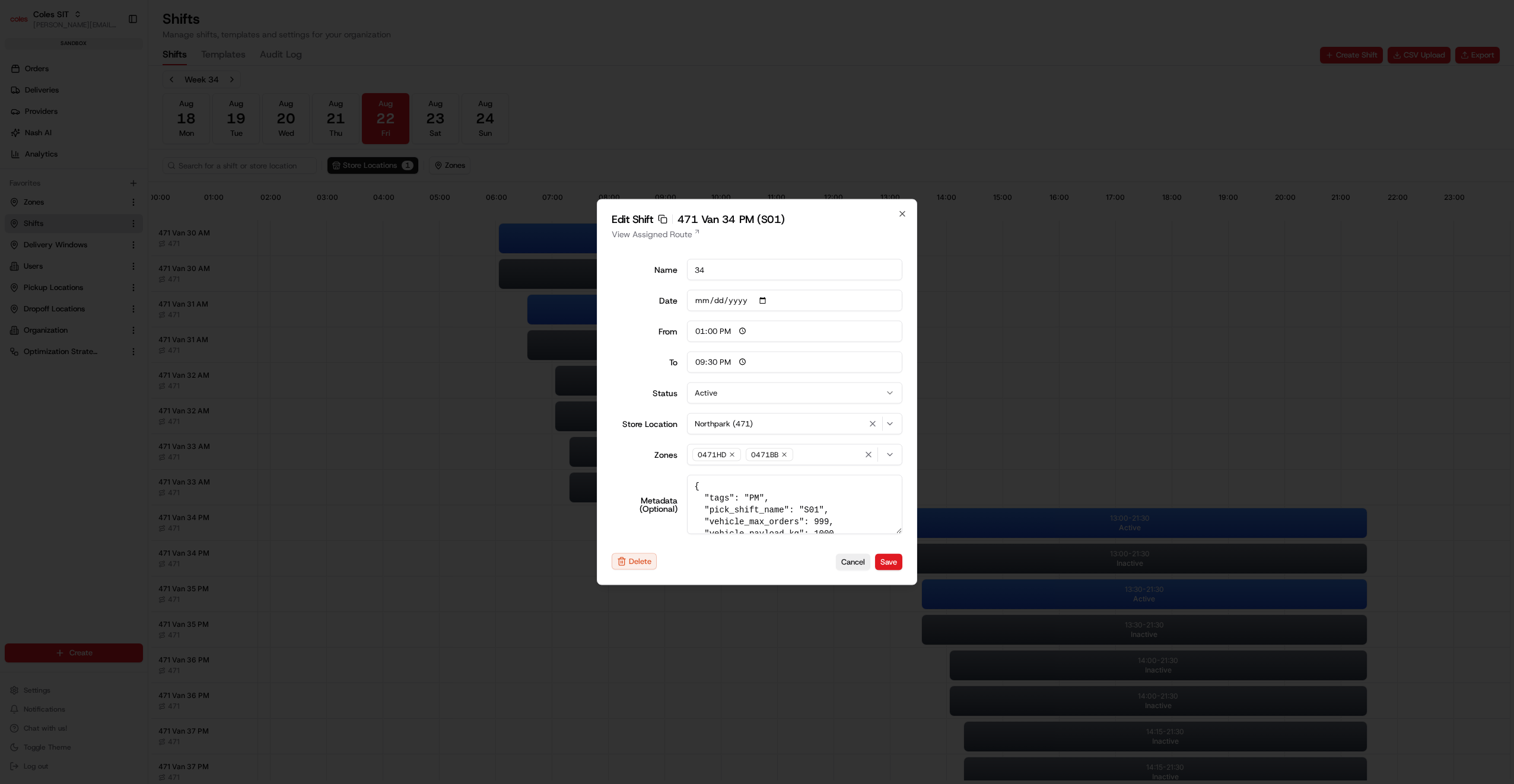
scroll to position [24, 0]
click at [820, 512] on textarea "{ "tags": "PM", "pick_shift_name": "S01", "vehicle_max_orders": 999, "vehicle_p…" at bounding box center [795, 505] width 216 height 59
type textarea "{ "tags": "PM", "pick_shift_name": "S01", "vehicle_max_orders": 999, "vehicle_p…"
click at [886, 560] on button "Save" at bounding box center [889, 561] width 27 height 17
type input "06:00"
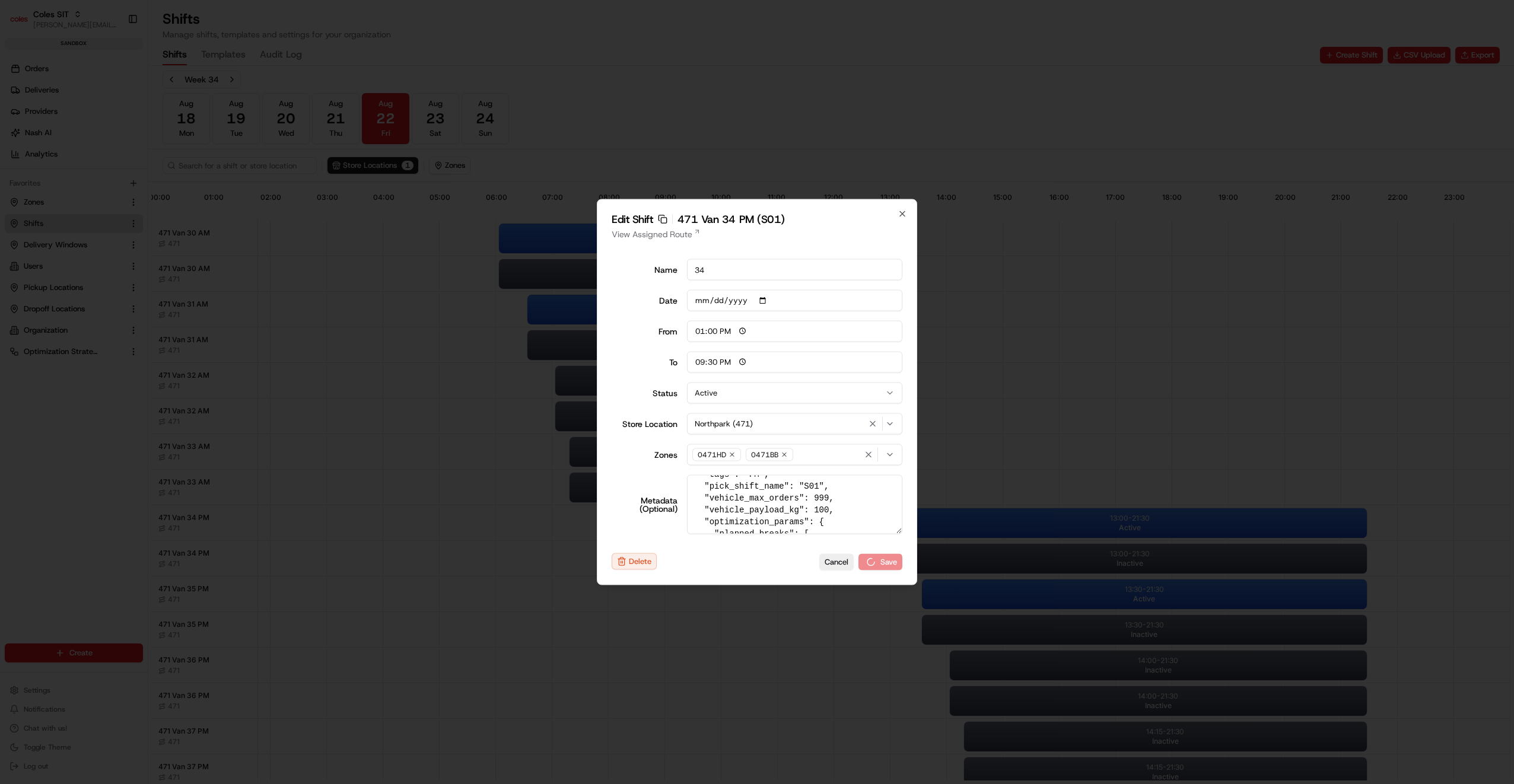
type input "14:00"
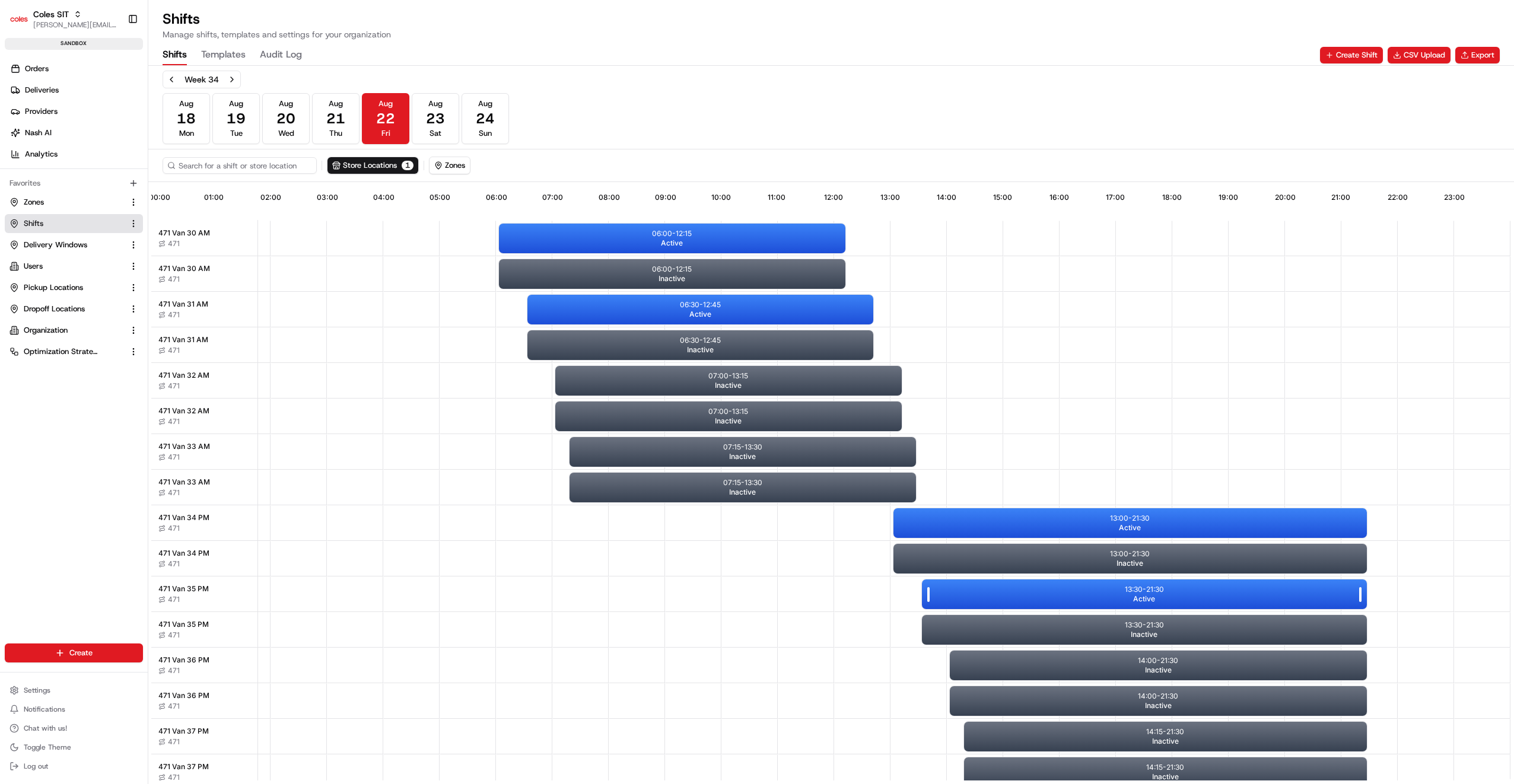
click at [1103, 595] on div "13:30 - 21:30 Active" at bounding box center [1144, 593] width 445 height 29
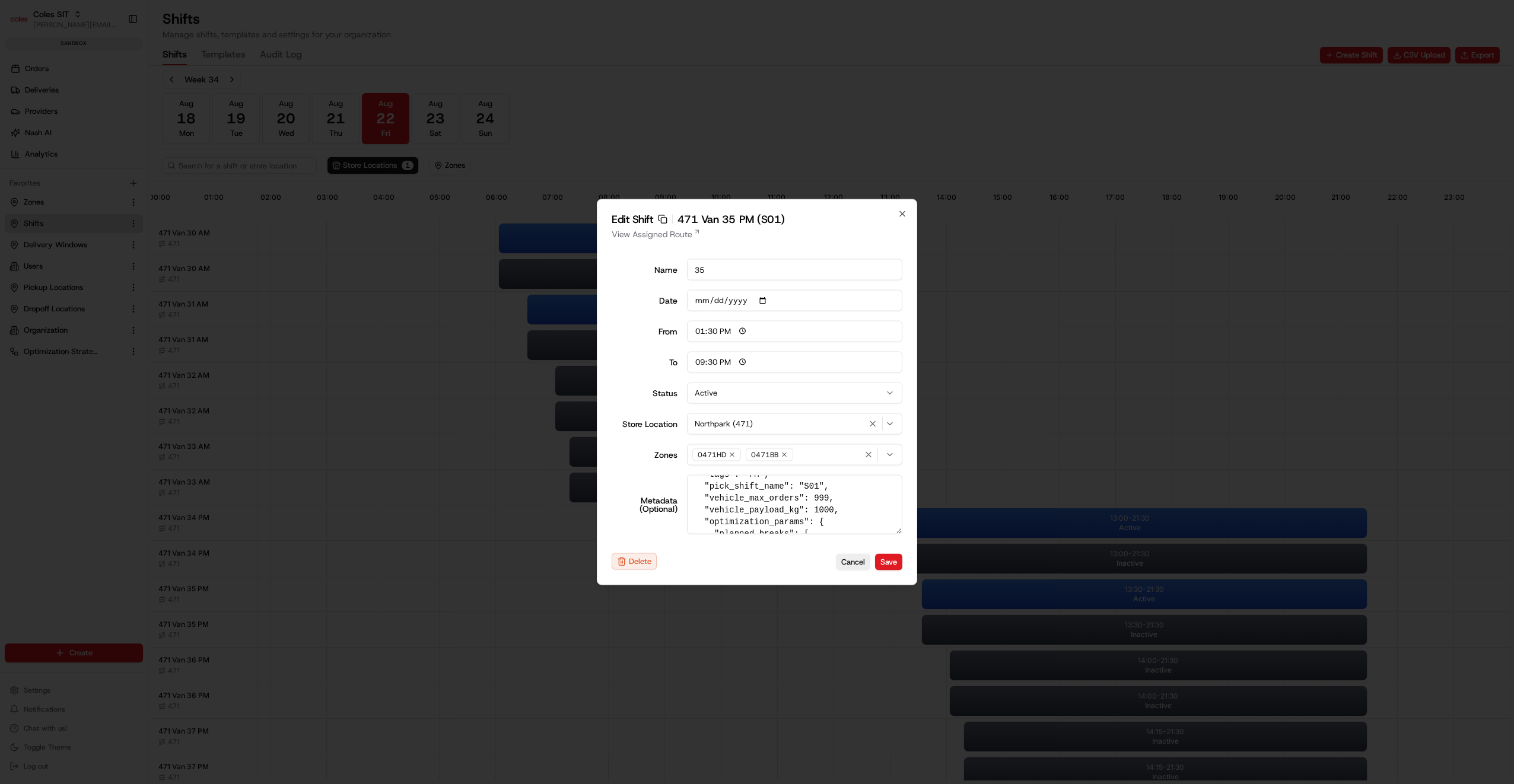
click at [819, 512] on textarea "{ "tags": "PM", "pick_shift_name": "S01", "vehicle_max_orders": 999, "vehicle_p…" at bounding box center [795, 505] width 216 height 59
type textarea "{ "tags": "PM", "pick_shift_name": "S01", "vehicle_max_orders": 999, "vehicle_p…"
click at [893, 560] on button "Save" at bounding box center [889, 561] width 27 height 17
type input "06:00"
type input "14:00"
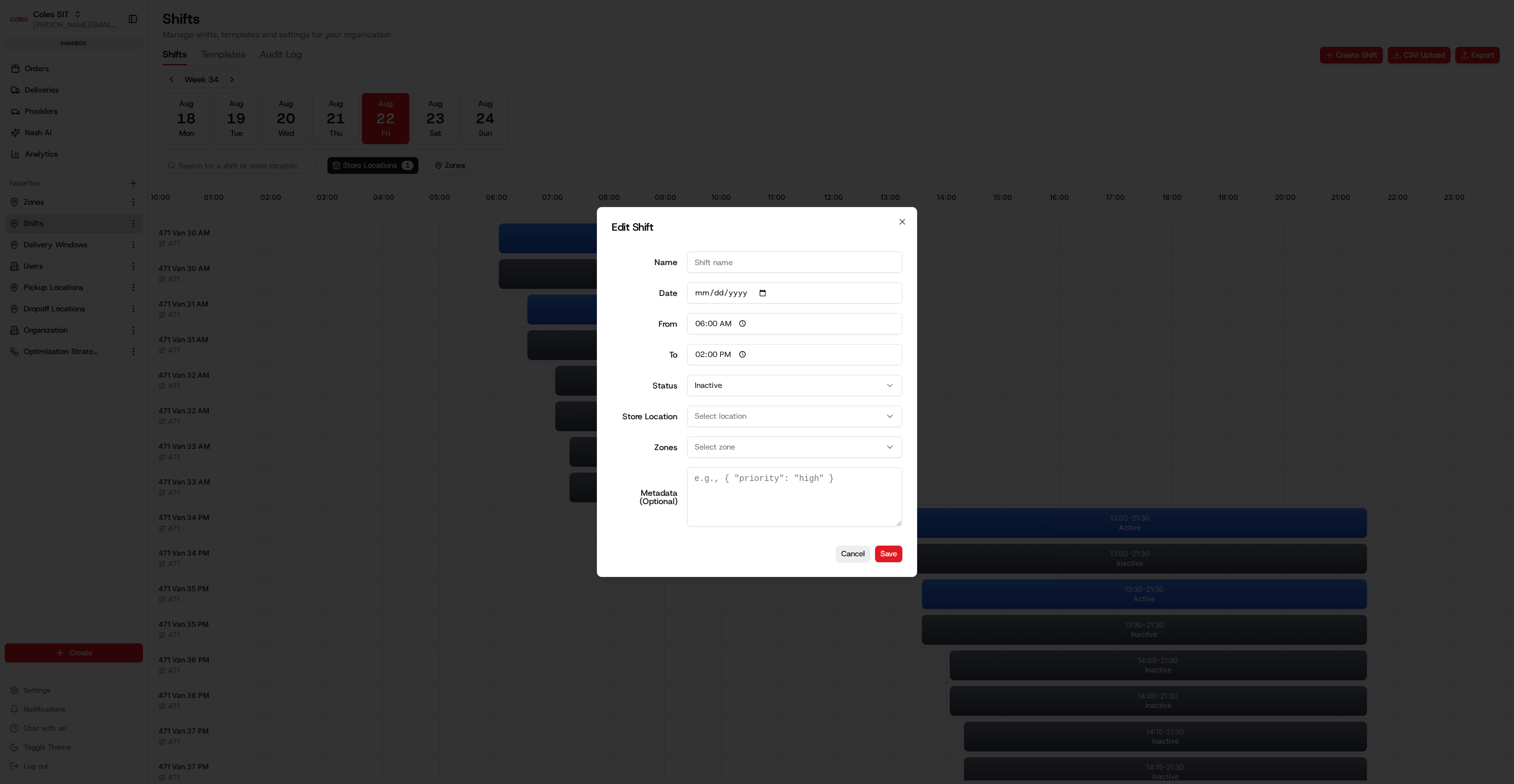
scroll to position [0, 0]
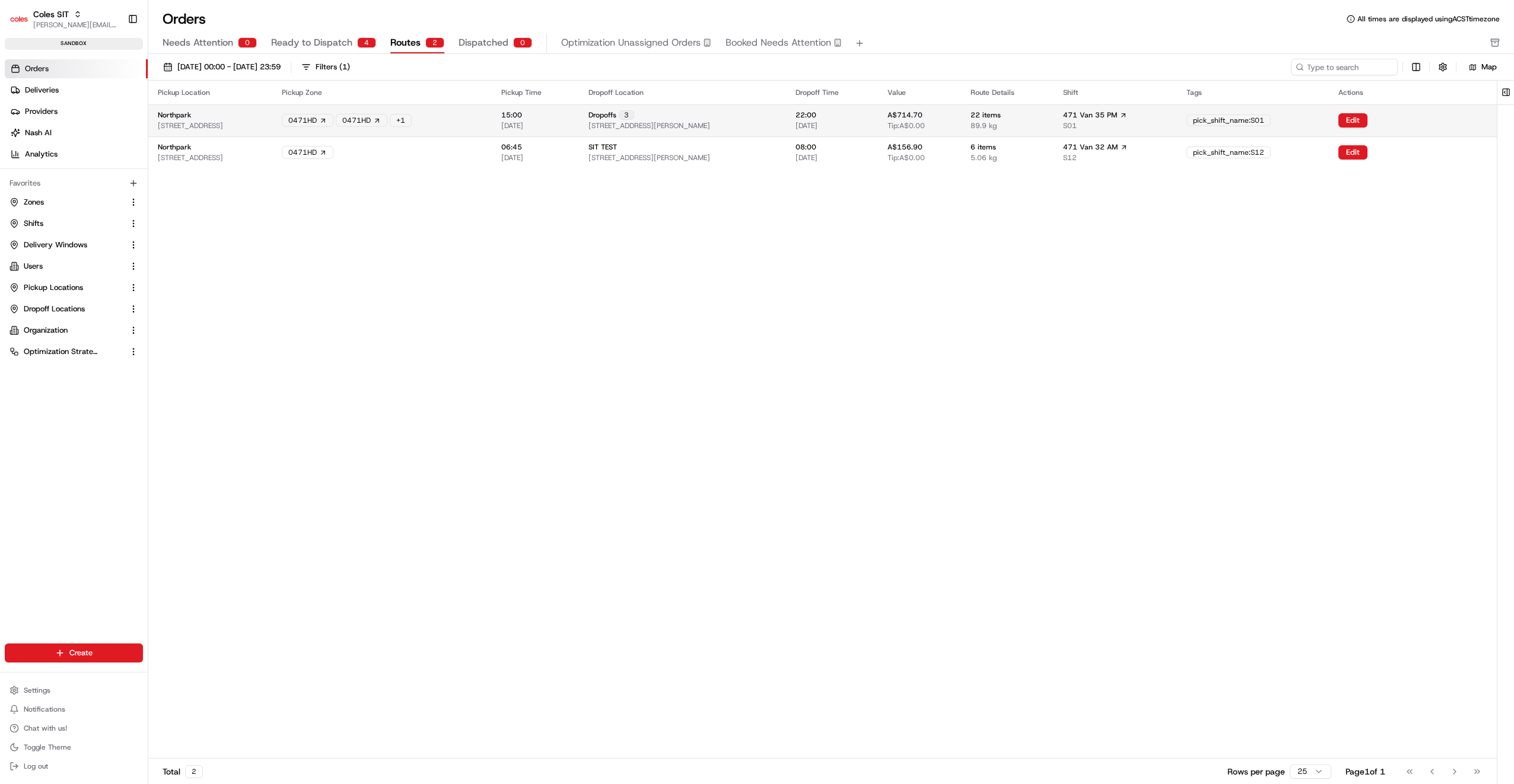
click at [263, 119] on div "Northpark 264 Main N Rd, Prospect SA 5082, Australia" at bounding box center [210, 120] width 105 height 20
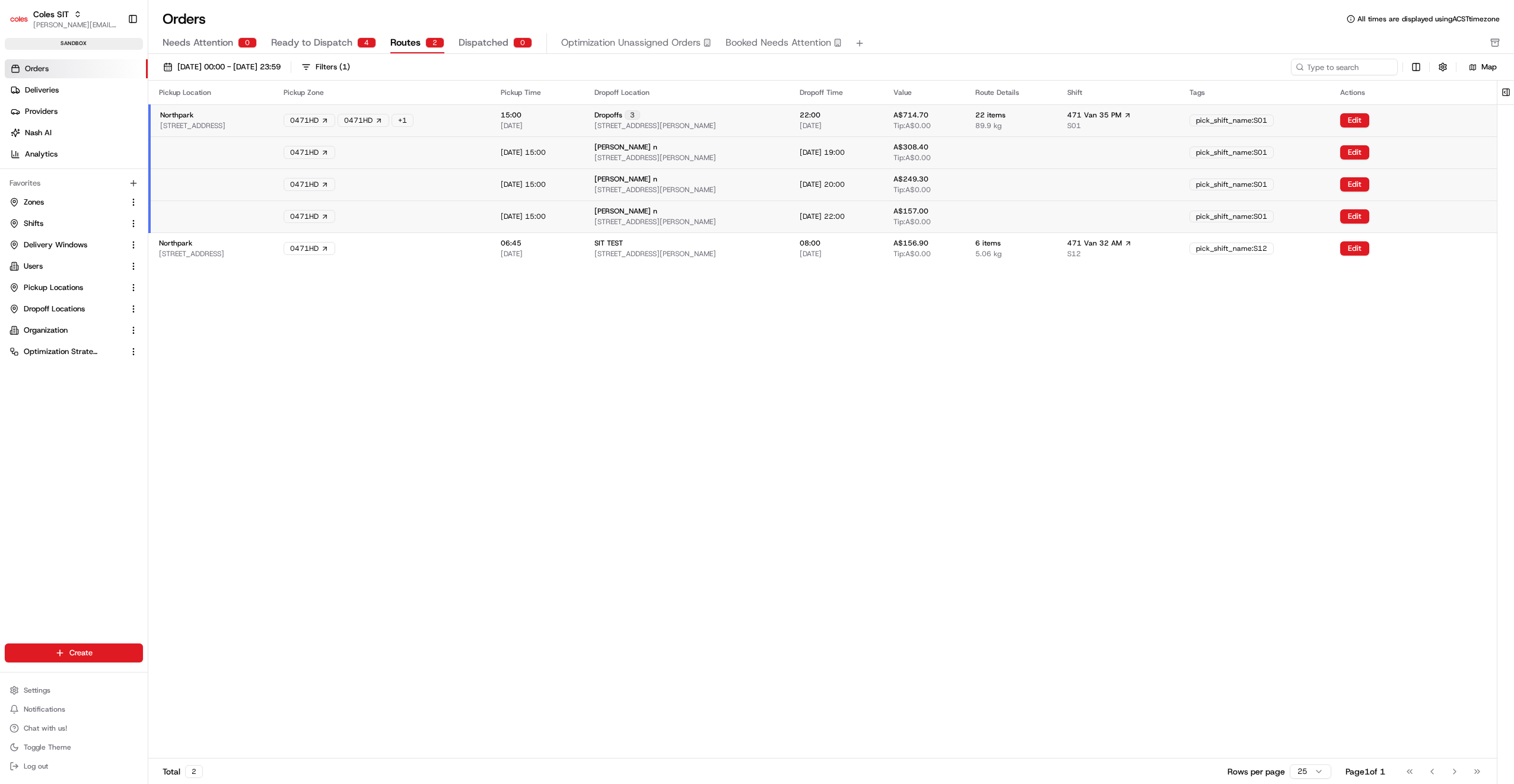
click at [264, 119] on div "Northpark 264 Main N Rd, Prospect SA 5082, Australia" at bounding box center [213, 120] width 105 height 20
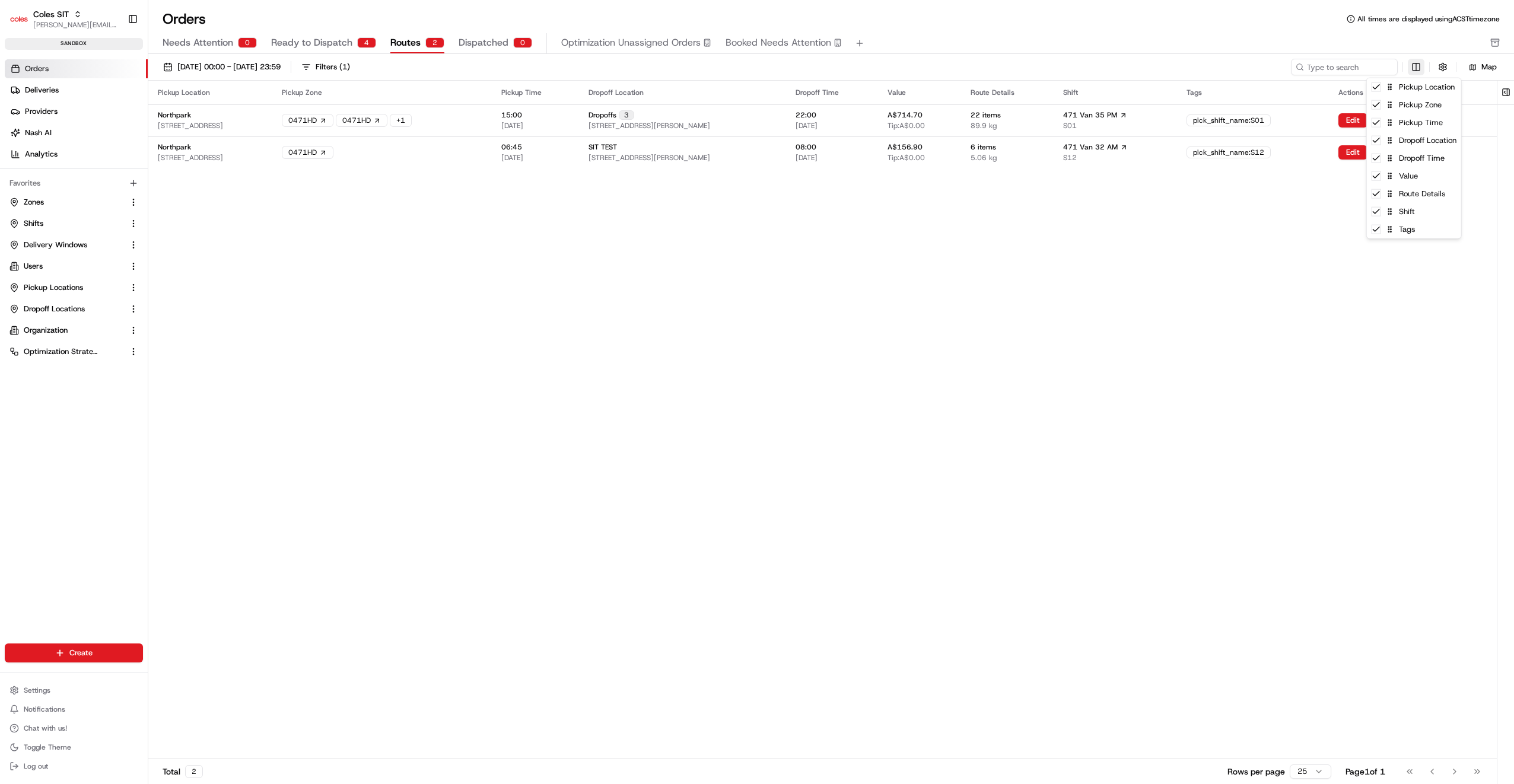
click at [1419, 65] on html "Coles SIT jyothi.nandeppanavar@coles.com.au Toggle Sidebar sandbox Orders Deliv…" at bounding box center [757, 392] width 1514 height 784
click at [1297, 281] on html "Coles SIT jyothi.nandeppanavar@coles.com.au Toggle Sidebar sandbox Orders Deliv…" at bounding box center [757, 392] width 1514 height 784
click at [326, 40] on span "Ready to Dispatch" at bounding box center [312, 43] width 82 height 14
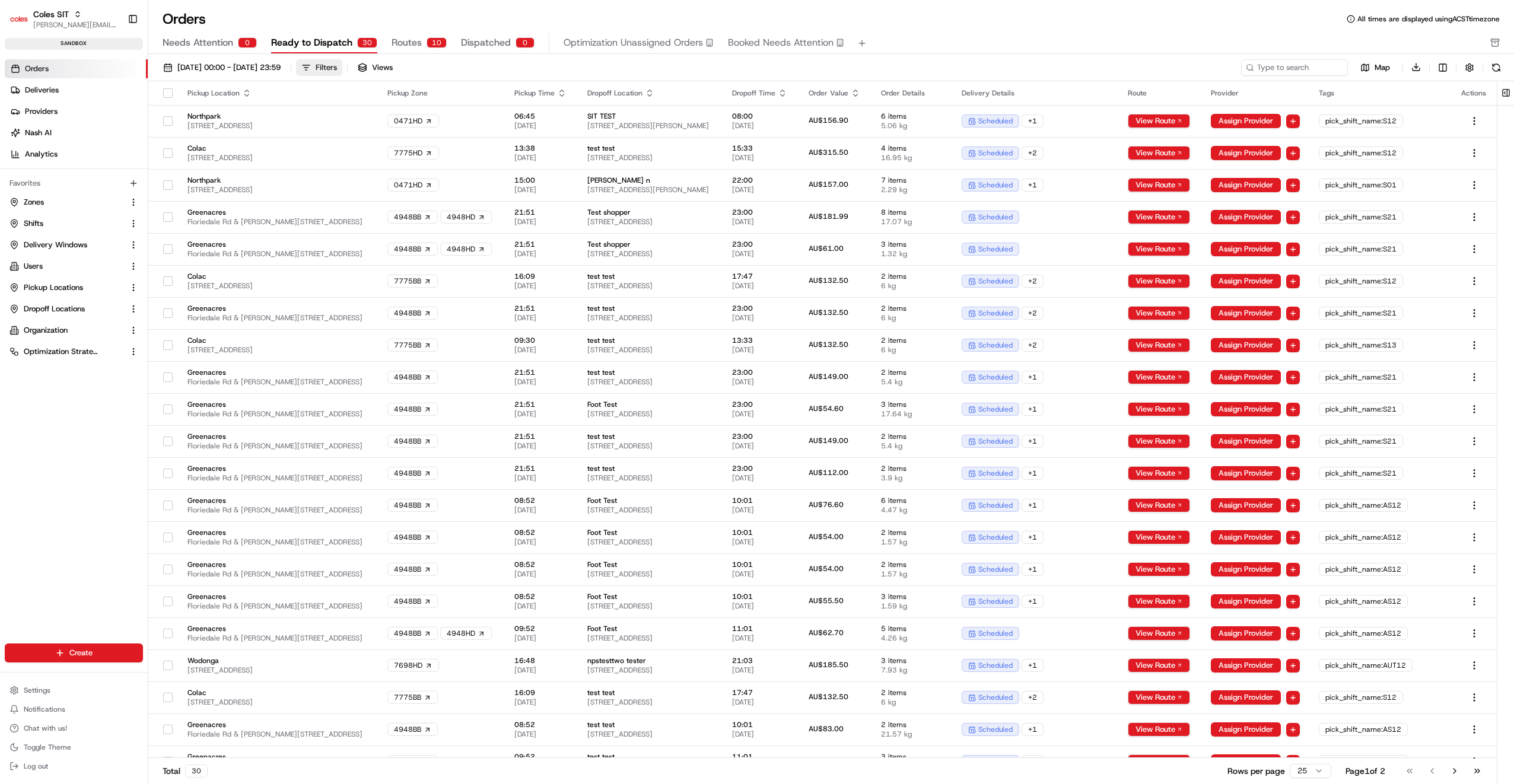
click at [337, 68] on div "Filters" at bounding box center [326, 67] width 21 height 11
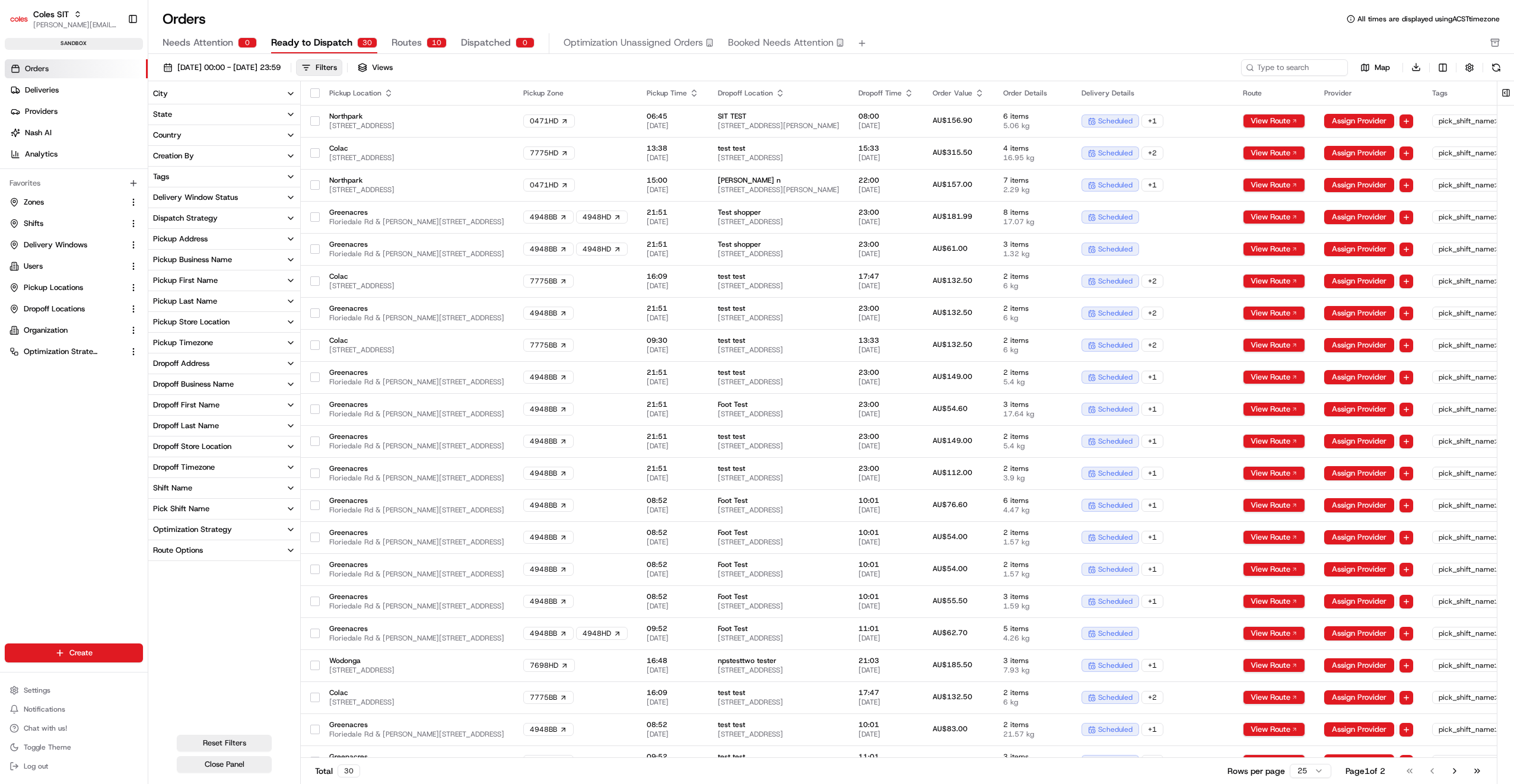
click at [211, 320] on div "Pickup Store Location" at bounding box center [192, 322] width 76 height 11
click at [156, 374] on button "Northpark" at bounding box center [155, 376] width 10 height 10
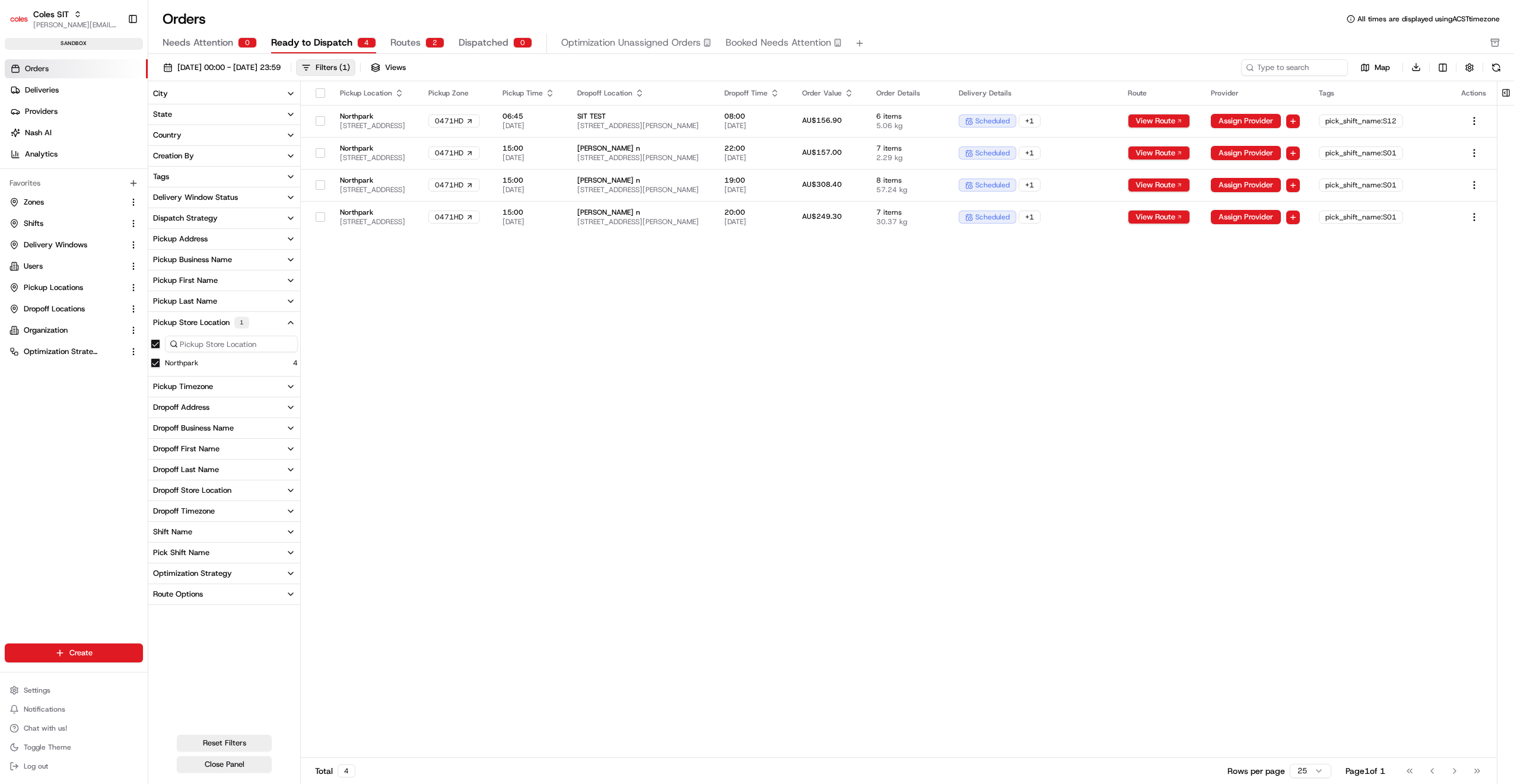
click at [362, 336] on div "Pickup Location Pickup Zone Pickup Time Dropoff Location Dropoff Time Order Val…" at bounding box center [898, 420] width 1196 height 678
click at [247, 764] on button "Close Panel" at bounding box center [224, 764] width 95 height 17
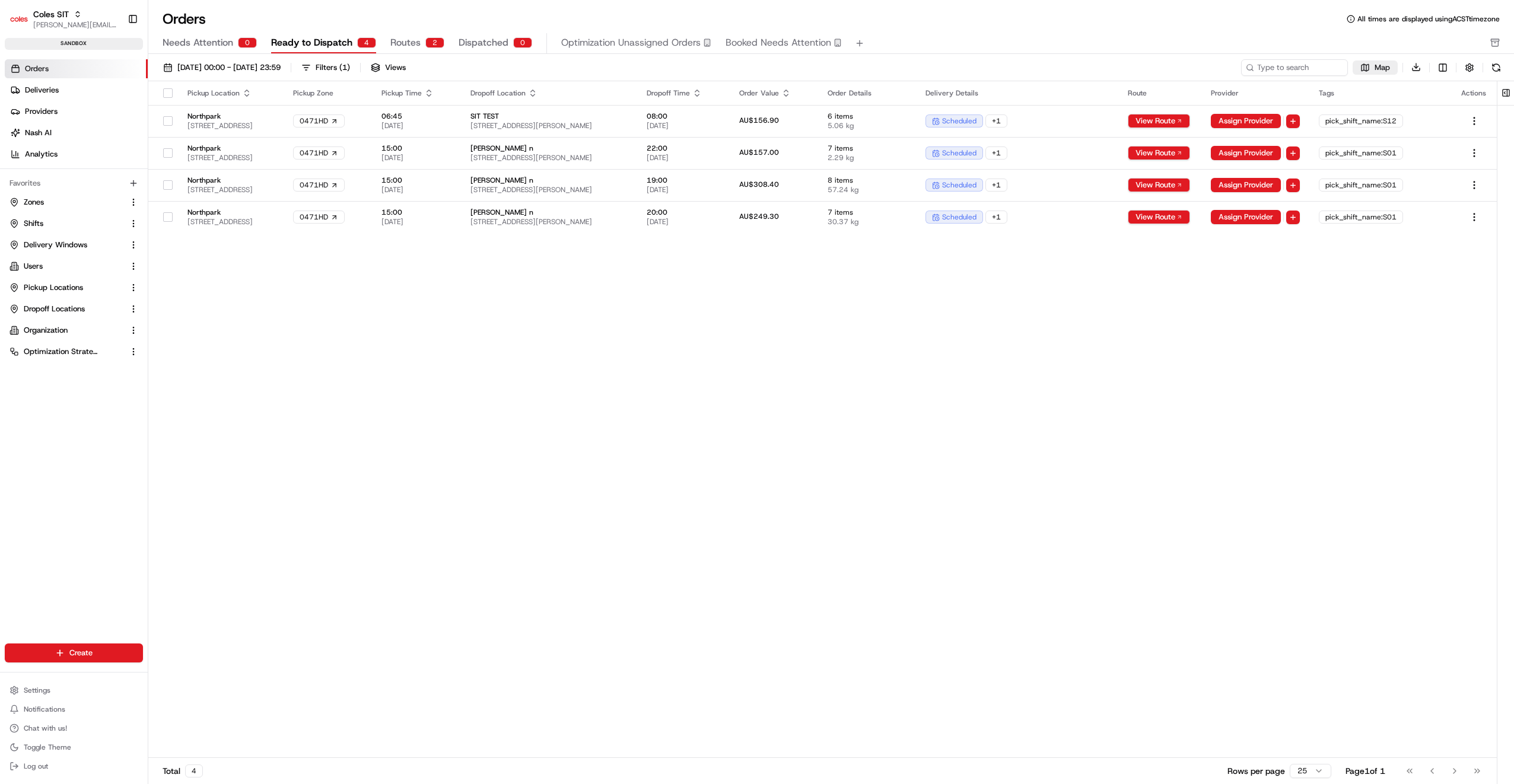
click at [1371, 65] on button "Map" at bounding box center [1375, 67] width 45 height 14
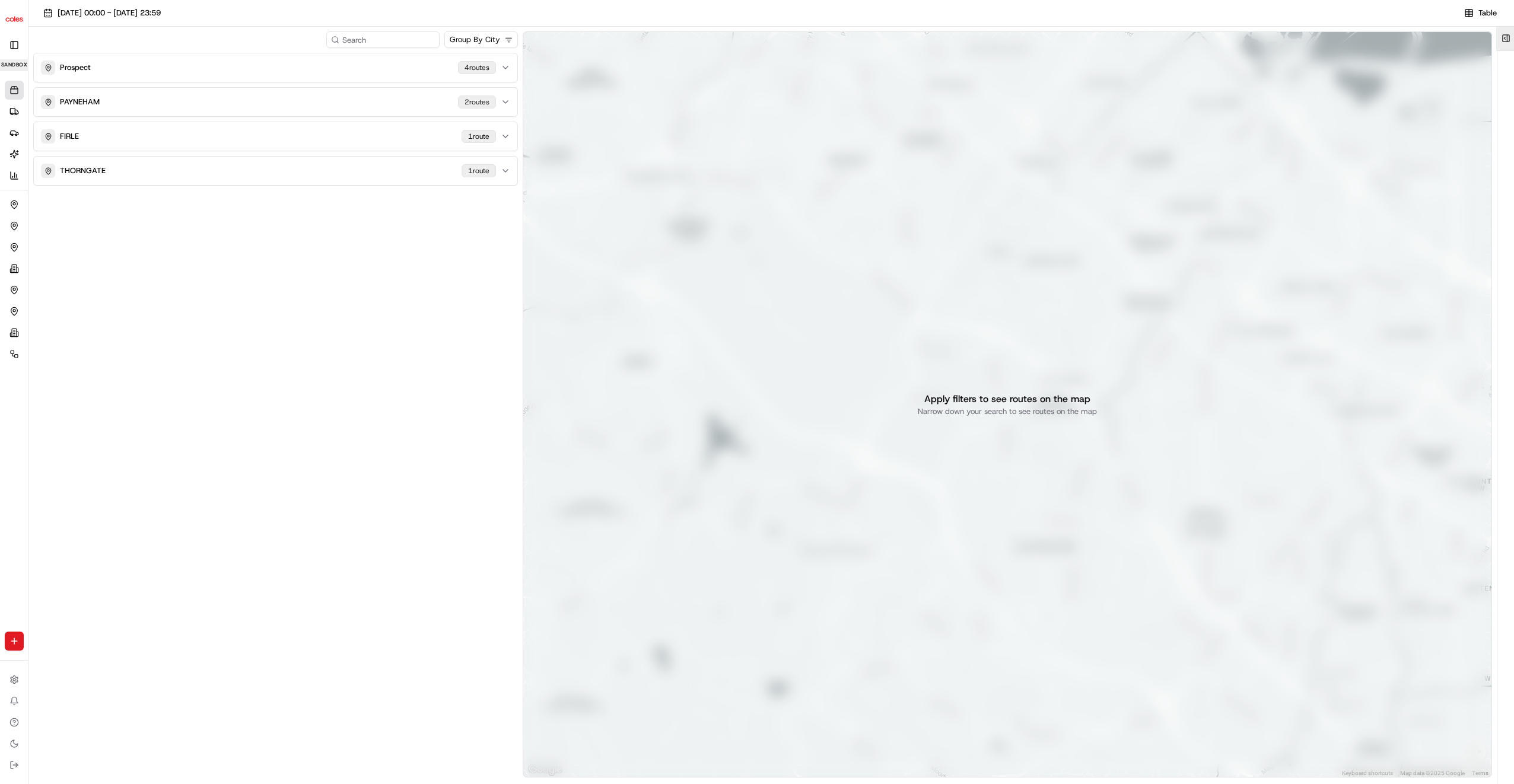
click at [1505, 36] on button at bounding box center [1506, 38] width 20 height 24
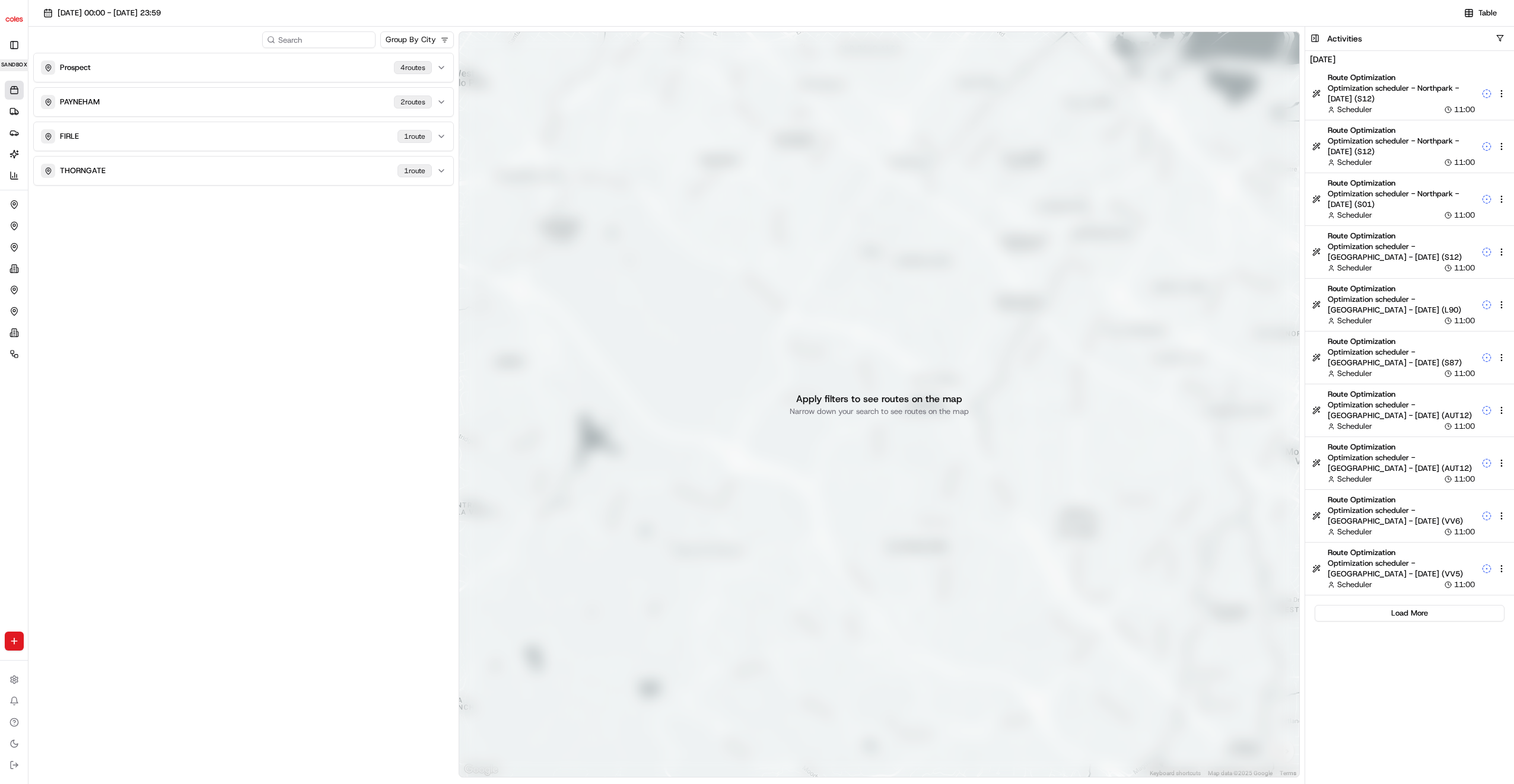
click at [298, 333] on div "Prospect 4 route s PAYNEHAM 2 route s FIRLE 1 route THORNGATE 1 route" at bounding box center [243, 417] width 420 height 727
click at [10, 762] on icon at bounding box center [14, 764] width 10 height 10
